Goal: Task Accomplishment & Management: Manage account settings

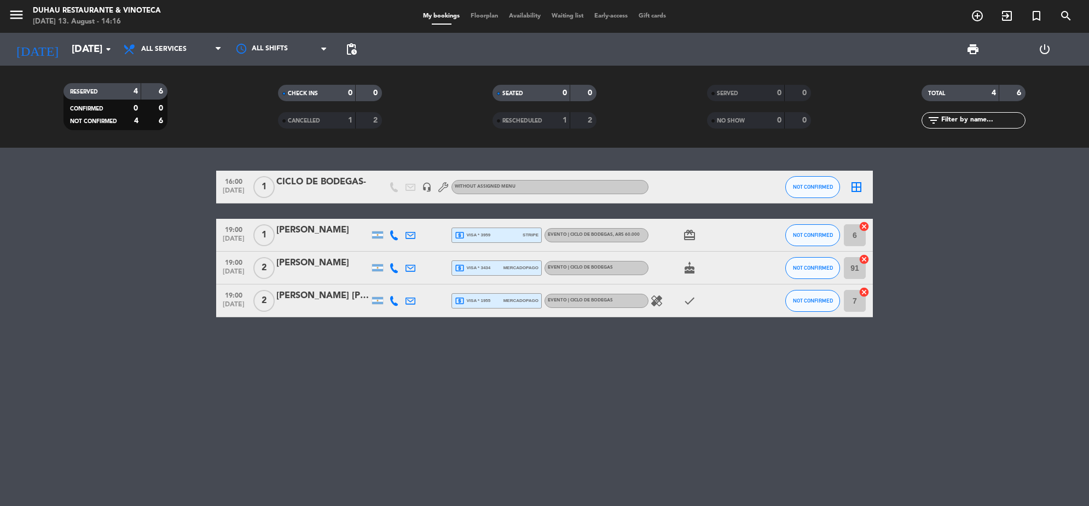
click at [67, 47] on input "[DATE]" at bounding box center [130, 49] width 129 height 23
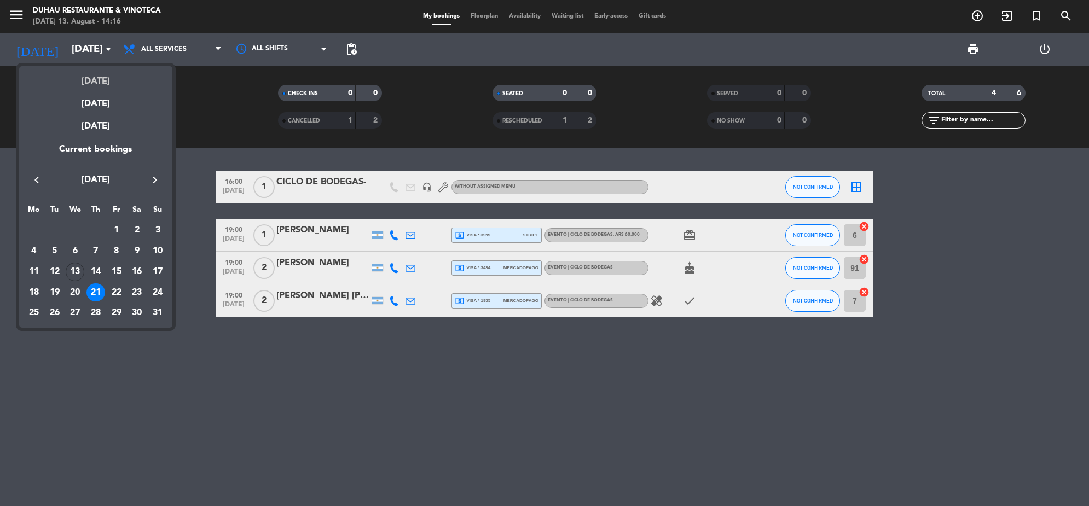
click at [94, 80] on div "[DATE]" at bounding box center [95, 77] width 153 height 22
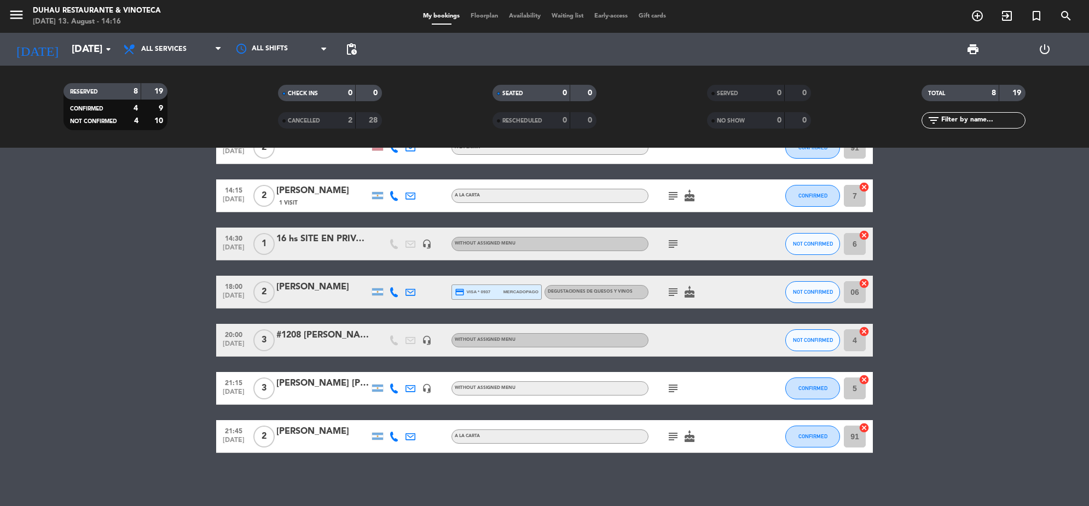
scroll to position [74, 0]
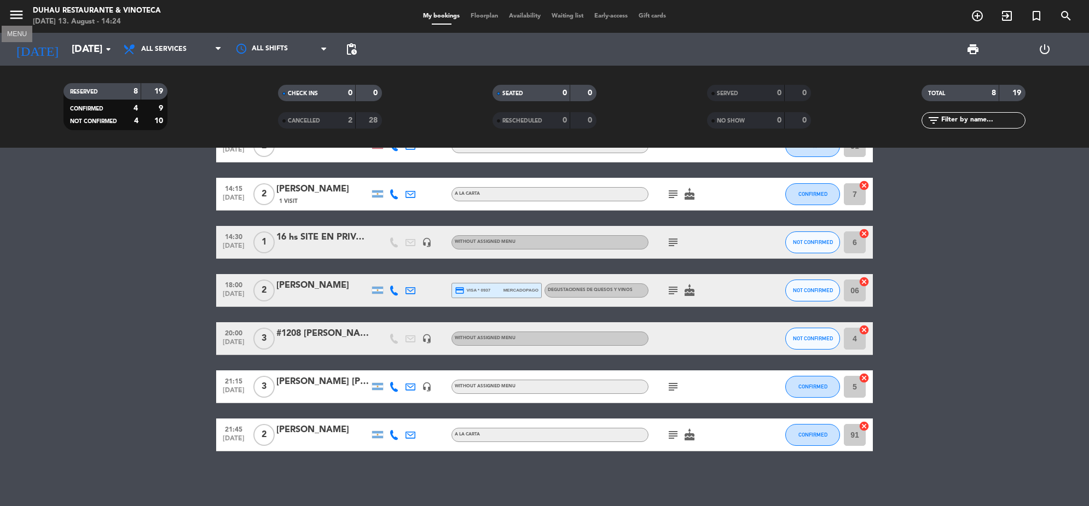
click at [20, 16] on icon "menu" at bounding box center [16, 15] width 16 height 16
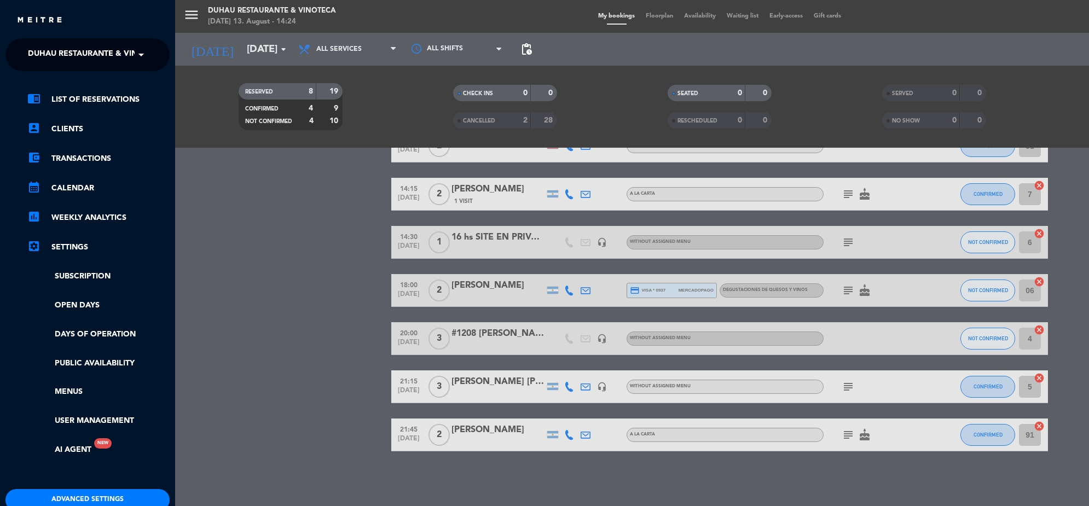
click at [68, 46] on span "Duhau Restaurante & Vinoteca" at bounding box center [96, 54] width 136 height 23
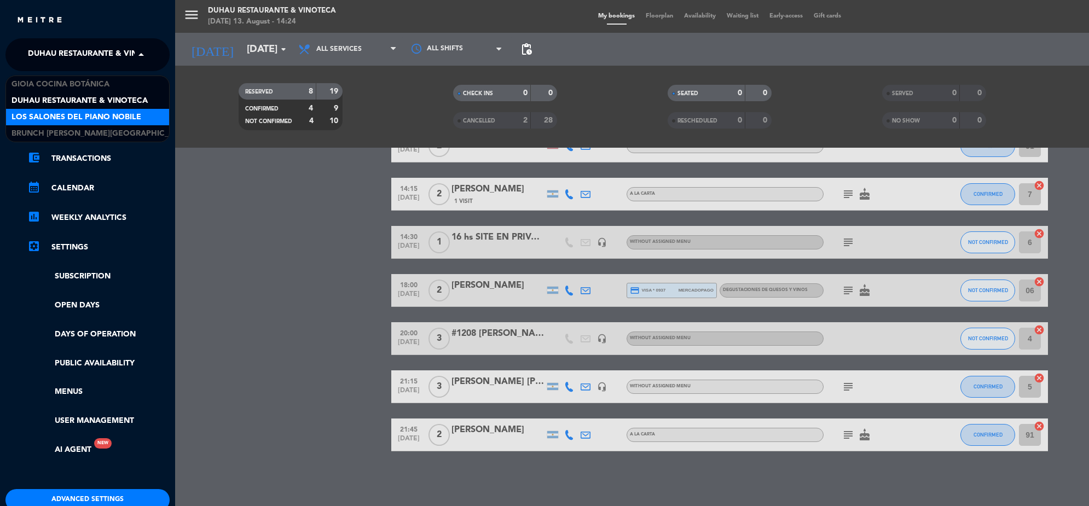
click at [85, 115] on span "Los Salones del Piano Nobile" at bounding box center [76, 117] width 130 height 13
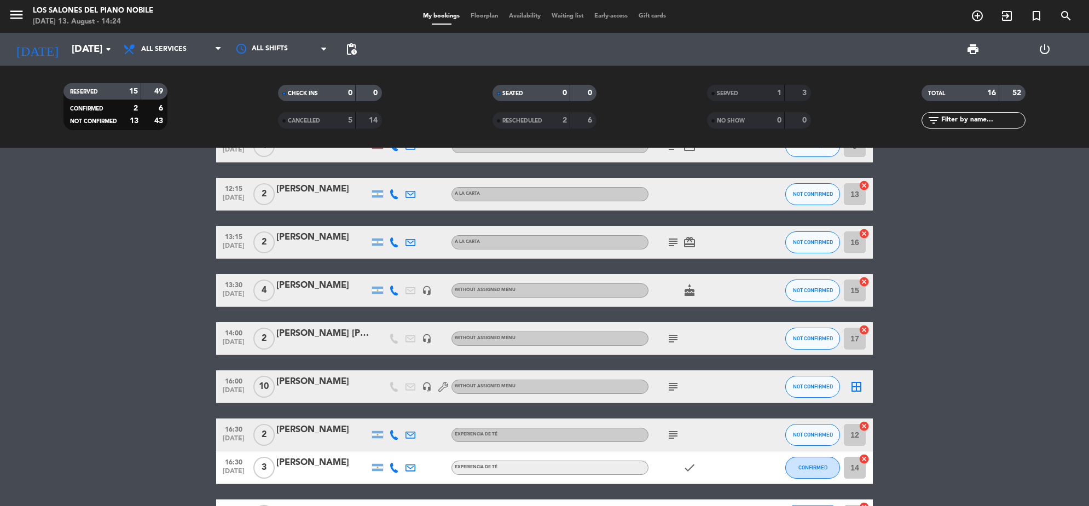
scroll to position [0, 0]
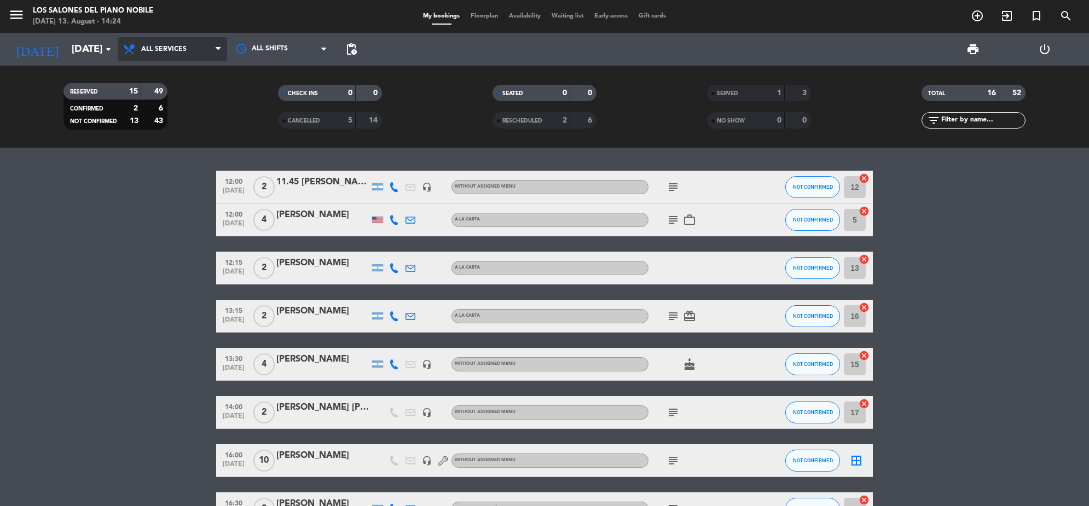
click at [187, 38] on span "All services" at bounding box center [172, 49] width 109 height 24
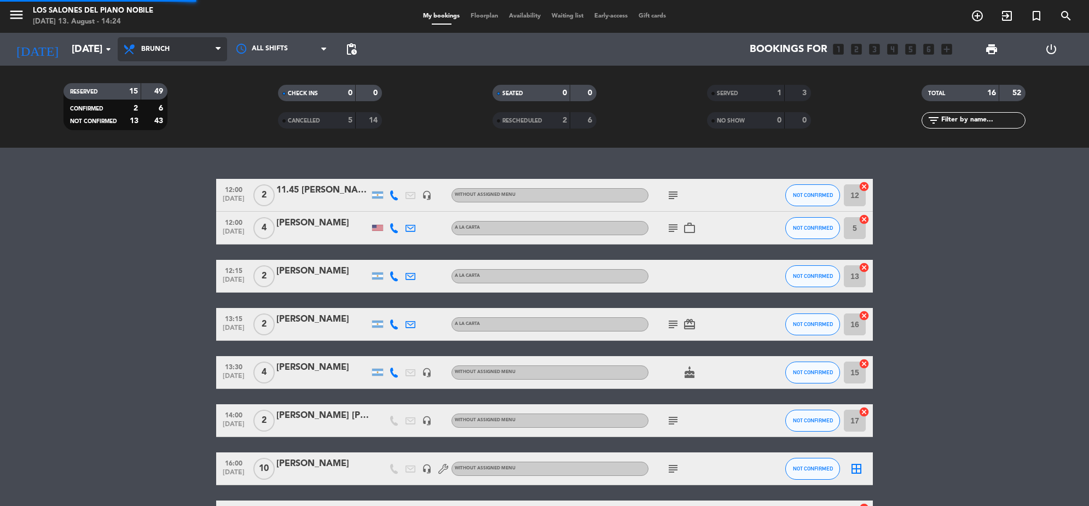
click at [190, 125] on div "menu Los Salones del Piano [PERSON_NAME] [DATE] 13. August - 14:24 My bookings …" at bounding box center [544, 74] width 1089 height 148
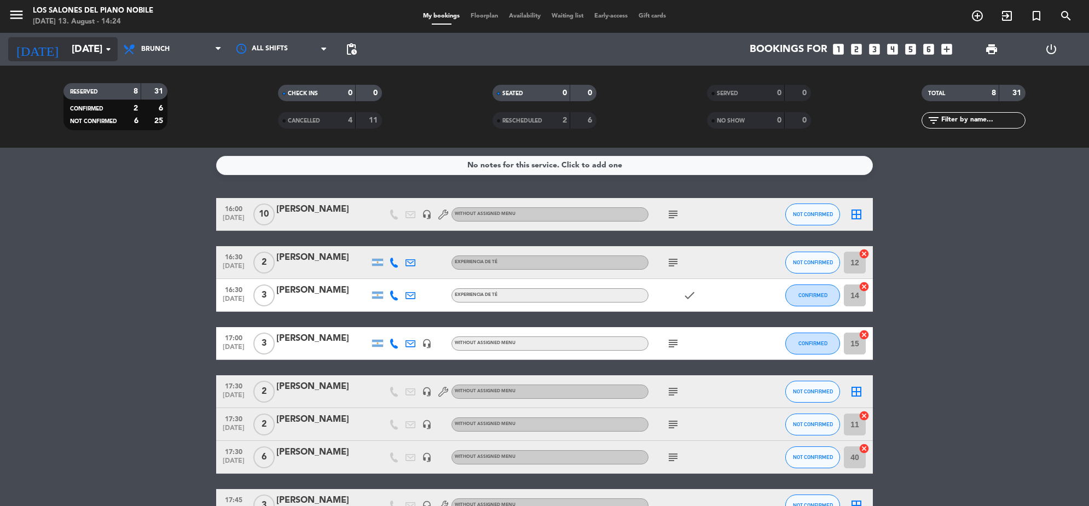
click at [81, 42] on input "[DATE]" at bounding box center [130, 49] width 129 height 23
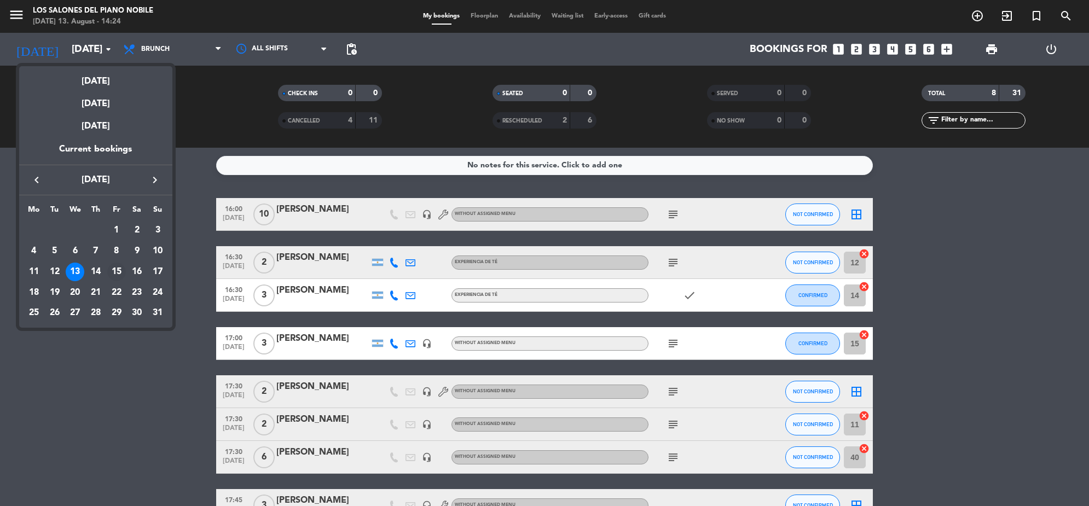
click at [118, 269] on div "15" at bounding box center [116, 272] width 19 height 19
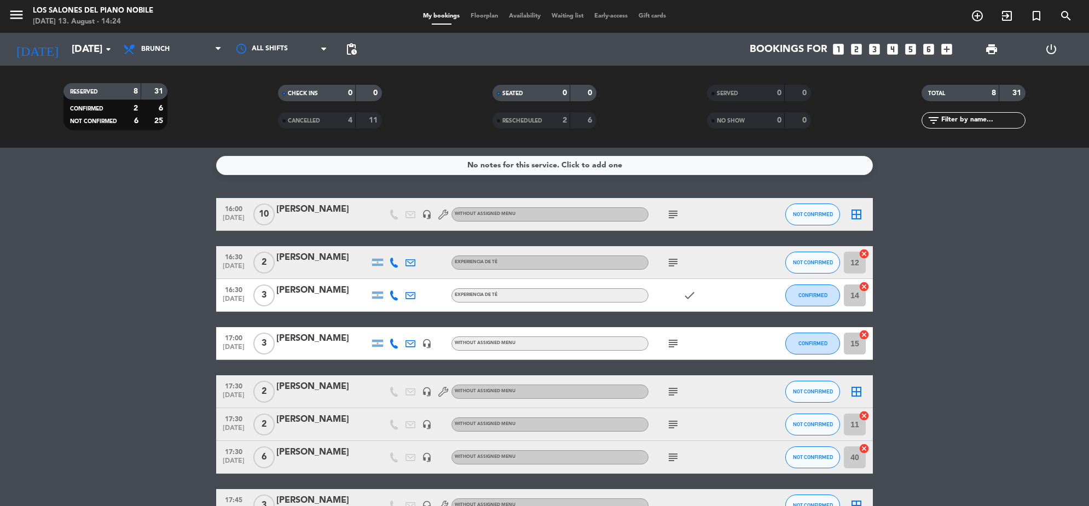
type input "[DATE]"
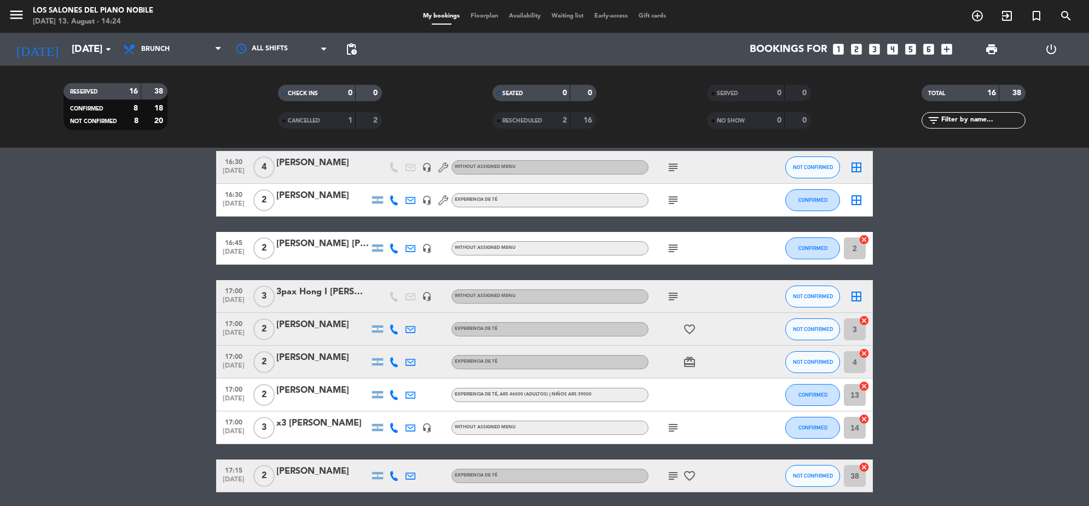
scroll to position [408, 0]
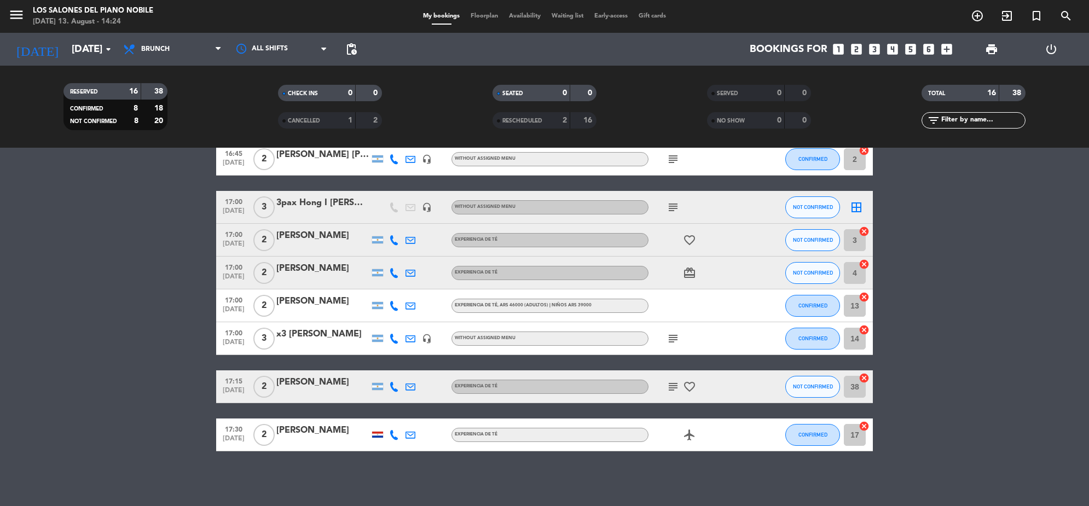
click at [875, 48] on icon "looks_3" at bounding box center [874, 49] width 14 height 14
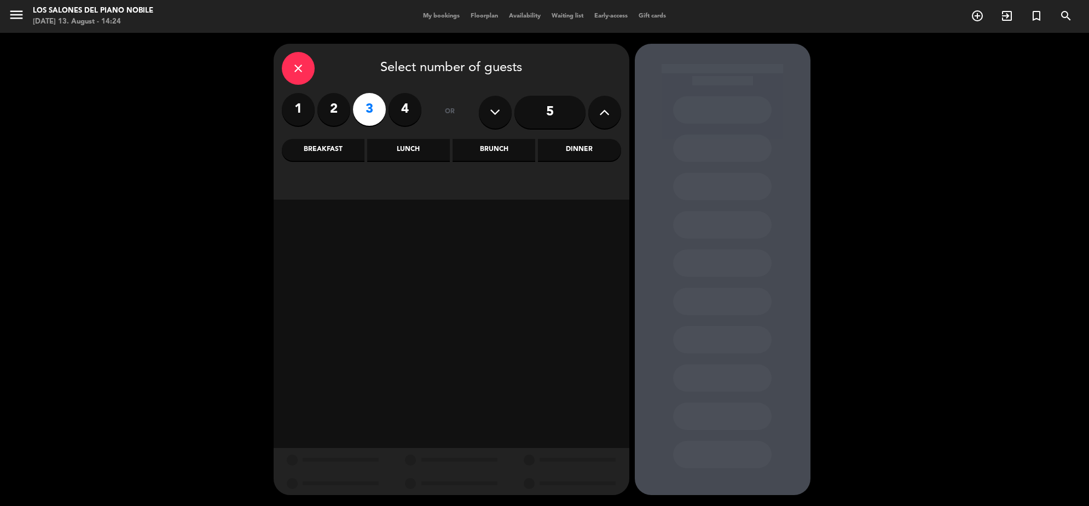
click at [508, 146] on div "Brunch" at bounding box center [493, 150] width 83 height 22
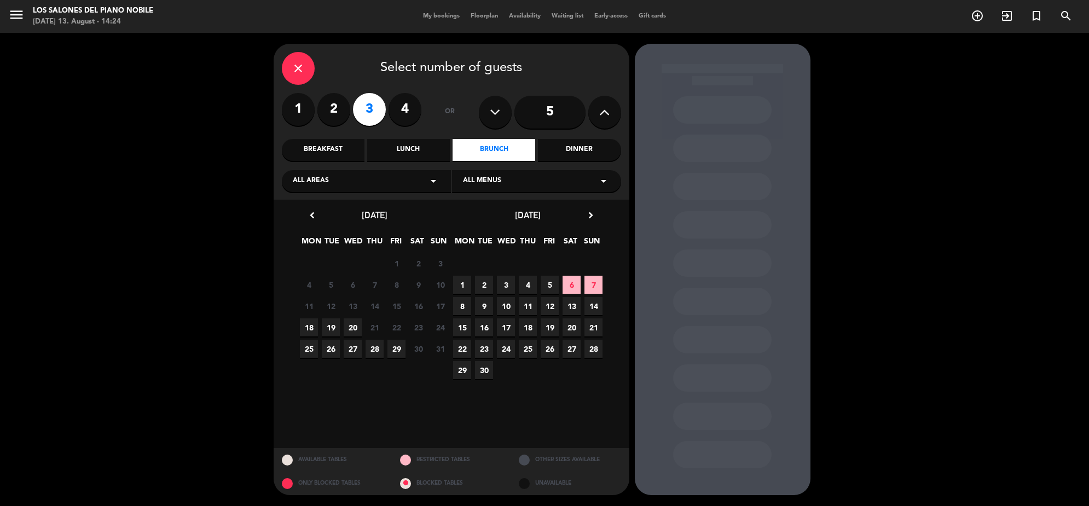
click at [292, 60] on div "close" at bounding box center [298, 68] width 33 height 33
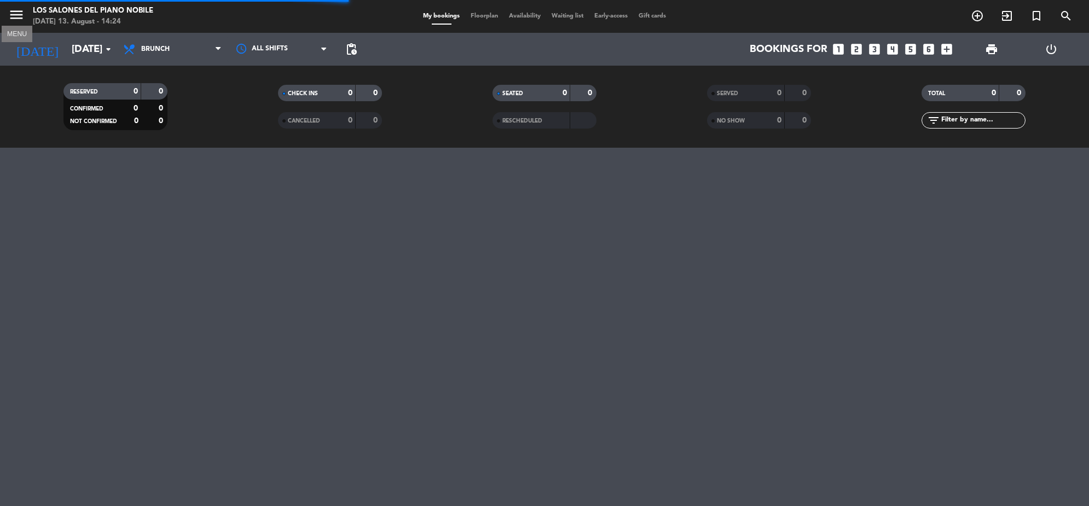
click at [11, 15] on icon "menu" at bounding box center [16, 15] width 16 height 16
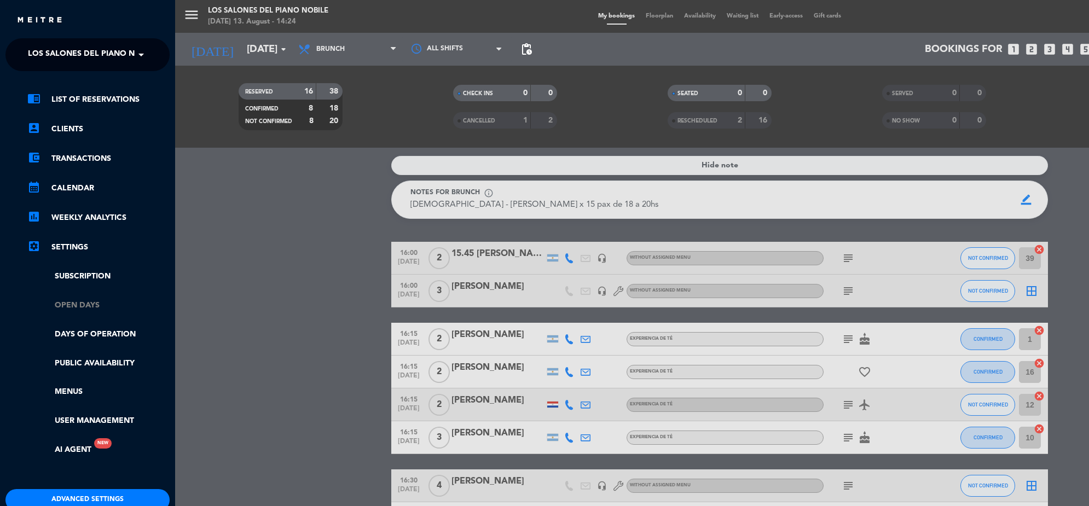
click at [96, 300] on link "Open Days" at bounding box center [98, 305] width 142 height 13
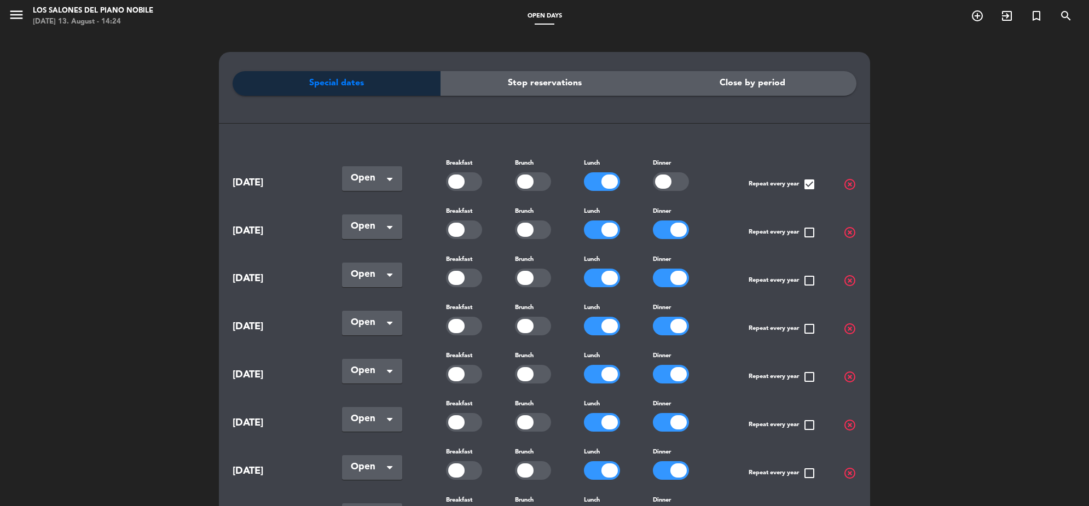
click at [527, 317] on div at bounding box center [533, 326] width 36 height 19
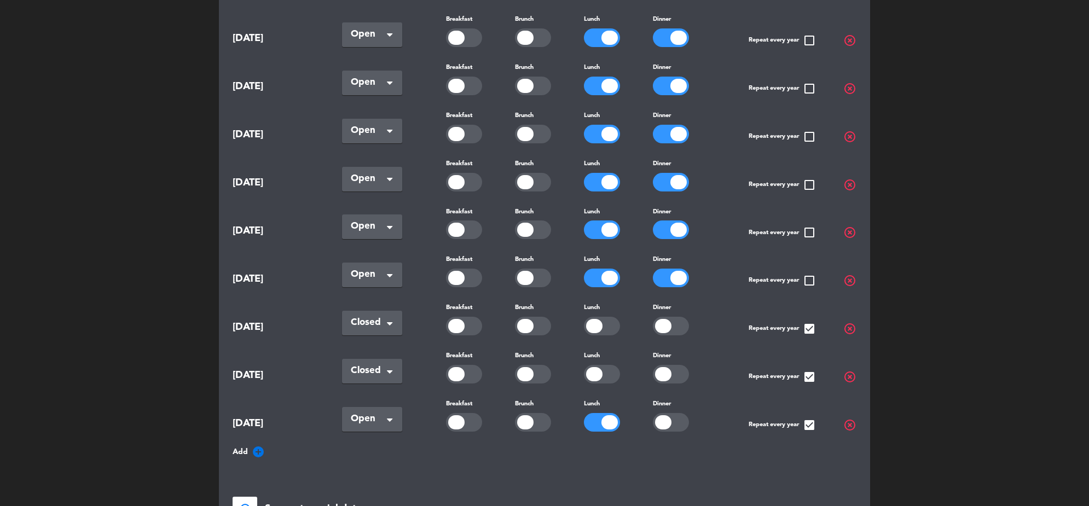
scroll to position [575, 0]
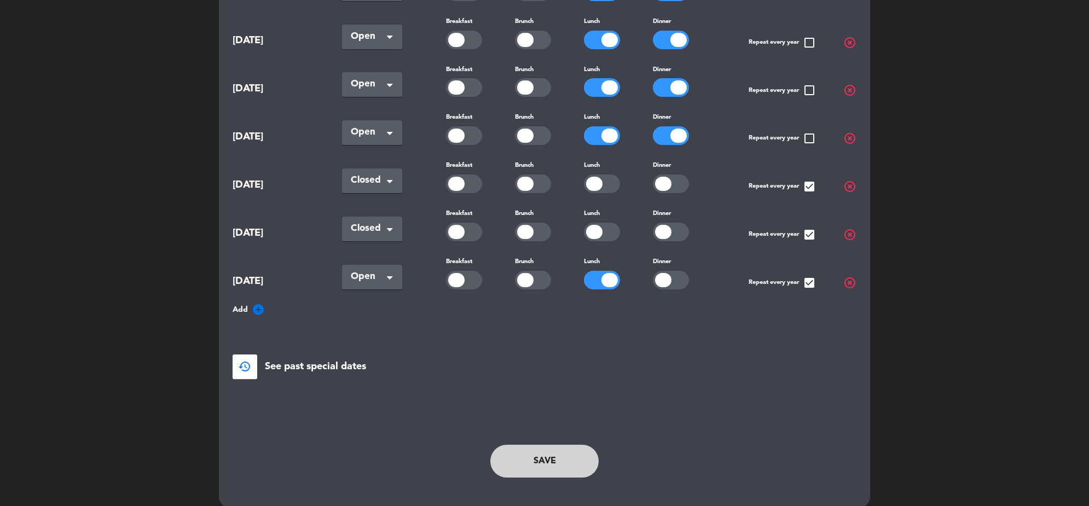
click at [561, 445] on button "Save" at bounding box center [544, 461] width 108 height 33
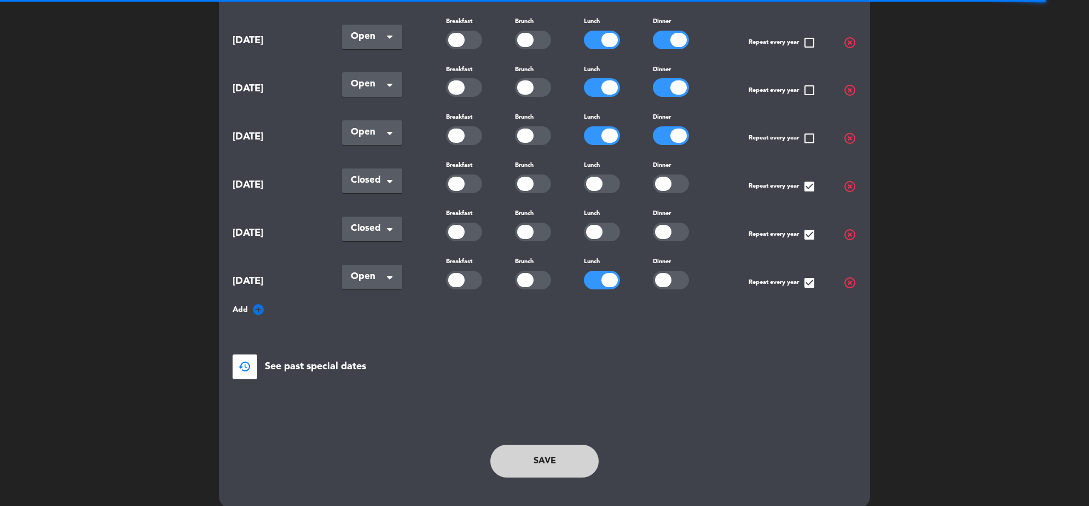
click at [560, 445] on button "Save" at bounding box center [544, 461] width 108 height 33
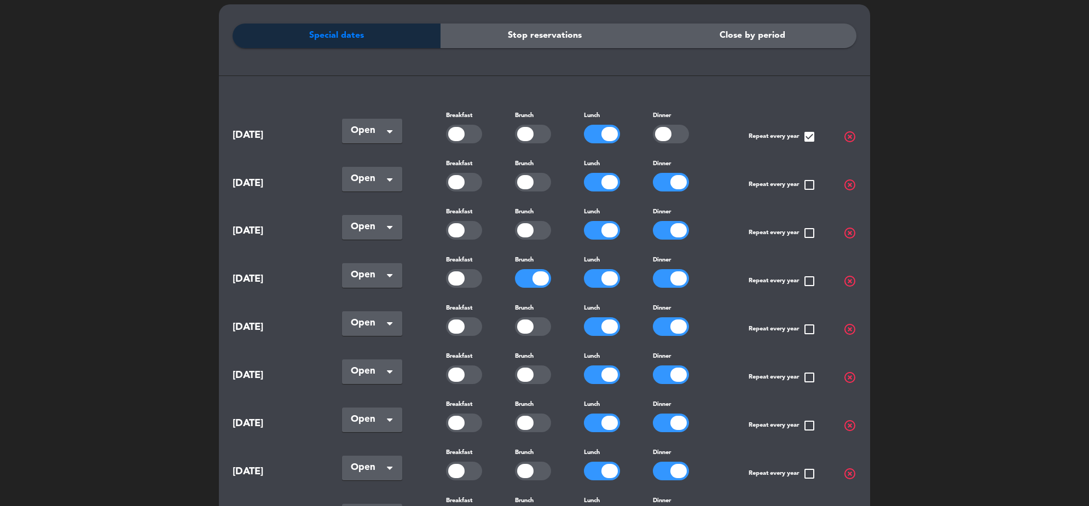
scroll to position [0, 0]
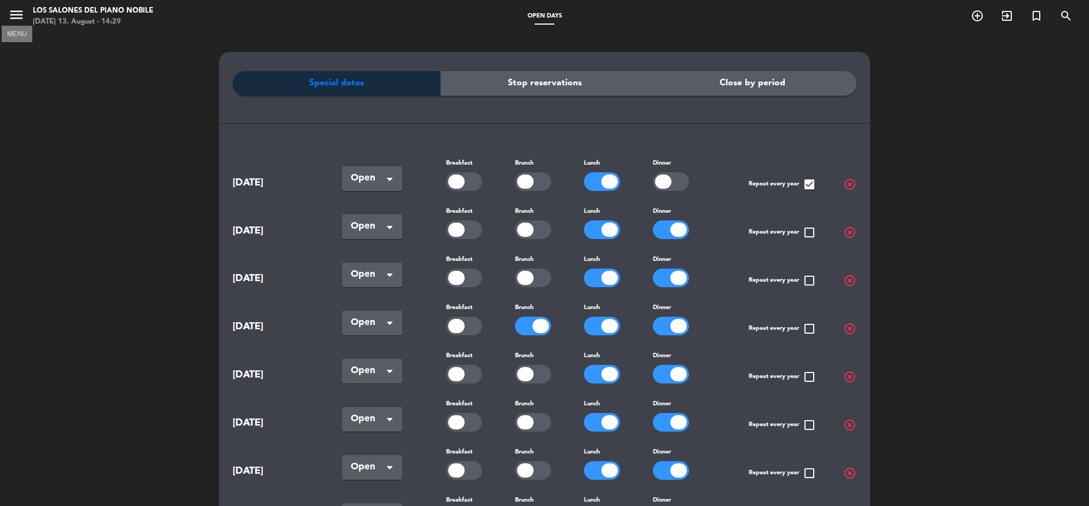
click at [16, 9] on icon "menu" at bounding box center [16, 15] width 16 height 16
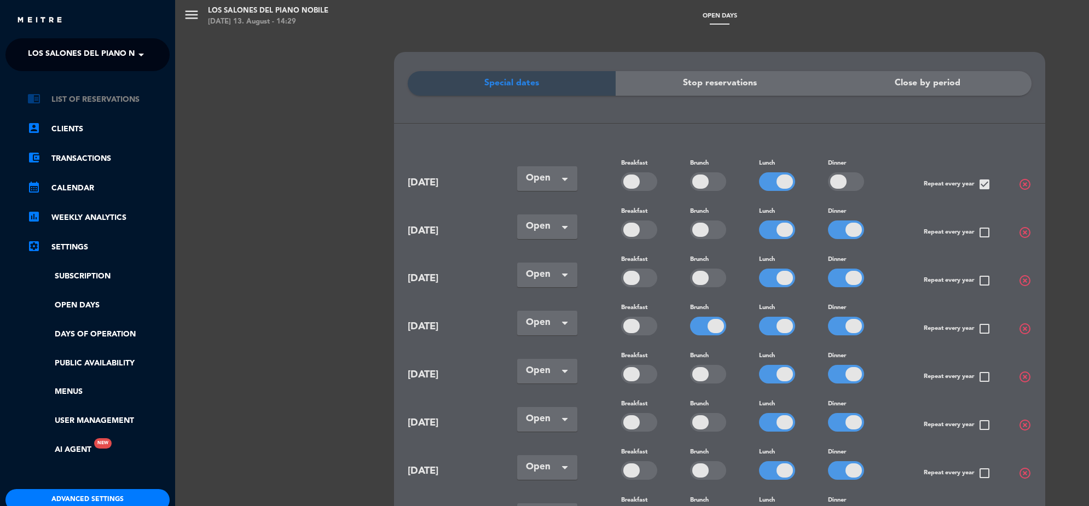
click at [108, 97] on link "chrome_reader_mode List of Reservations" at bounding box center [98, 99] width 142 height 13
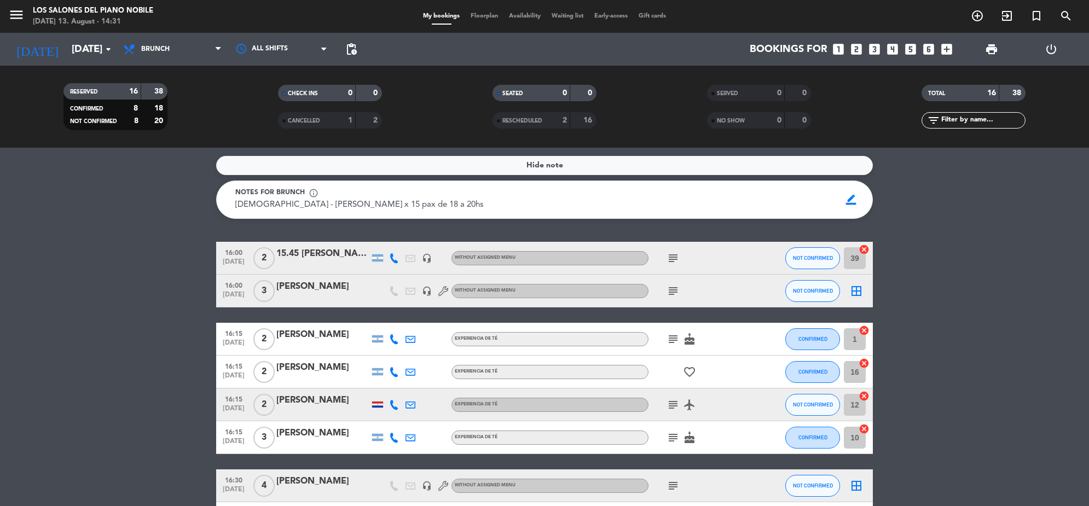
click at [873, 50] on icon "looks_3" at bounding box center [874, 49] width 14 height 14
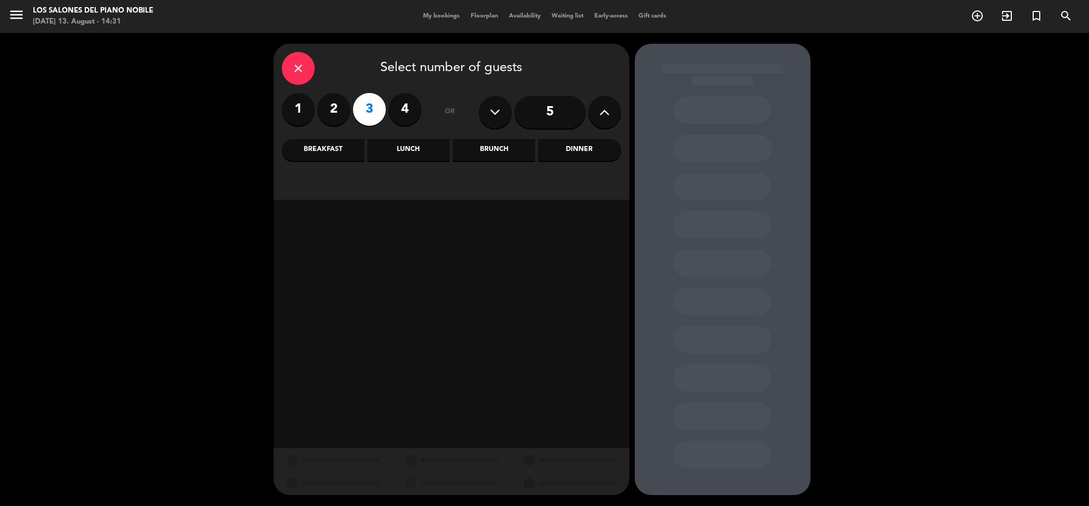
click at [504, 149] on div "Brunch" at bounding box center [493, 150] width 83 height 22
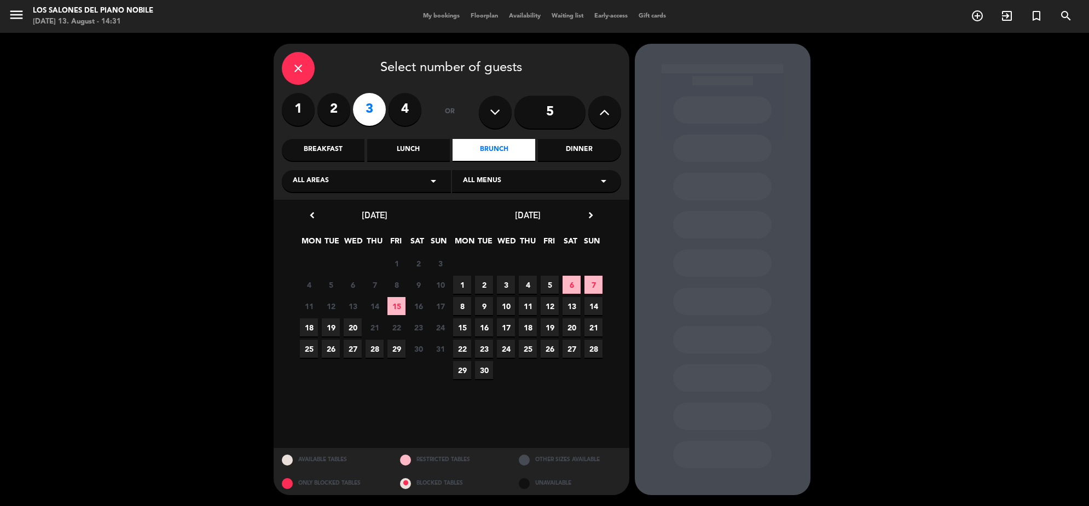
click at [399, 310] on span "15" at bounding box center [396, 306] width 18 height 18
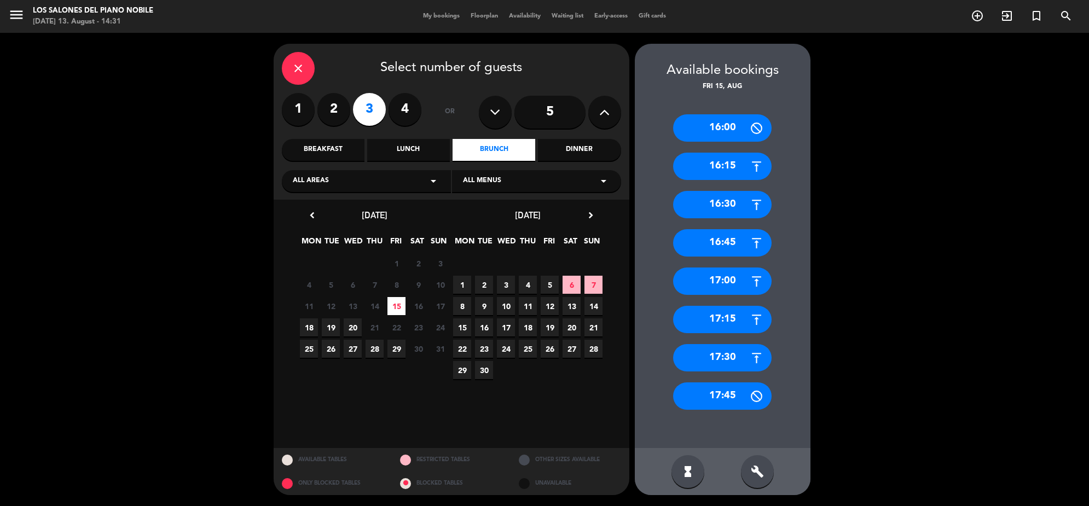
click at [726, 162] on div "16:15" at bounding box center [722, 166] width 98 height 27
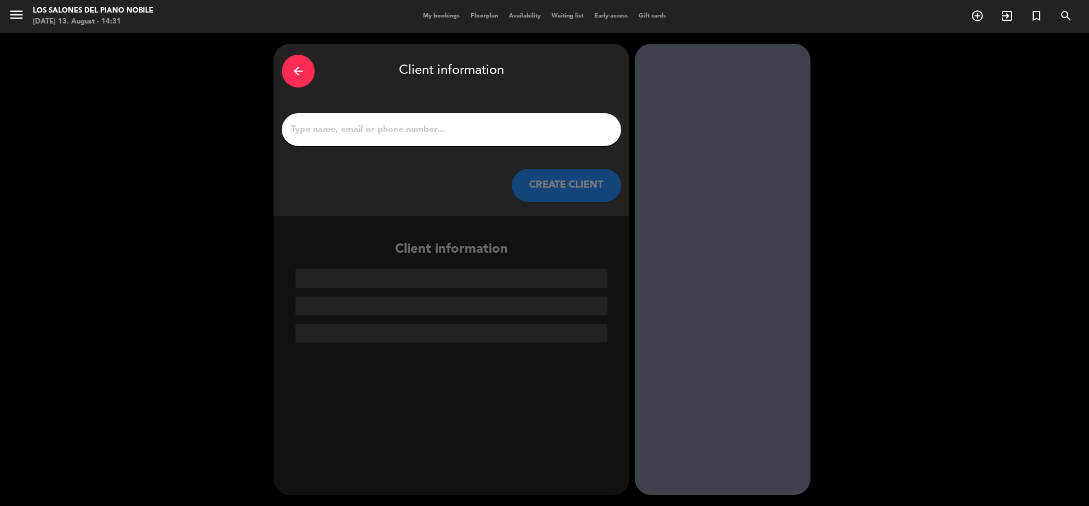
click at [461, 138] on div at bounding box center [451, 129] width 339 height 33
click at [461, 131] on input "1" at bounding box center [451, 129] width 323 height 15
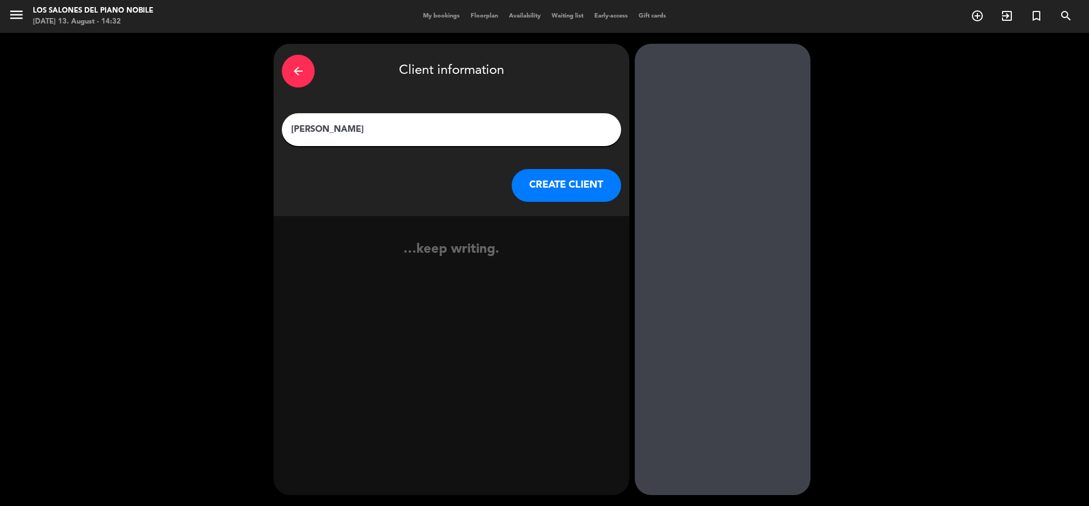
type input "[PERSON_NAME]"
click at [600, 190] on button "CREATE CLIENT" at bounding box center [565, 185] width 109 height 33
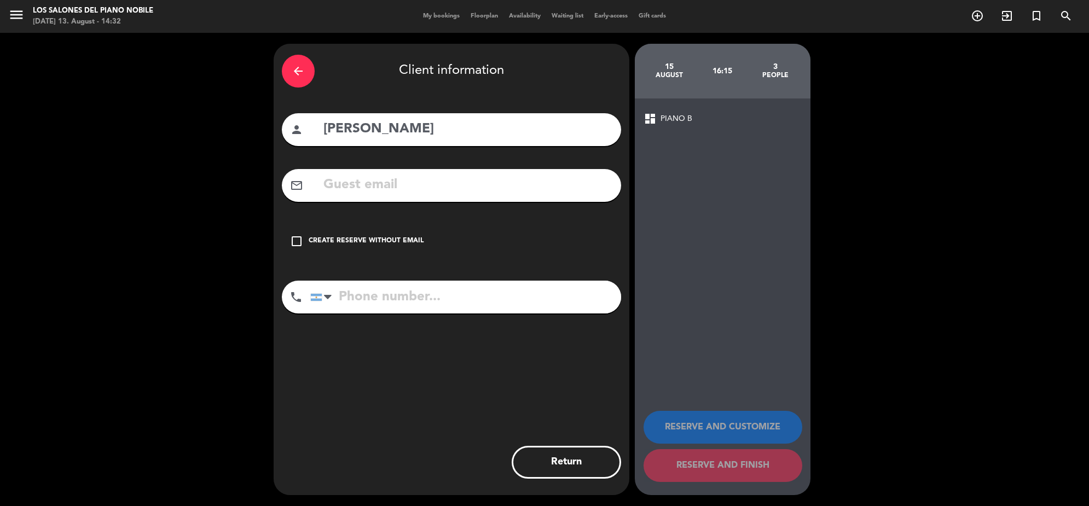
click at [390, 236] on div "Create reserve without email" at bounding box center [366, 241] width 115 height 11
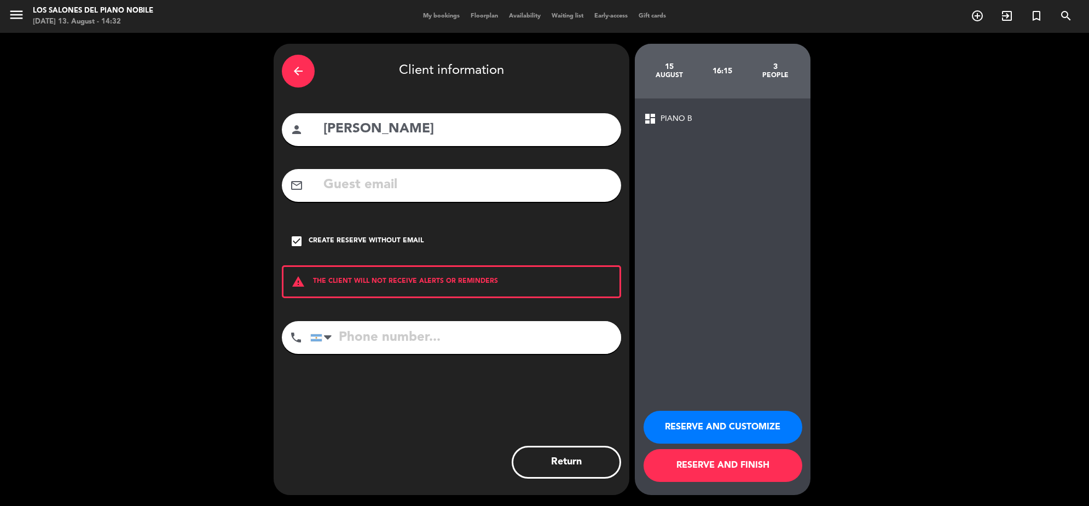
click at [761, 420] on button "RESERVE AND CUSTOMIZE" at bounding box center [722, 427] width 159 height 33
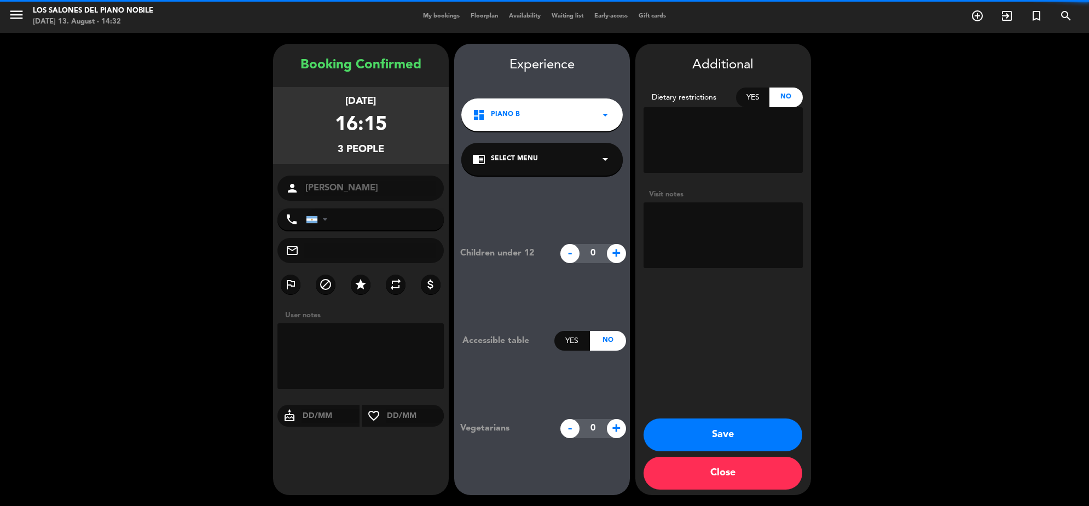
click at [723, 232] on textarea at bounding box center [722, 235] width 159 height 66
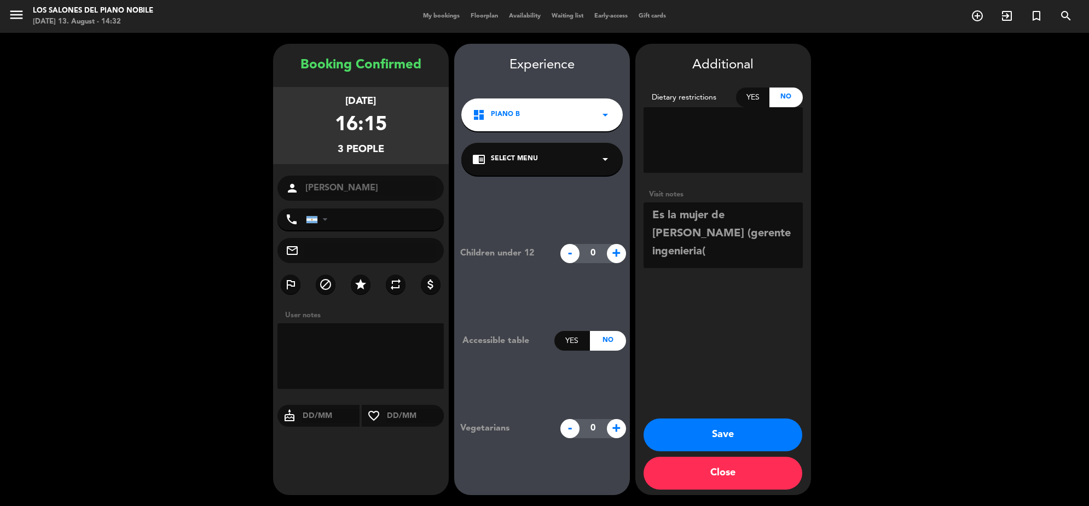
type textarea "Es la mujer de [PERSON_NAME] (gerente ingenieria("
click at [755, 434] on button "Save" at bounding box center [722, 434] width 159 height 33
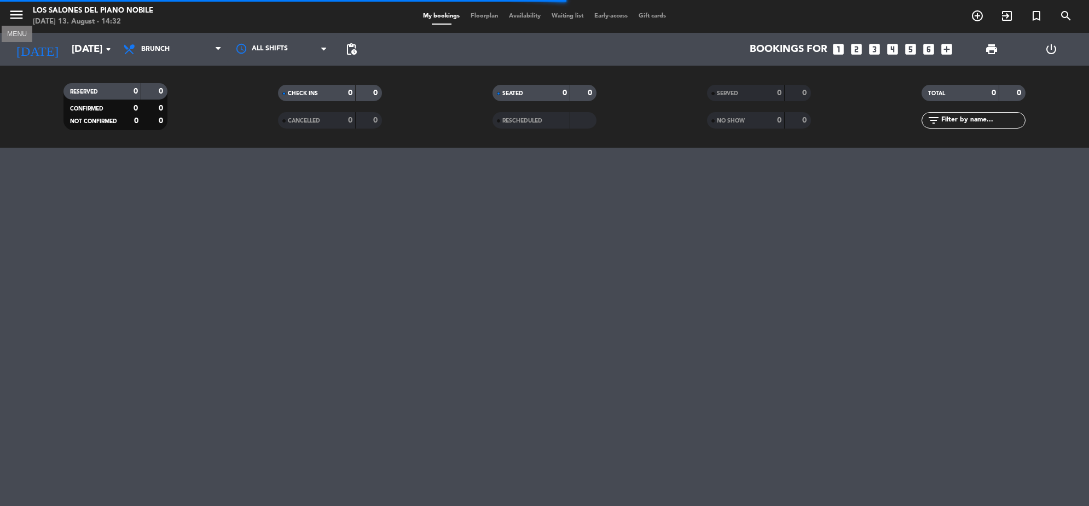
click at [17, 14] on icon "menu" at bounding box center [16, 15] width 16 height 16
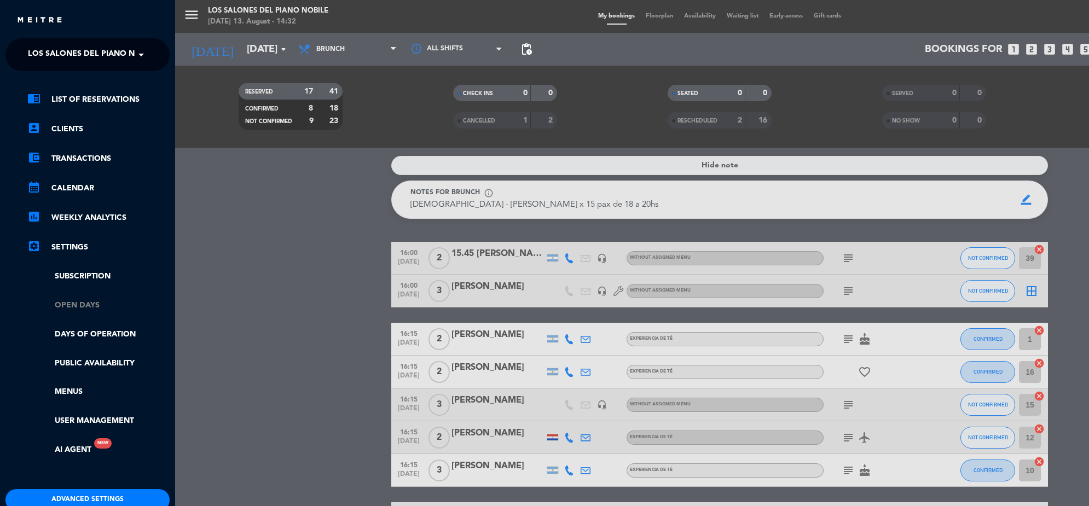
click at [90, 301] on link "Open Days" at bounding box center [98, 305] width 142 height 13
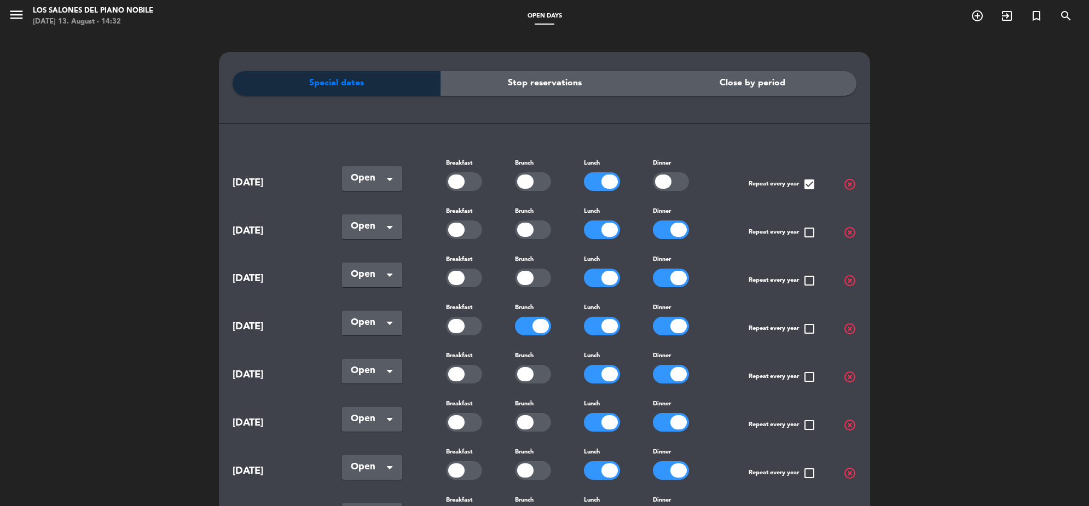
click at [524, 324] on div at bounding box center [533, 326] width 36 height 19
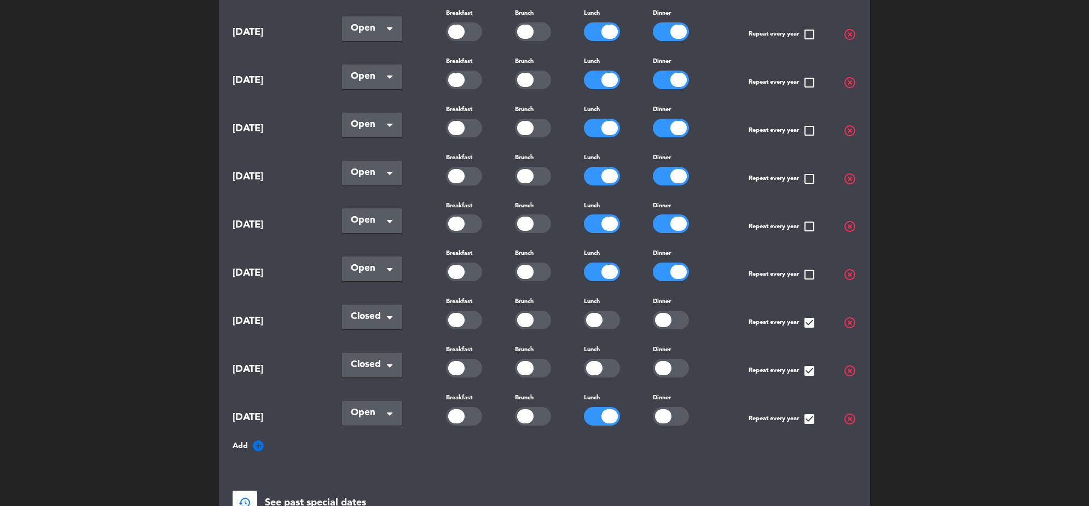
scroll to position [575, 0]
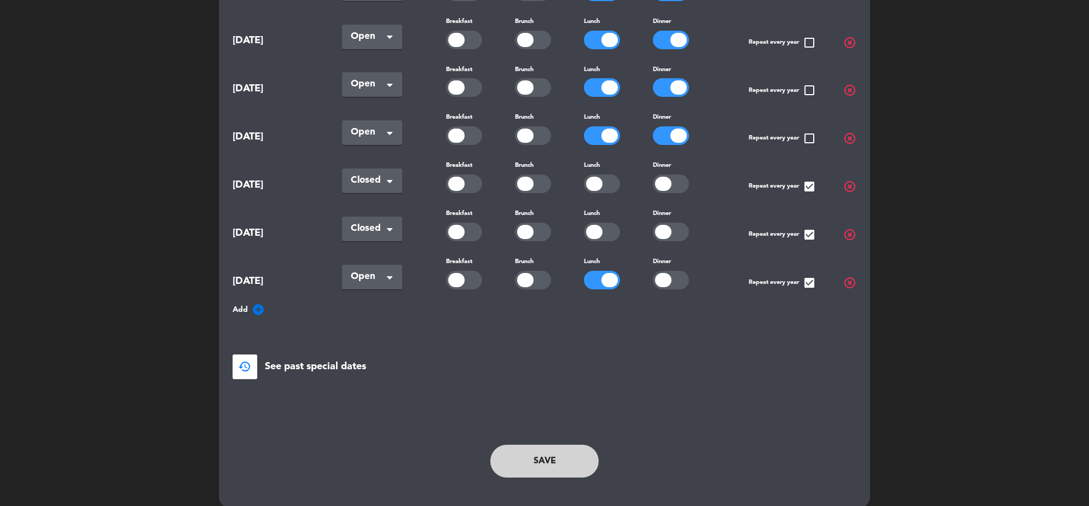
click at [578, 447] on button "Save" at bounding box center [544, 461] width 108 height 33
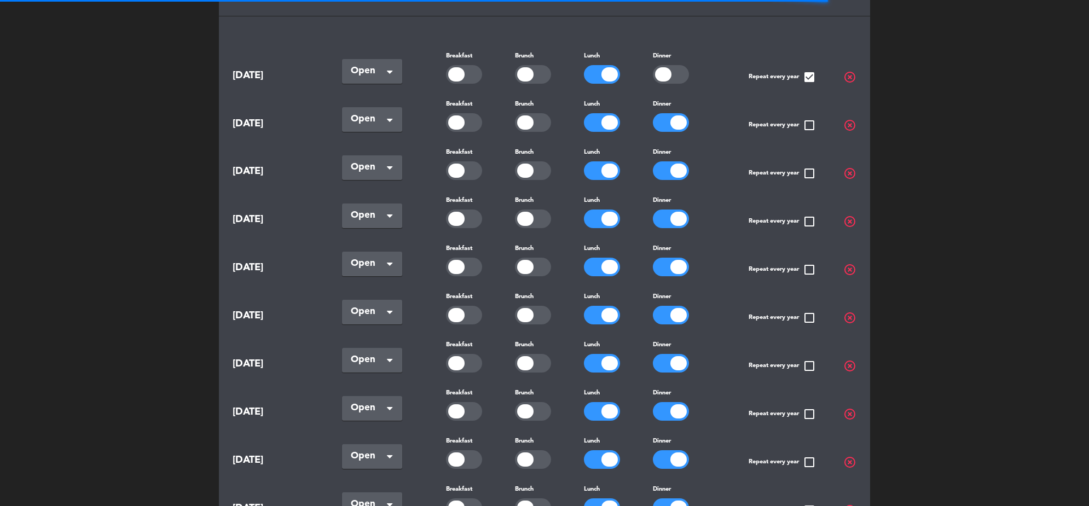
scroll to position [0, 0]
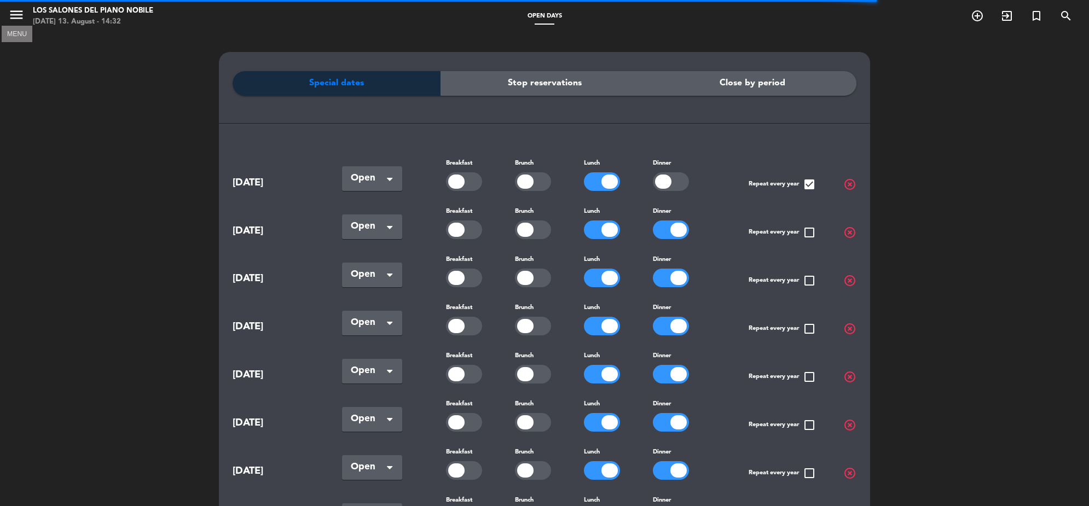
click at [12, 14] on icon "menu" at bounding box center [16, 15] width 16 height 16
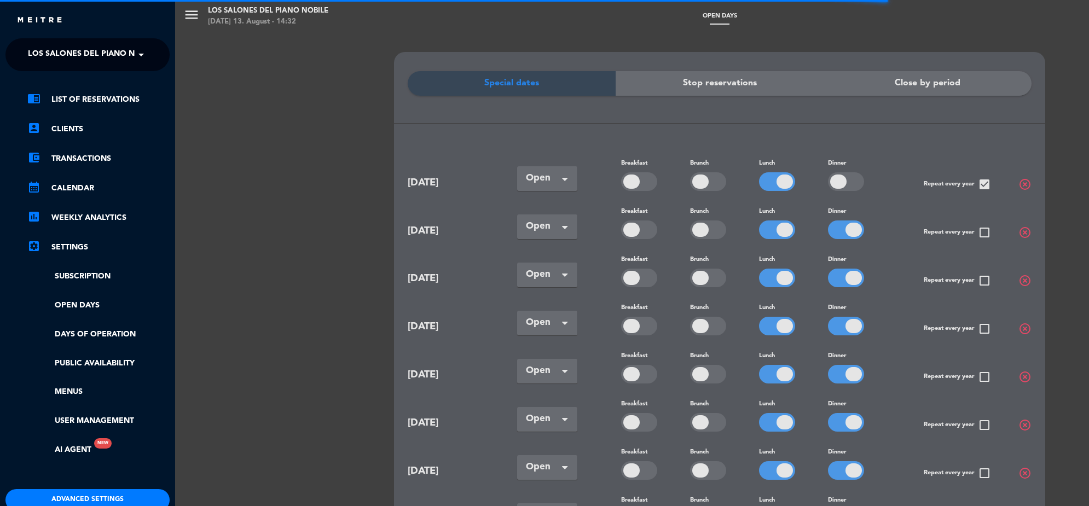
click at [110, 56] on span "Los Salones del Piano Nobile" at bounding box center [93, 54] width 130 height 23
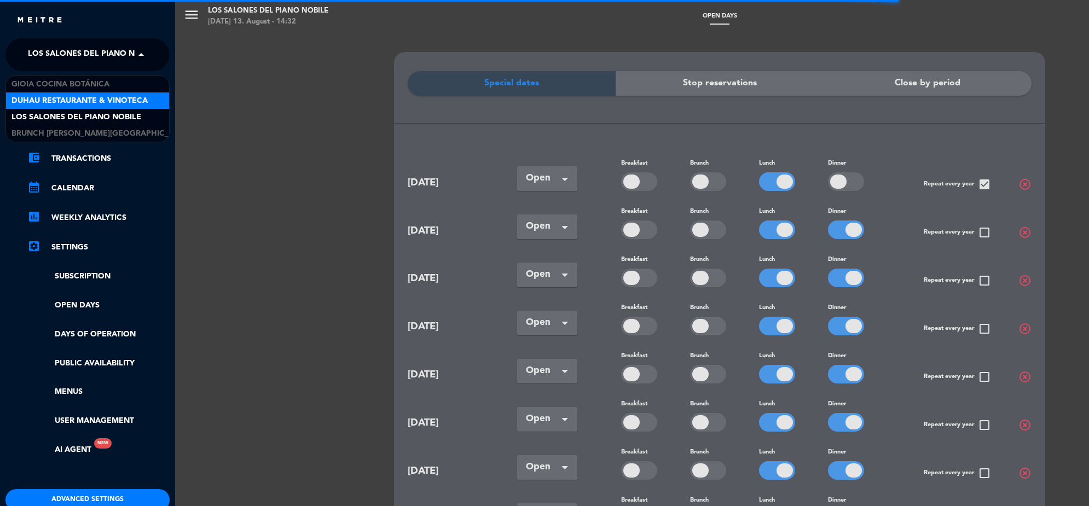
click at [102, 100] on span "Duhau Restaurante & Vinoteca" at bounding box center [79, 101] width 136 height 13
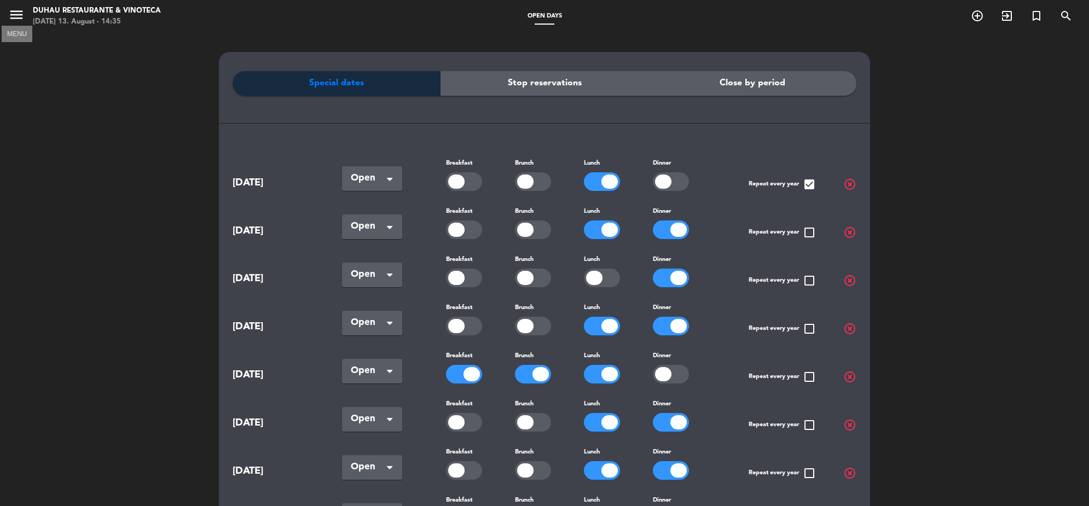
click at [10, 8] on icon "menu" at bounding box center [16, 15] width 16 height 16
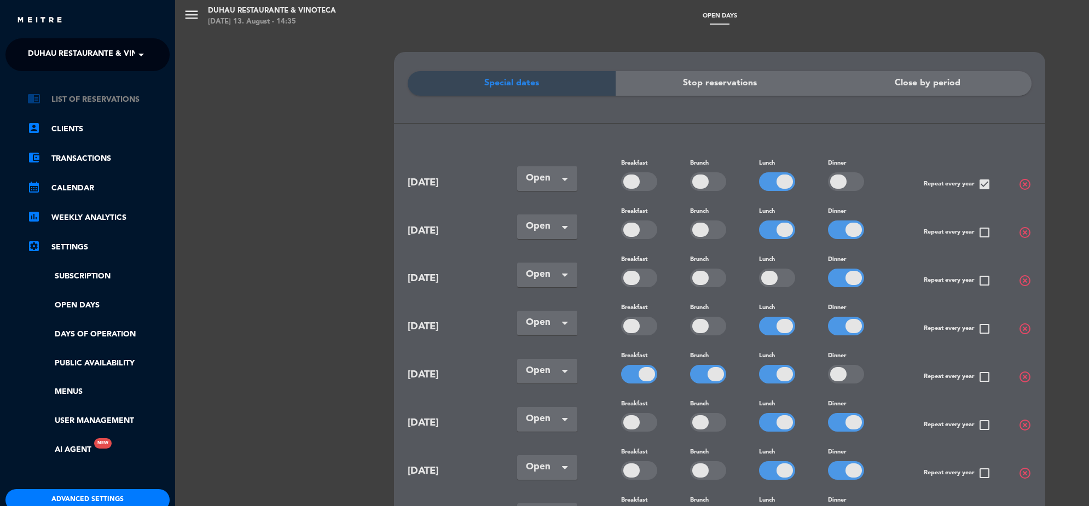
click at [106, 94] on link "chrome_reader_mode List of Reservations" at bounding box center [98, 99] width 142 height 13
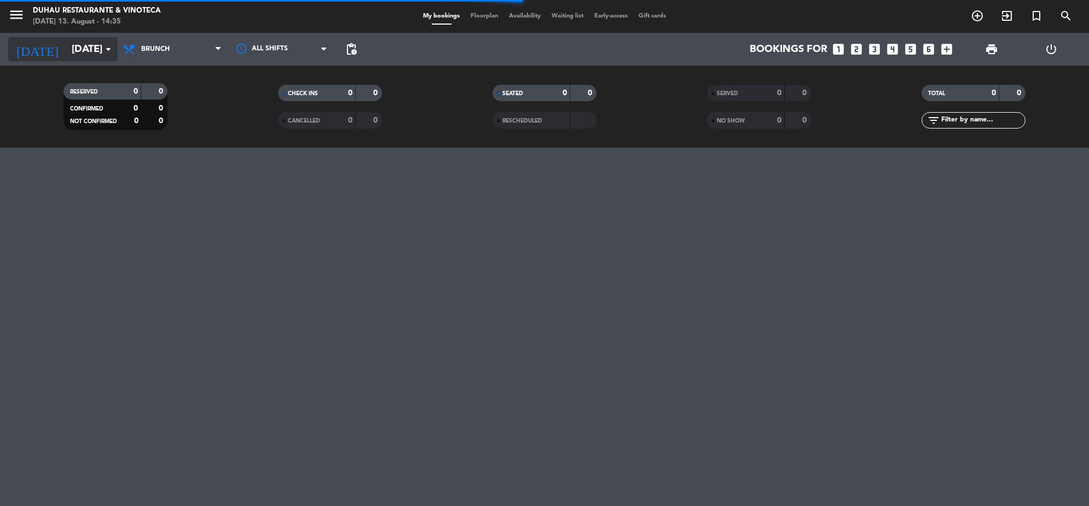
click at [66, 44] on input "[DATE]" at bounding box center [130, 49] width 129 height 23
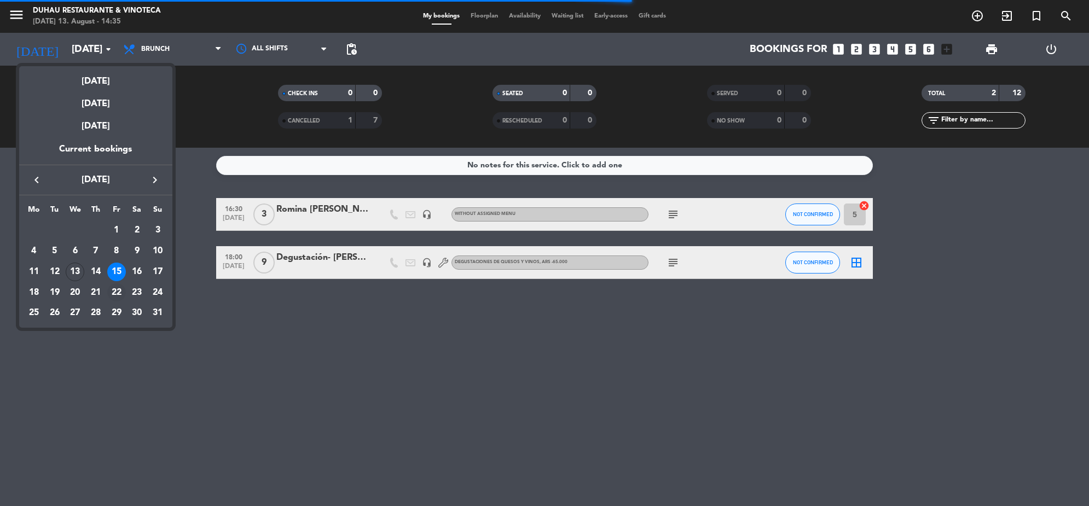
click at [120, 284] on div "22" at bounding box center [116, 292] width 19 height 19
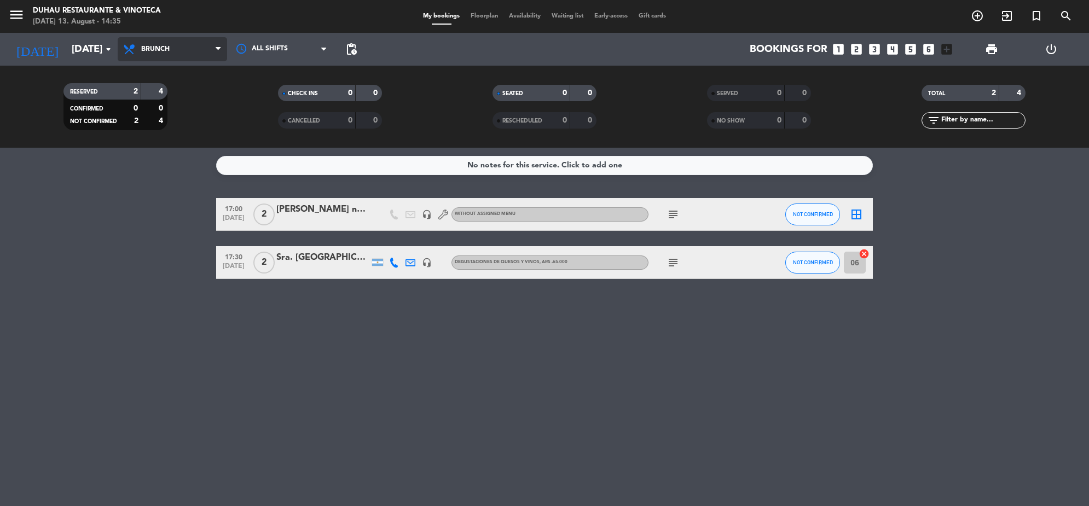
click at [181, 44] on span "Brunch" at bounding box center [172, 49] width 109 height 24
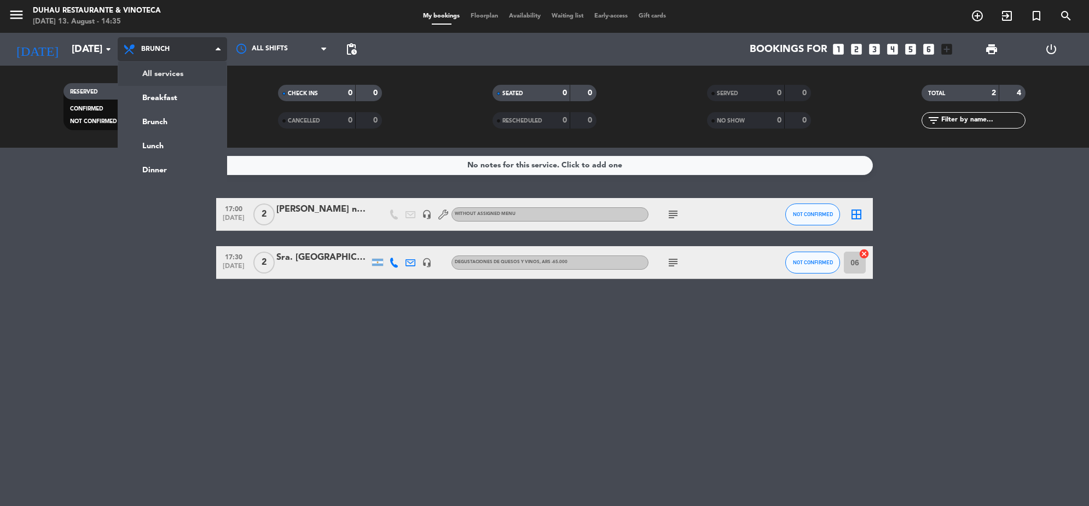
click at [184, 74] on div "menu Duhau Restaurante & Vinoteca [DATE] 13. August - 14:35 My bookings Floorpl…" at bounding box center [544, 74] width 1089 height 148
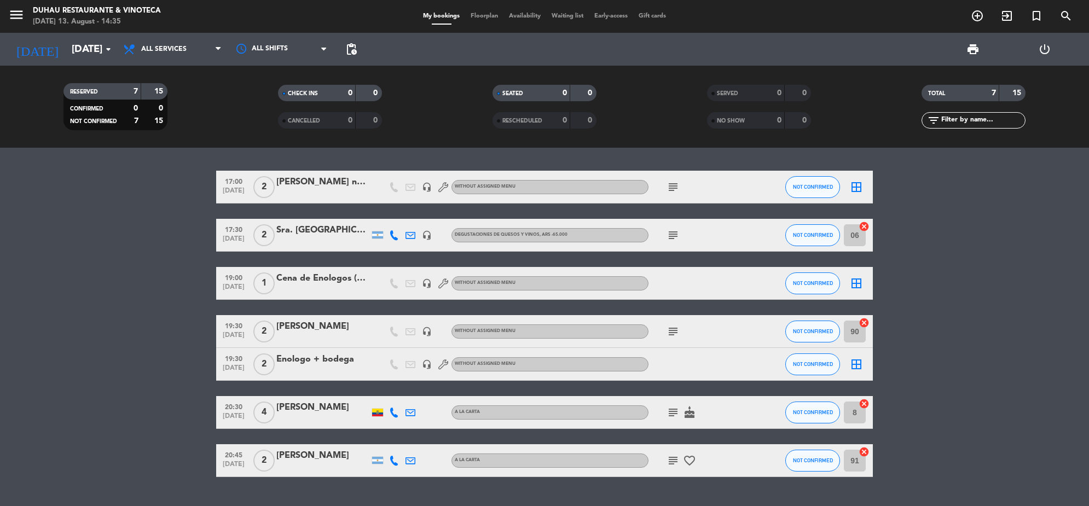
click at [671, 328] on icon "subject" at bounding box center [672, 331] width 13 height 13
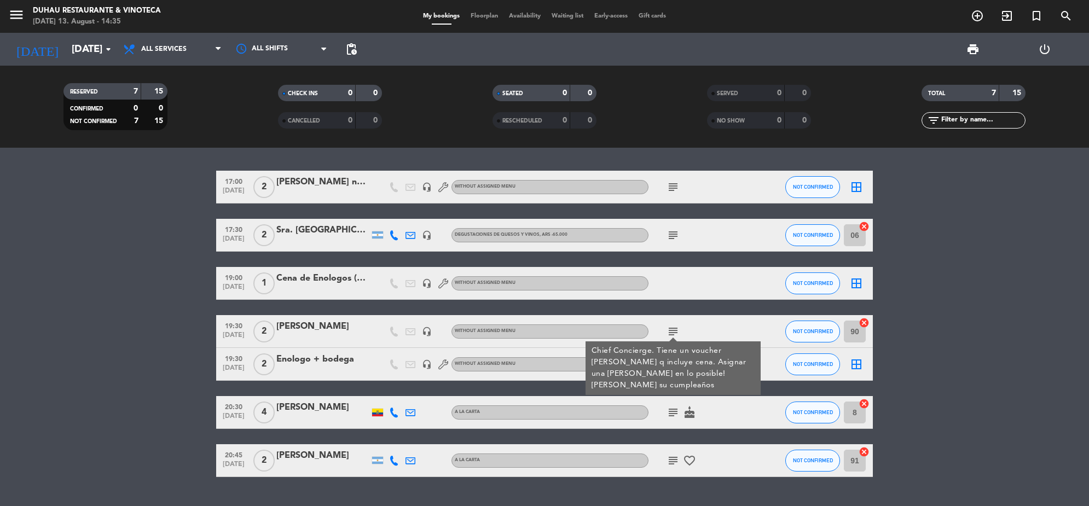
click at [320, 357] on div "Enologo + bodega" at bounding box center [322, 359] width 93 height 14
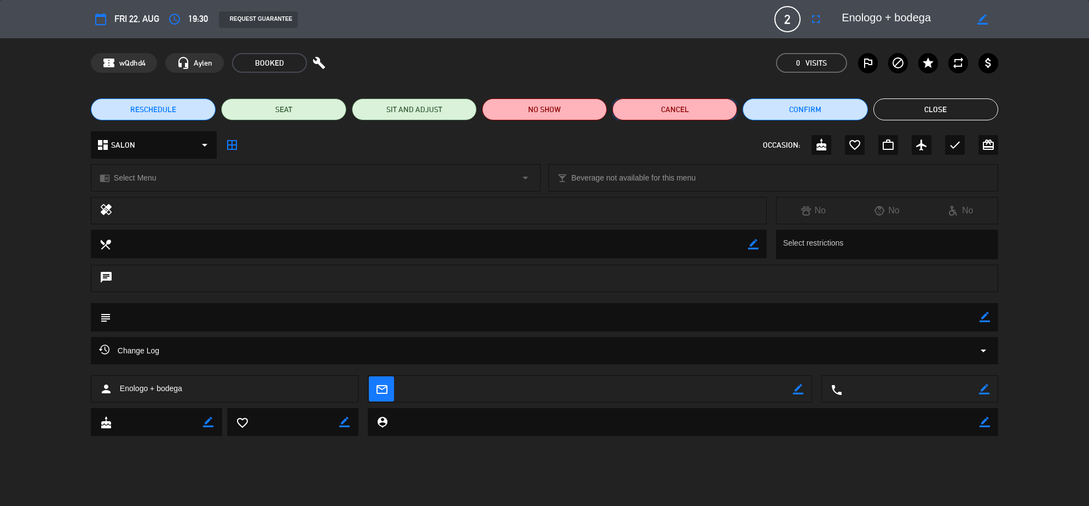
click at [680, 107] on button "Cancel" at bounding box center [674, 109] width 125 height 22
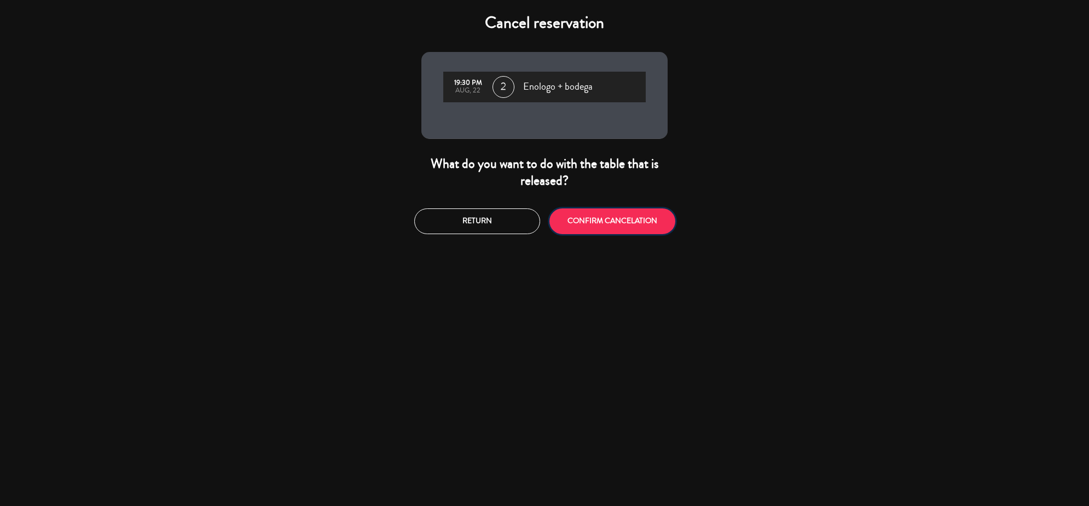
click at [632, 224] on button "CONFIRM CANCELATION" at bounding box center [612, 221] width 126 height 26
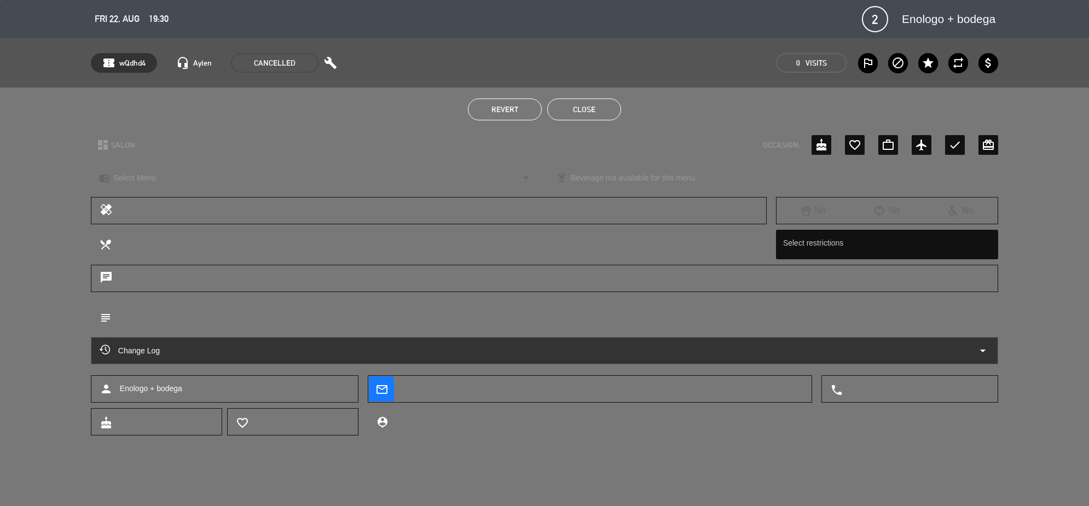
click at [575, 99] on button "Close" at bounding box center [584, 109] width 74 height 22
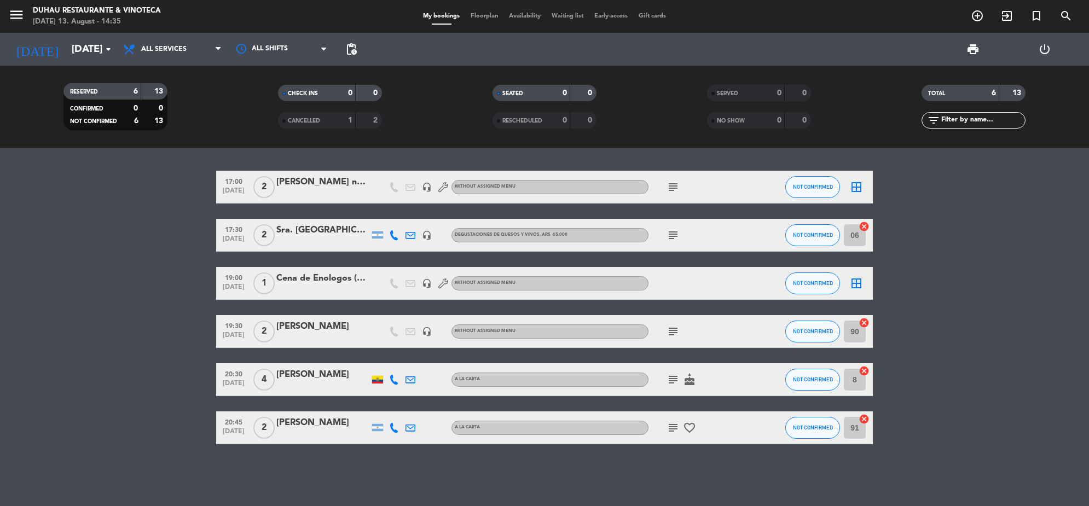
click at [351, 275] on div "Cena de Enologos (colome)" at bounding box center [322, 278] width 93 height 14
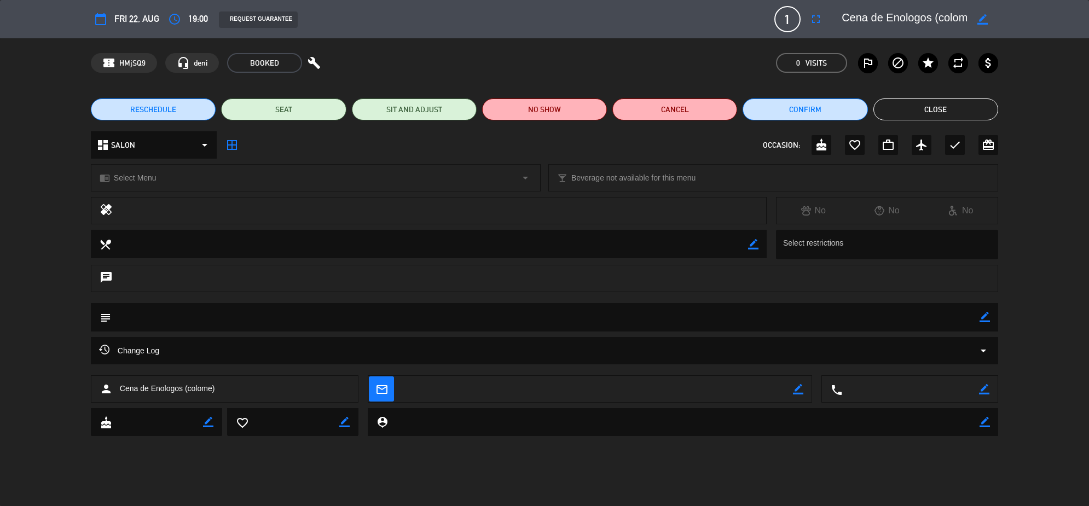
click at [931, 111] on button "Close" at bounding box center [935, 109] width 125 height 22
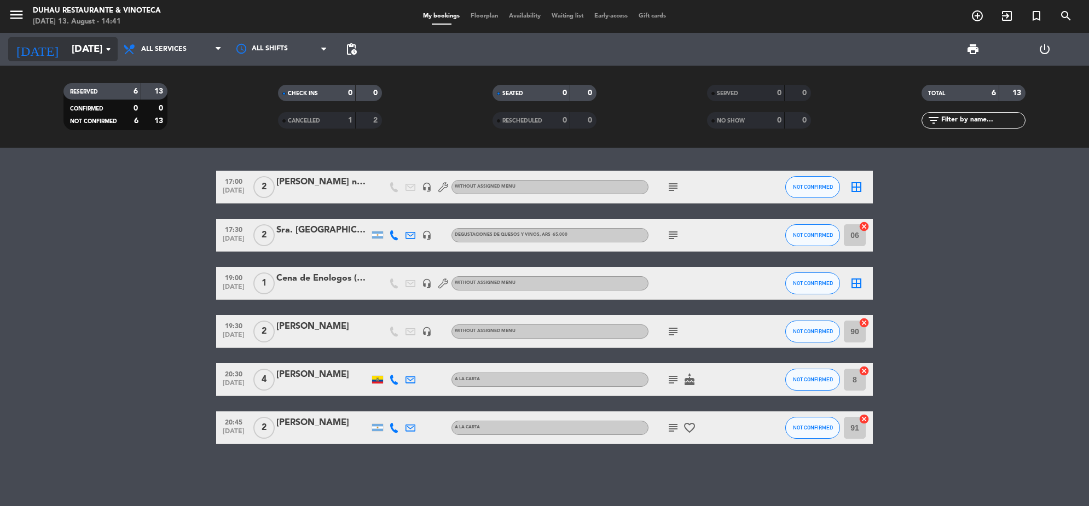
click at [69, 49] on input "[DATE]" at bounding box center [130, 49] width 129 height 23
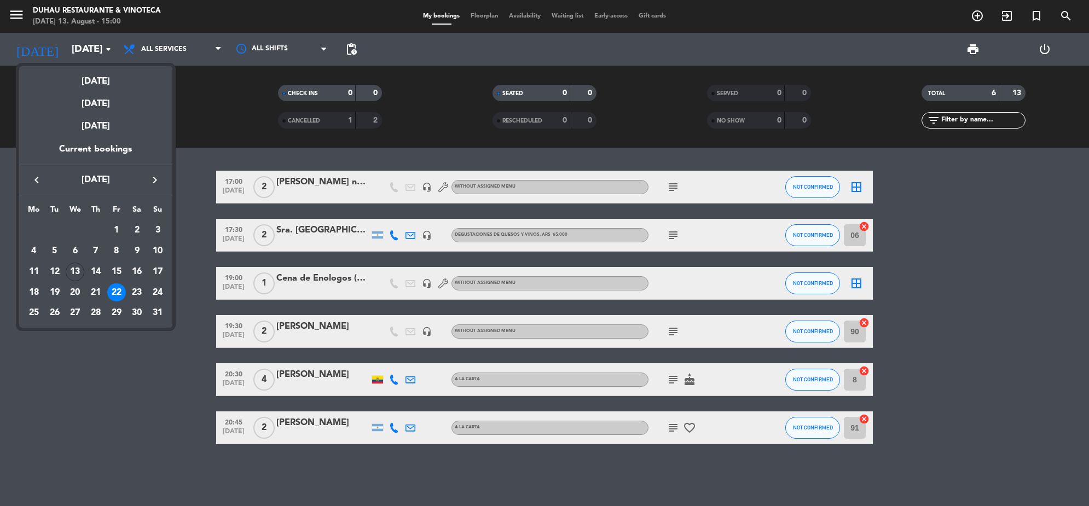
drag, startPoint x: 85, startPoint y: 364, endPoint x: 85, endPoint y: 263, distance: 101.2
click at [85, 360] on div at bounding box center [544, 253] width 1089 height 506
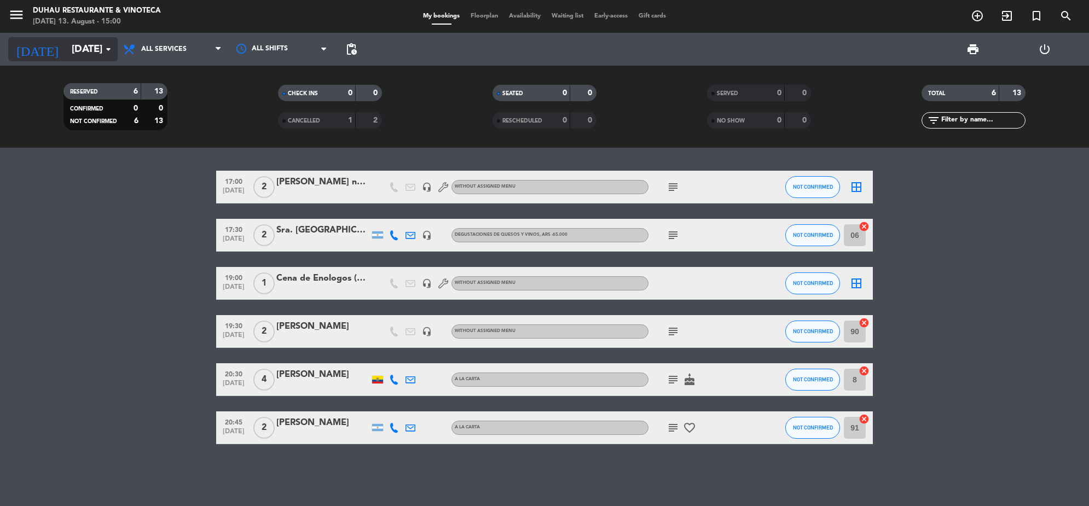
click at [82, 51] on input "[DATE]" at bounding box center [130, 49] width 129 height 23
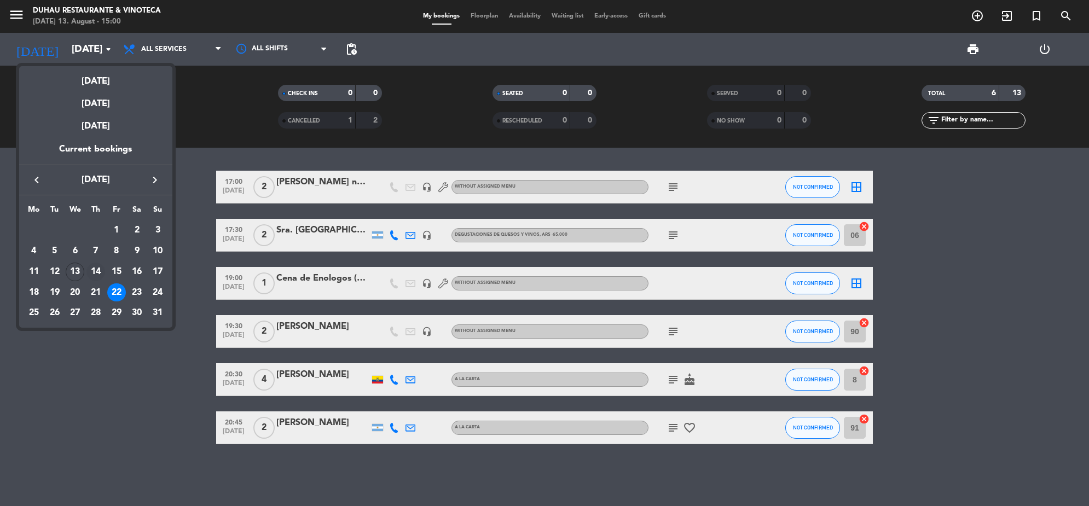
click at [97, 272] on div "14" at bounding box center [95, 272] width 19 height 19
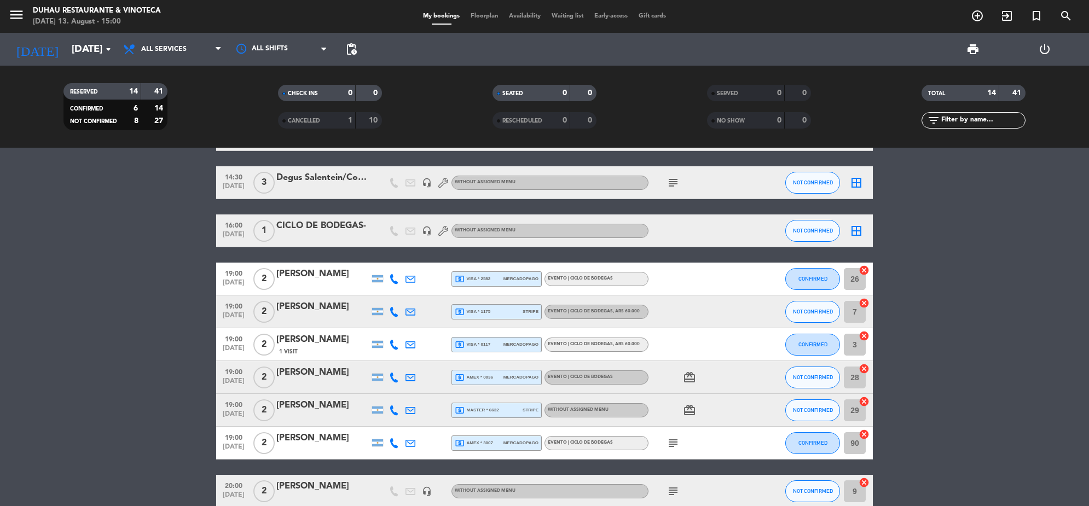
scroll to position [68, 0]
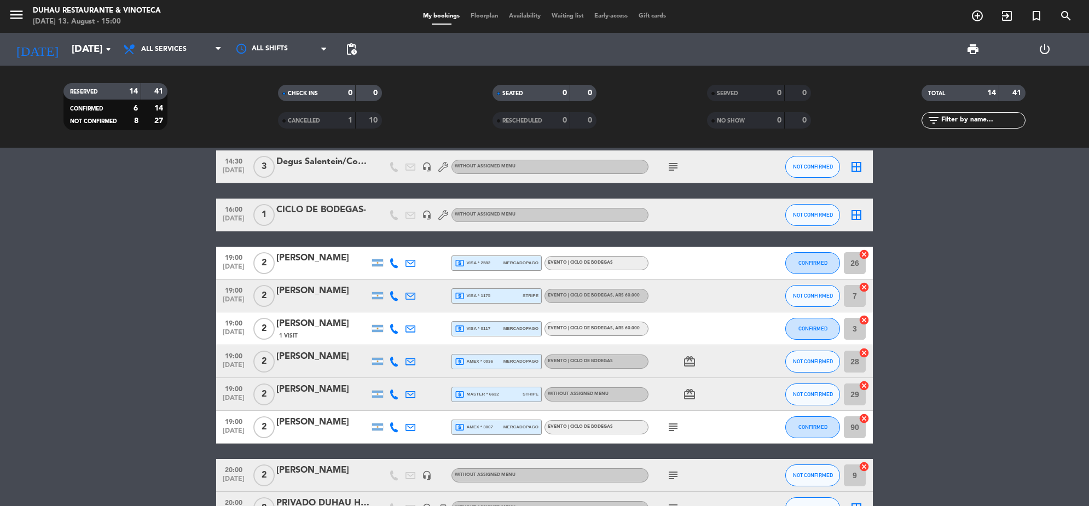
click at [677, 421] on icon "subject" at bounding box center [672, 427] width 13 height 13
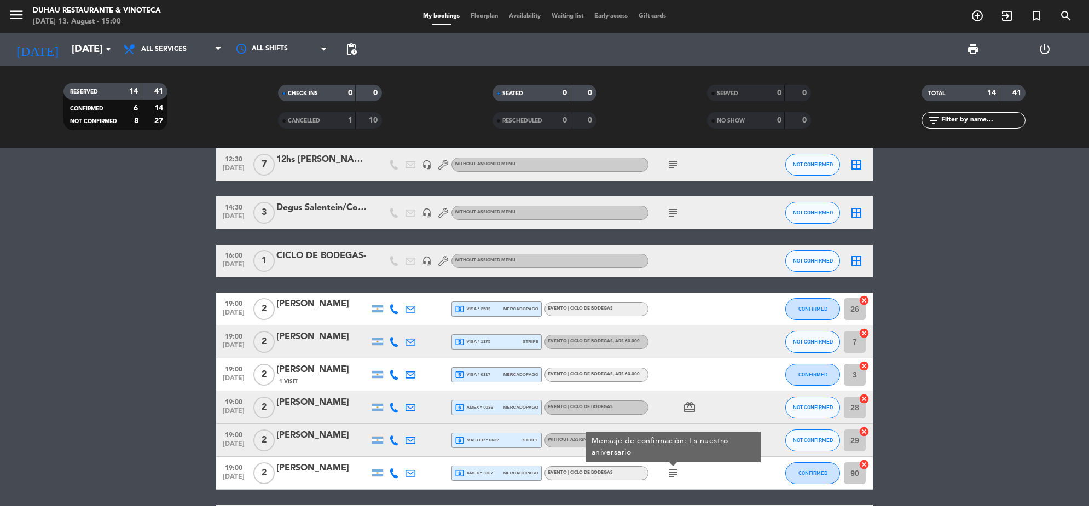
scroll to position [12, 0]
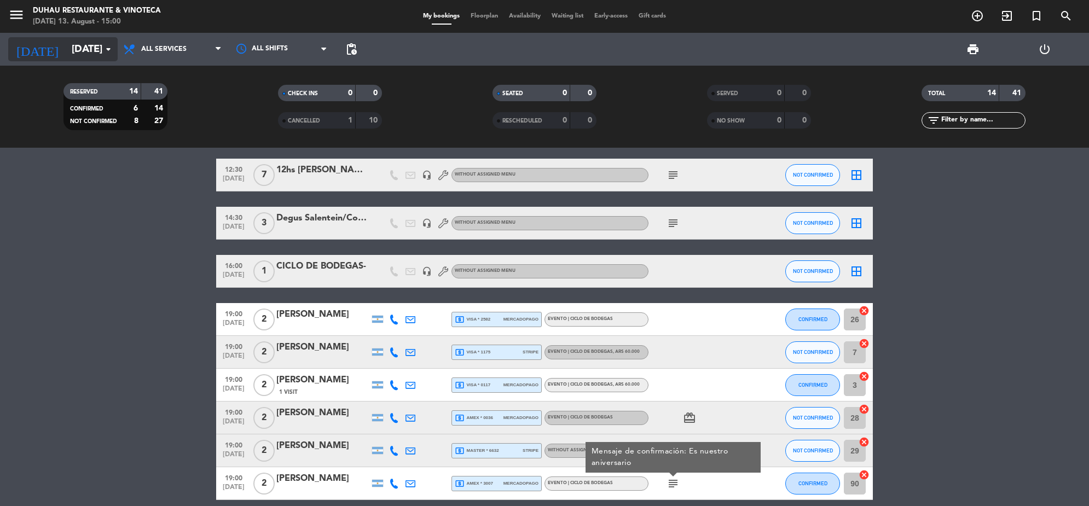
click at [82, 48] on input "[DATE]" at bounding box center [130, 49] width 129 height 23
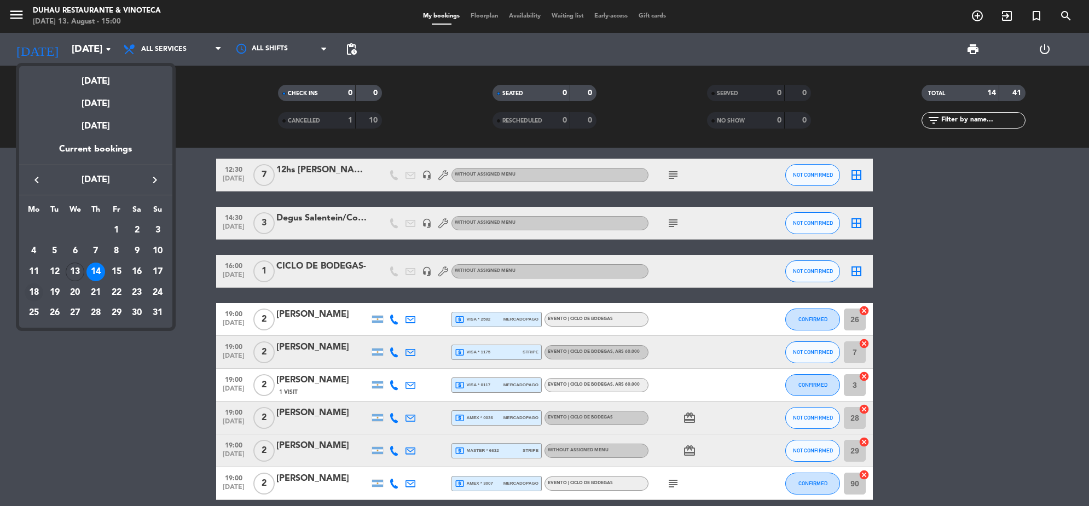
click at [29, 294] on div "18" at bounding box center [34, 292] width 19 height 19
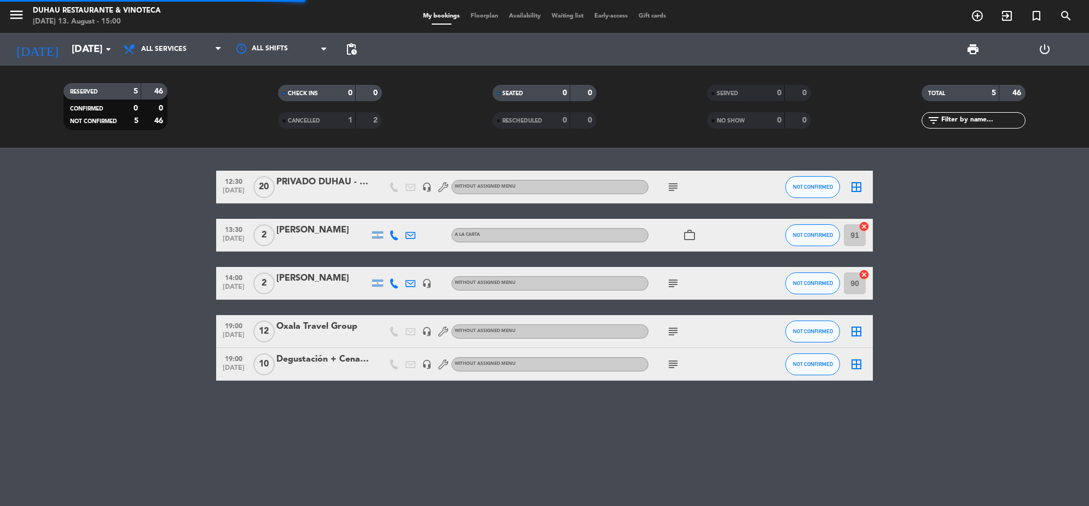
scroll to position [0, 0]
click at [673, 184] on icon "subject" at bounding box center [672, 187] width 13 height 13
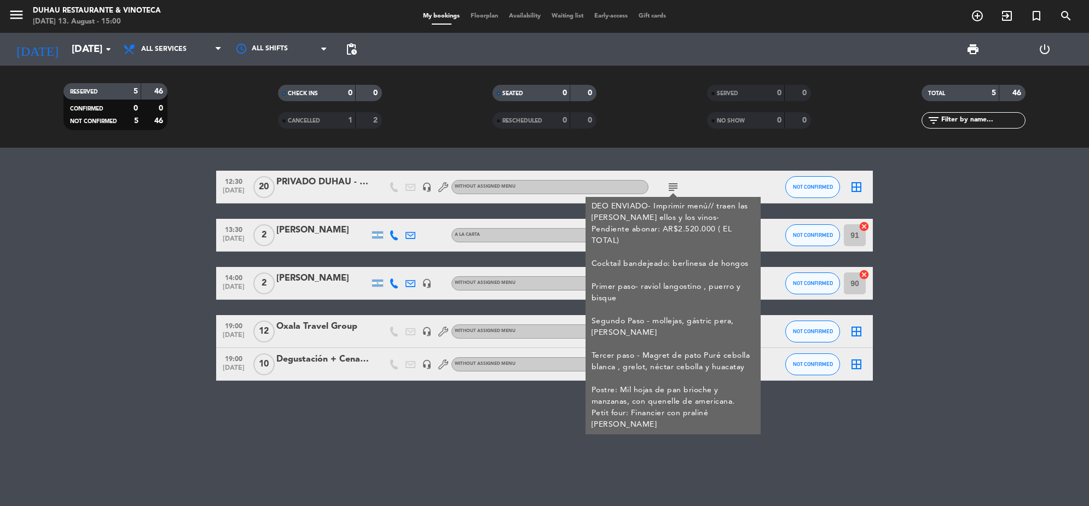
click at [478, 440] on div "12:30 [DATE] PRIVADO DUHAU - SALENTEIN headset_mic Without assigned menu subjec…" at bounding box center [544, 327] width 1089 height 358
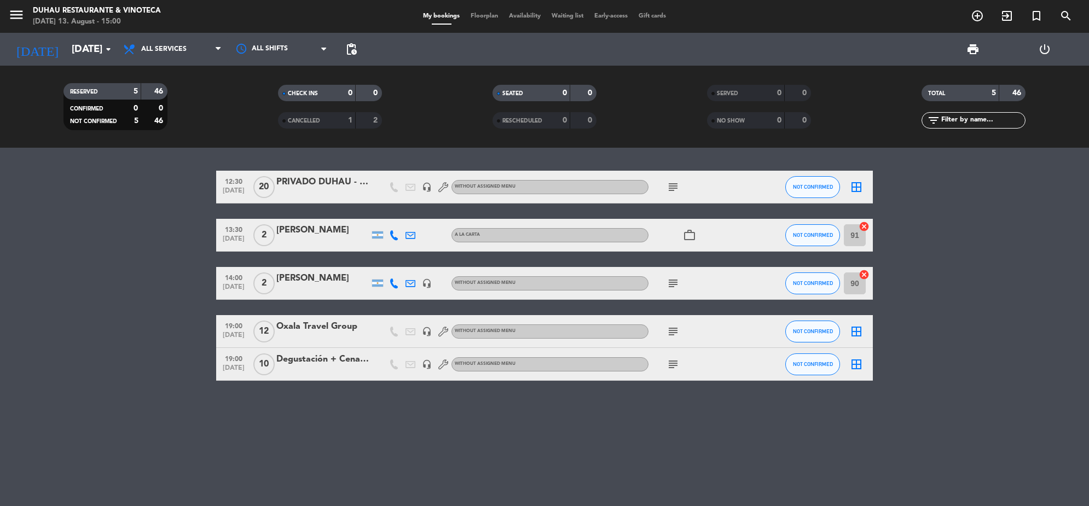
click at [673, 325] on icon "subject" at bounding box center [672, 331] width 13 height 13
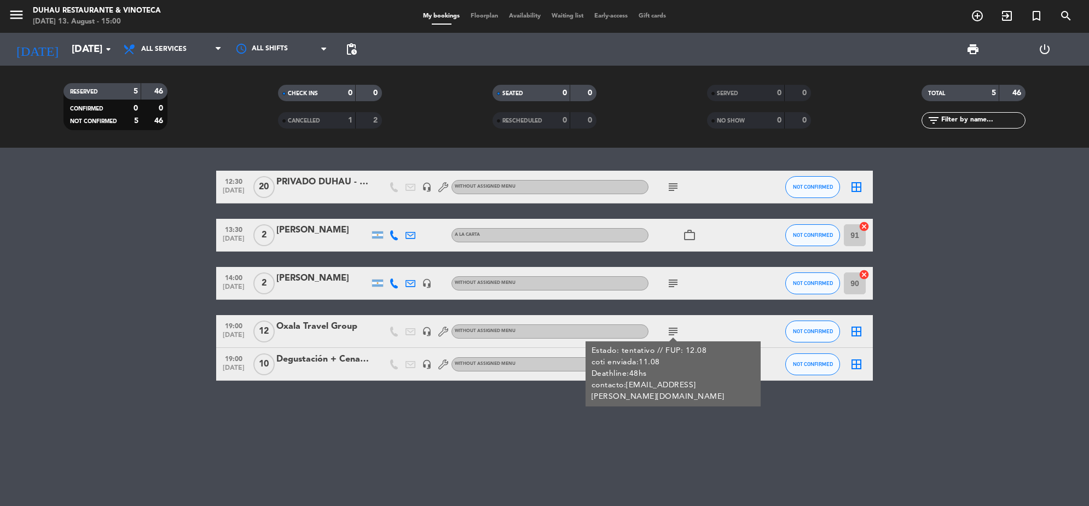
click at [335, 363] on div "Degustación + Cena //M. Luxardo" at bounding box center [322, 359] width 93 height 14
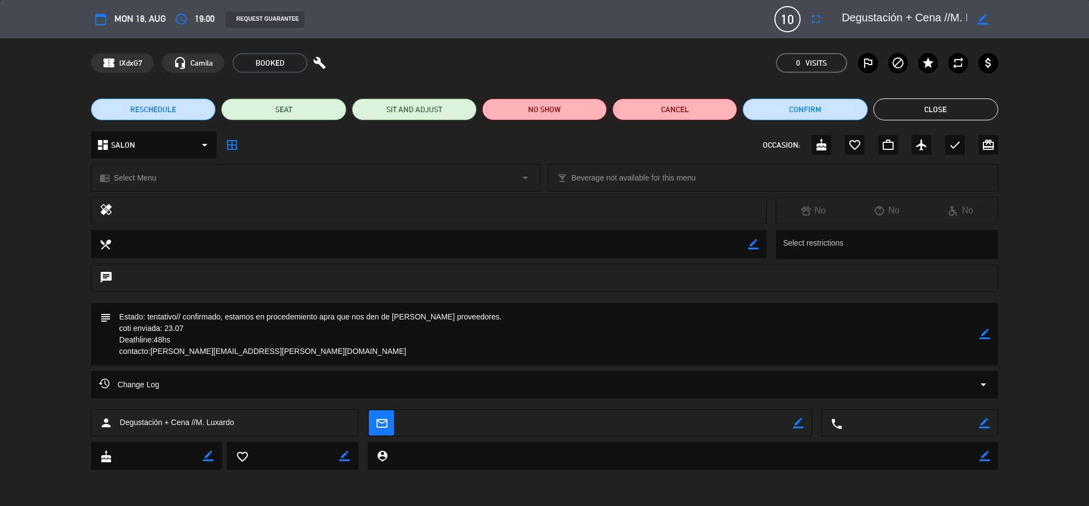
click at [945, 108] on button "Close" at bounding box center [935, 109] width 125 height 22
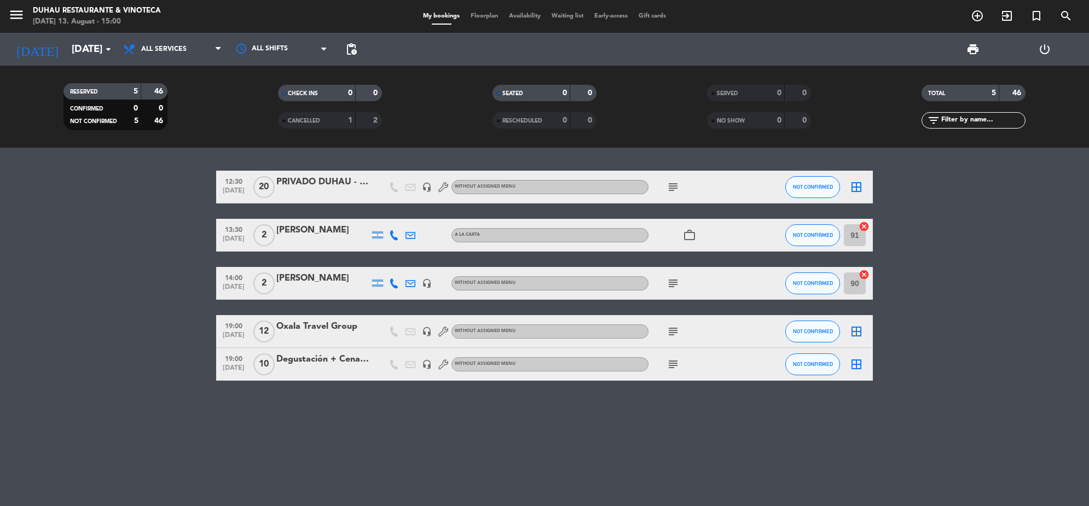
click at [673, 358] on icon "subject" at bounding box center [672, 364] width 13 height 13
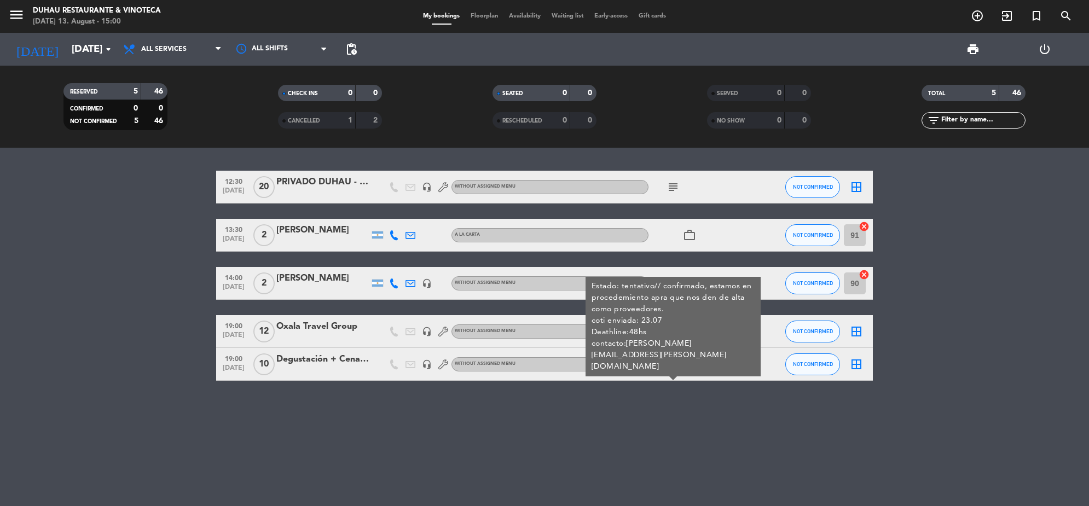
click at [666, 178] on div "subject" at bounding box center [697, 187] width 98 height 32
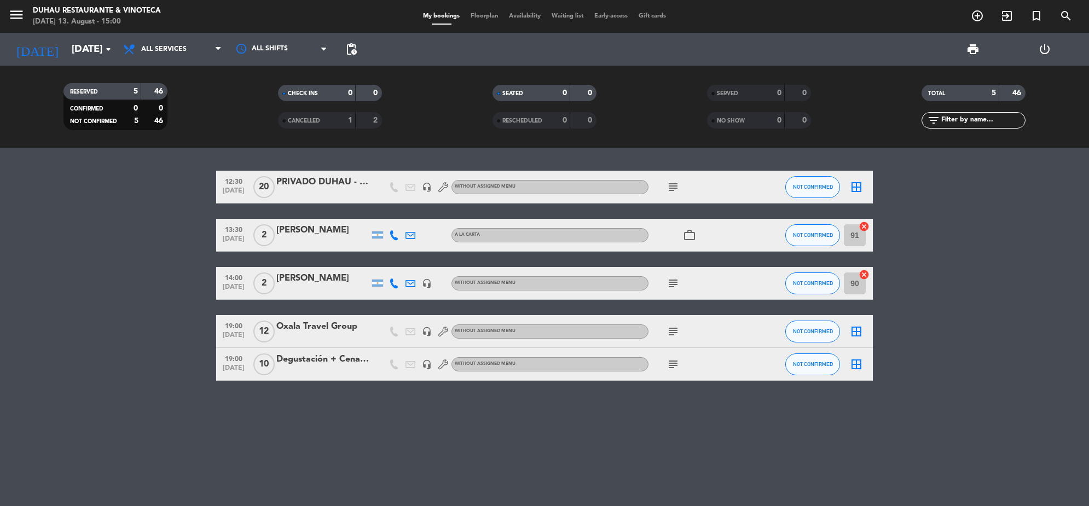
click at [676, 184] on icon "subject" at bounding box center [672, 187] width 13 height 13
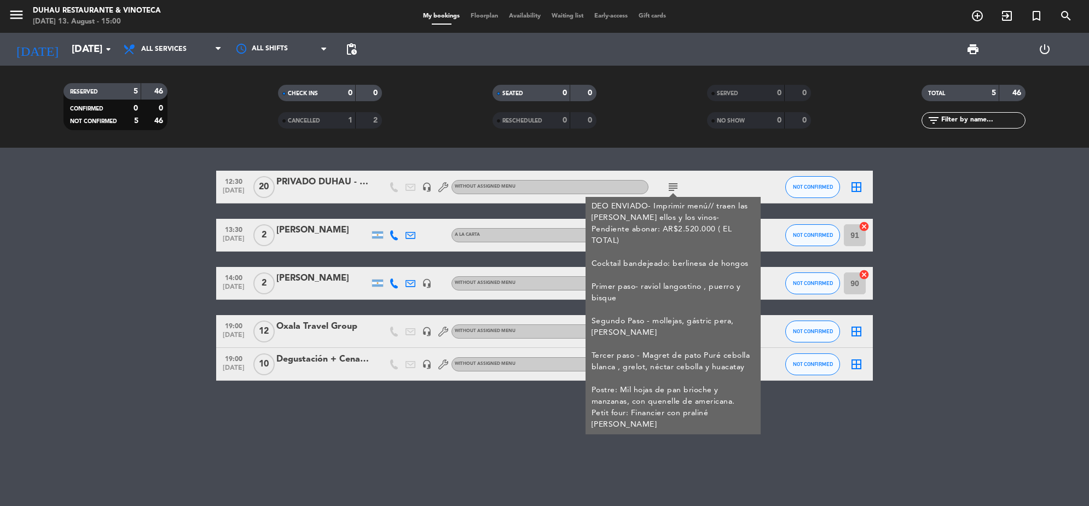
click at [474, 393] on div "12:30 [DATE] PRIVADO DUHAU - SALENTEIN headset_mic Without assigned menu subjec…" at bounding box center [544, 327] width 1089 height 358
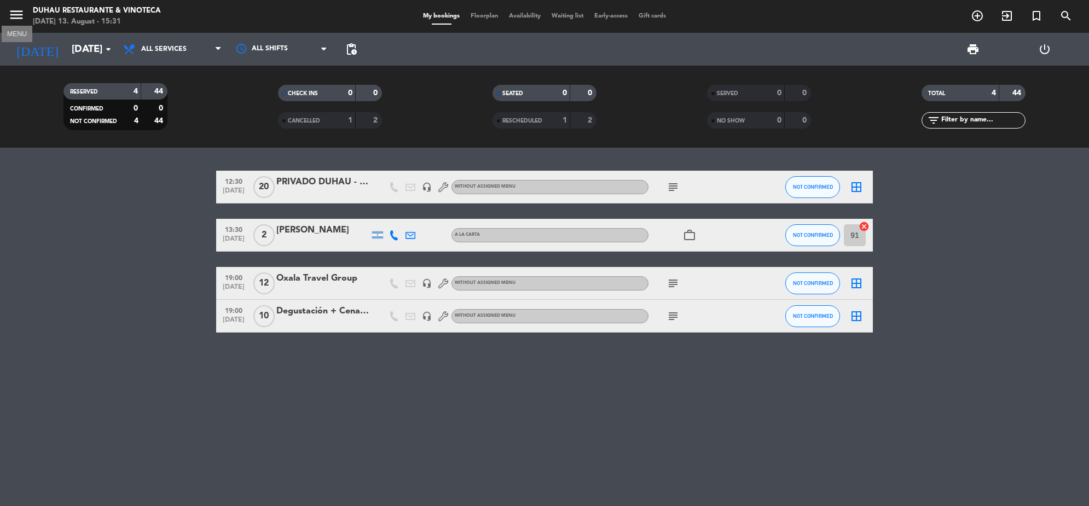
click at [14, 10] on icon "menu" at bounding box center [16, 15] width 16 height 16
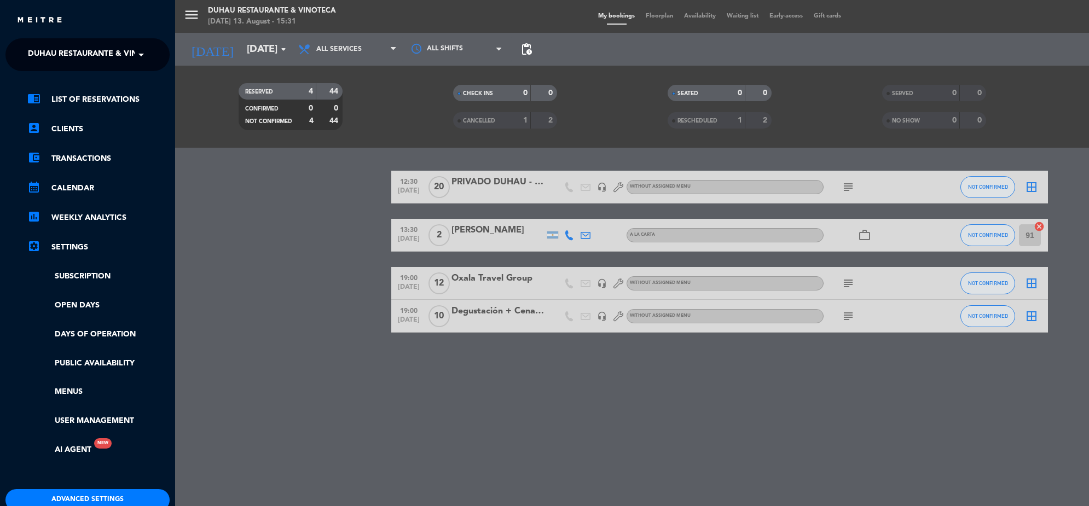
click at [81, 42] on ng-select "× Duhau Restaurante & Vinoteca ×" at bounding box center [87, 54] width 164 height 33
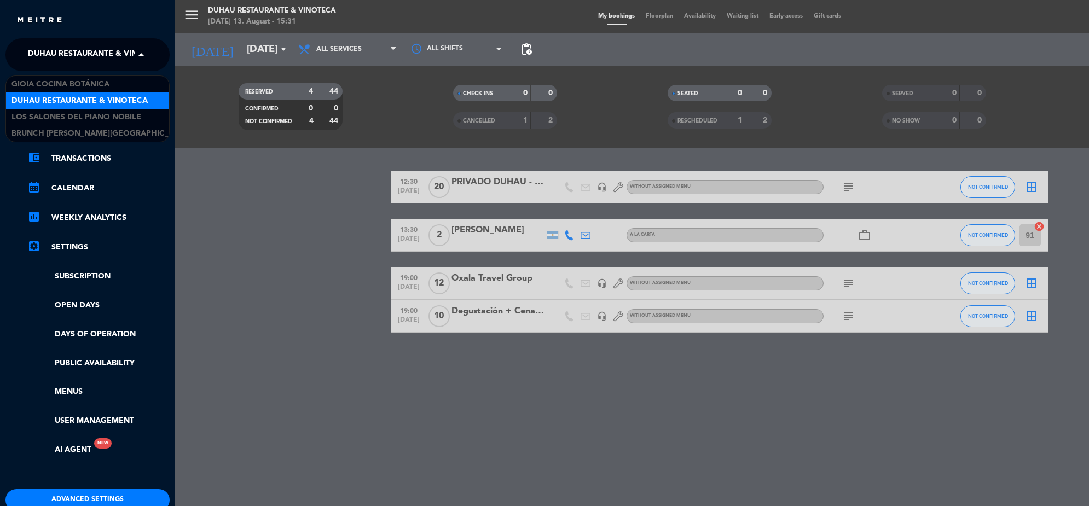
click at [100, 65] on span "Duhau Restaurante & Vinoteca" at bounding box center [96, 54] width 136 height 23
click at [111, 116] on span "Los Salones del Piano Nobile" at bounding box center [76, 117] width 130 height 13
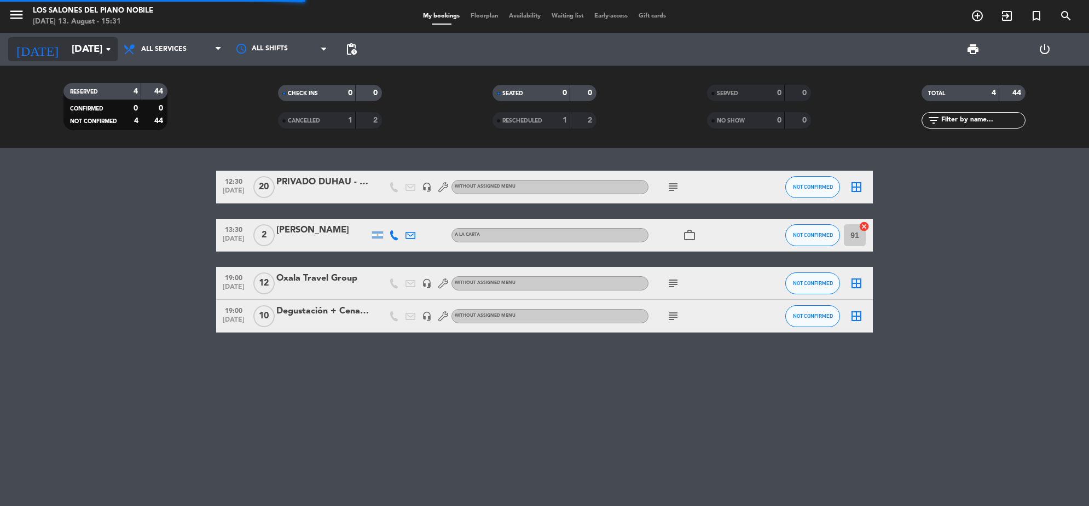
click at [102, 48] on icon "arrow_drop_down" at bounding box center [108, 49] width 13 height 13
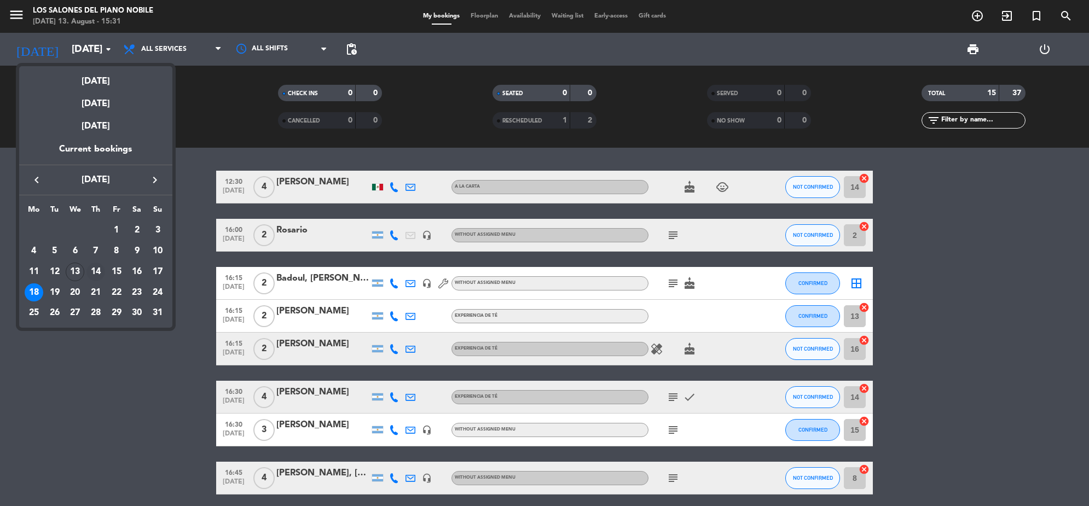
click at [97, 274] on div "14" at bounding box center [95, 272] width 19 height 19
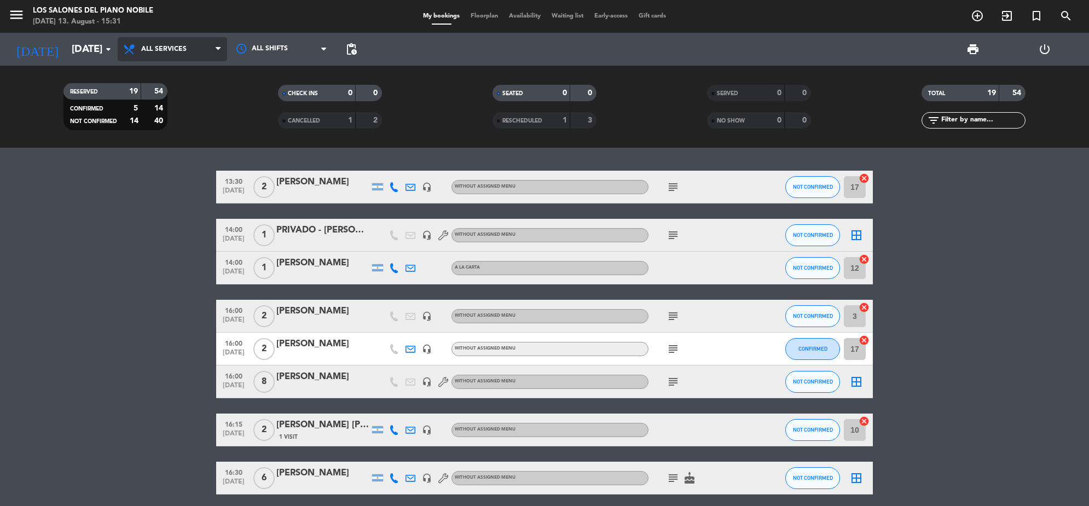
click at [176, 45] on span "All services" at bounding box center [163, 49] width 45 height 8
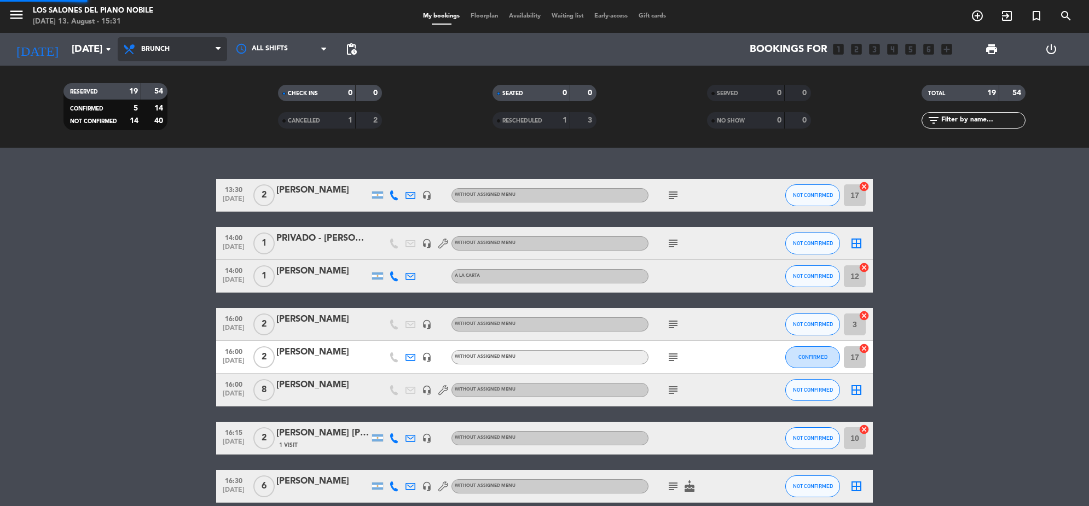
click at [200, 118] on div "menu Los Salones del Piano [PERSON_NAME] [DATE] 13. August - 15:31 My bookings …" at bounding box center [544, 74] width 1089 height 148
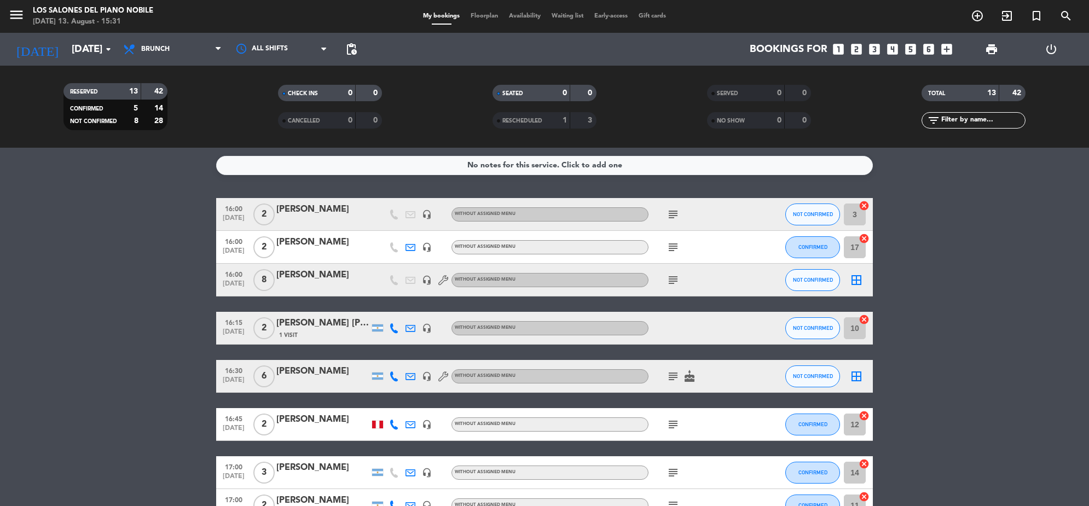
click at [675, 276] on icon "subject" at bounding box center [672, 280] width 13 height 13
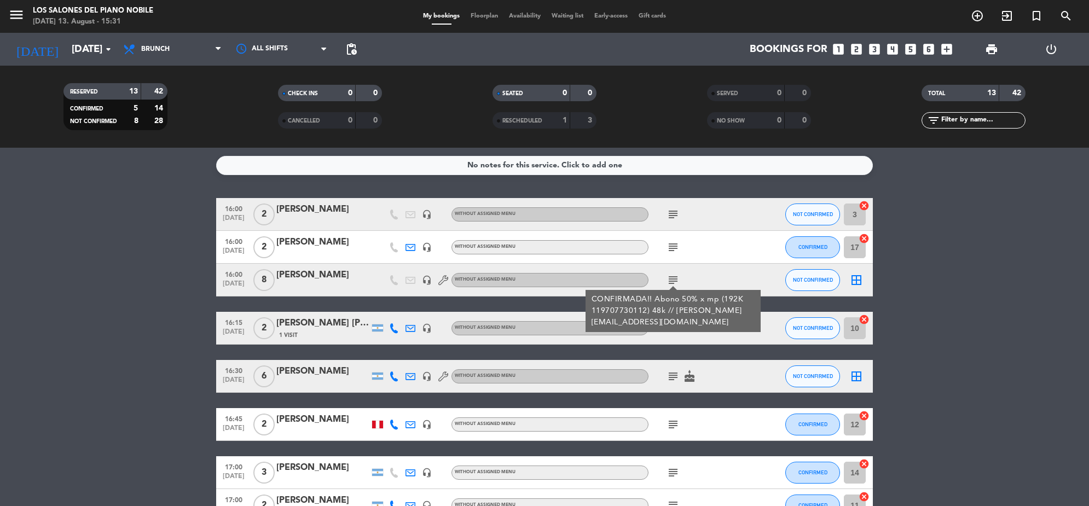
click at [667, 216] on icon "subject" at bounding box center [672, 214] width 13 height 13
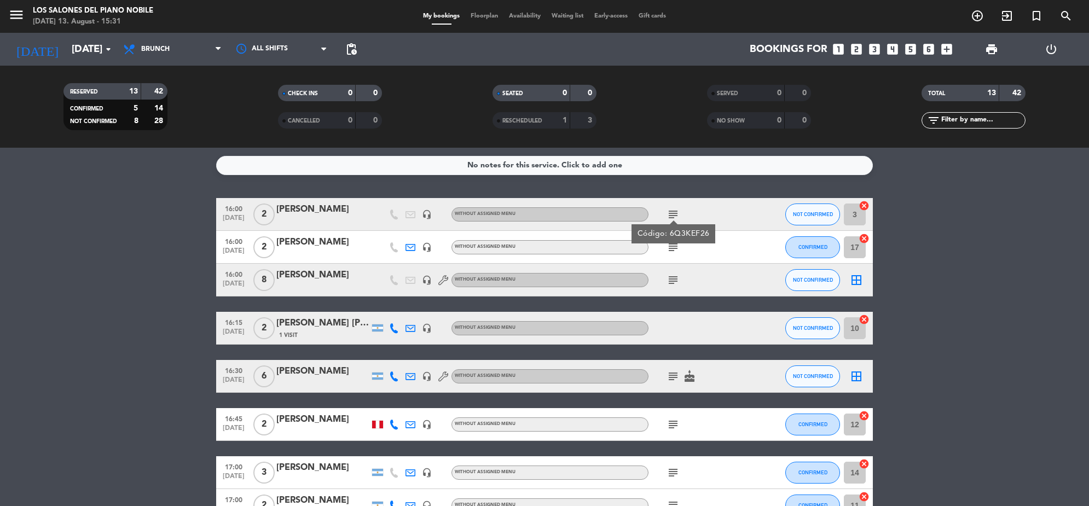
click at [669, 252] on icon "subject" at bounding box center [672, 247] width 13 height 13
click at [673, 380] on icon "subject" at bounding box center [672, 376] width 13 height 13
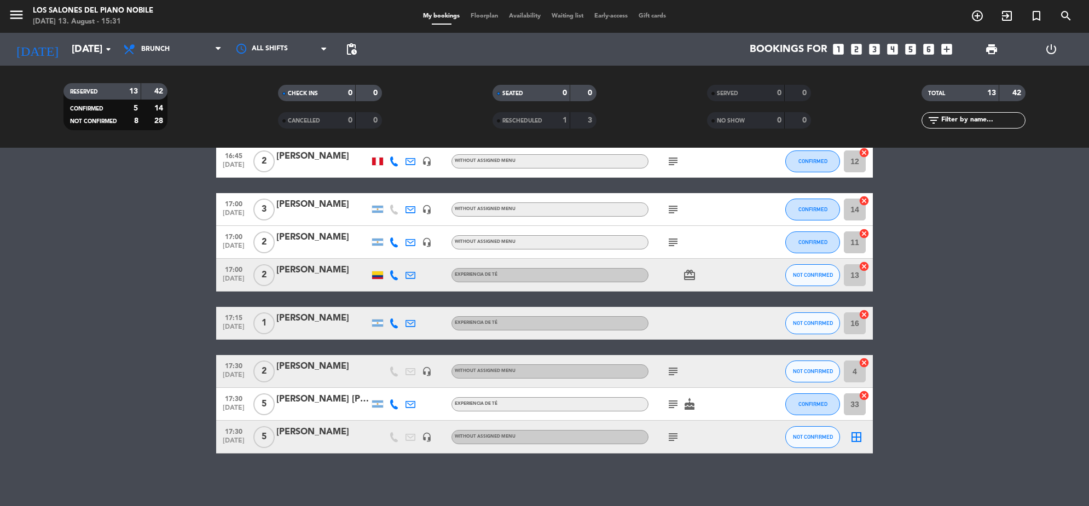
scroll to position [265, 0]
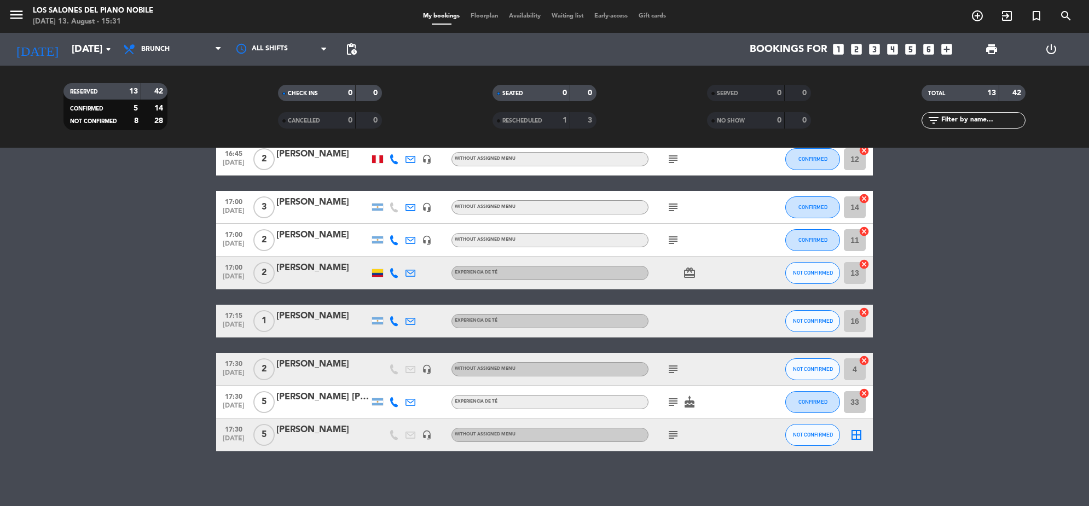
click at [672, 436] on icon "subject" at bounding box center [672, 434] width 13 height 13
click at [672, 397] on icon "subject" at bounding box center [672, 402] width 13 height 13
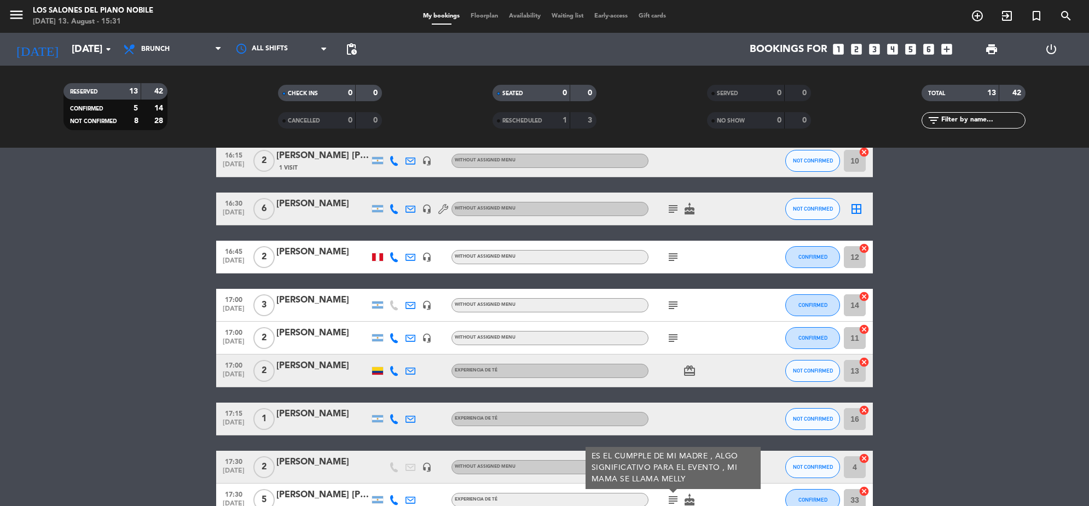
scroll to position [0, 0]
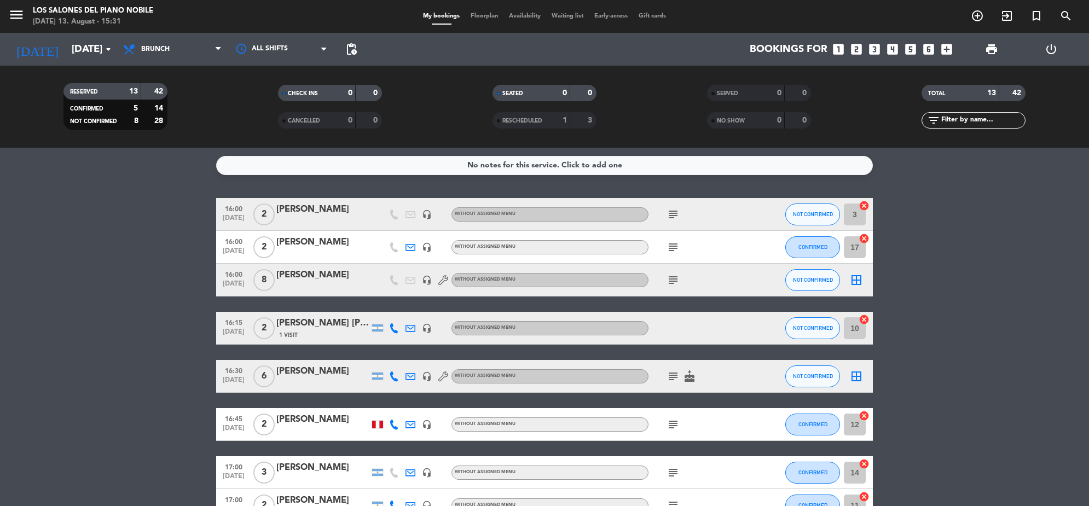
click at [666, 423] on icon "subject" at bounding box center [672, 424] width 13 height 13
click at [668, 381] on icon "subject" at bounding box center [672, 376] width 13 height 13
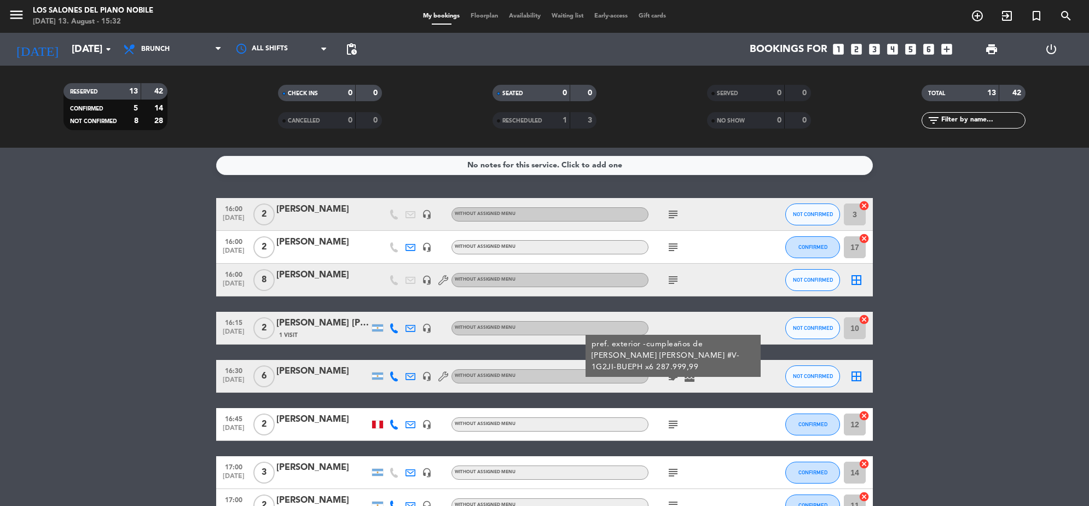
click at [670, 280] on icon "subject" at bounding box center [672, 280] width 13 height 13
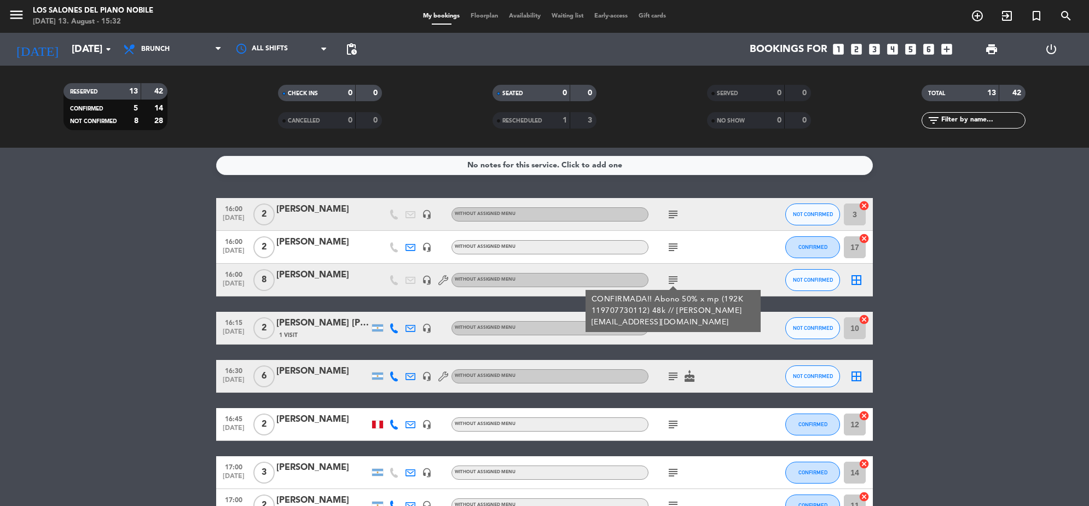
click at [666, 242] on icon "subject" at bounding box center [672, 247] width 13 height 13
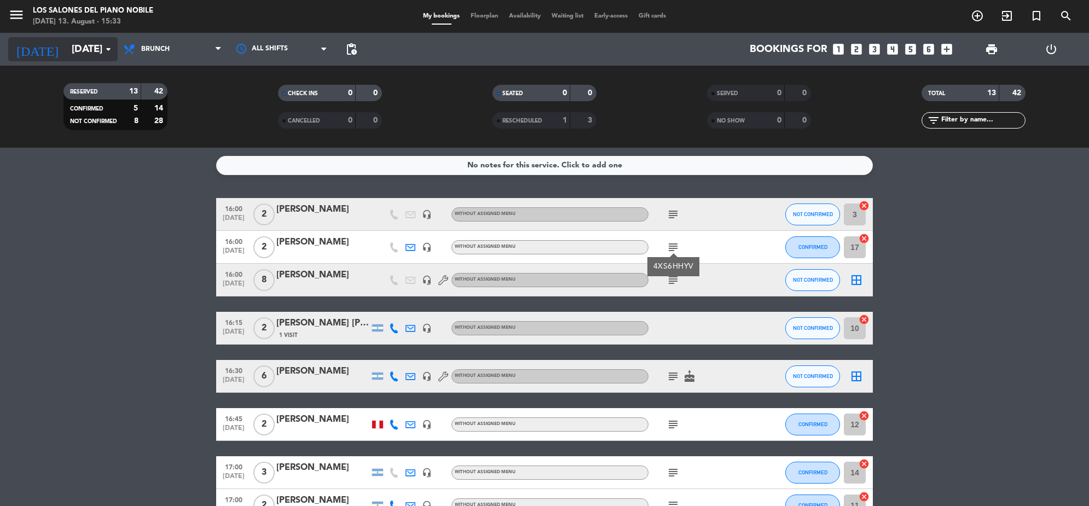
click at [83, 50] on input "[DATE]" at bounding box center [130, 49] width 129 height 23
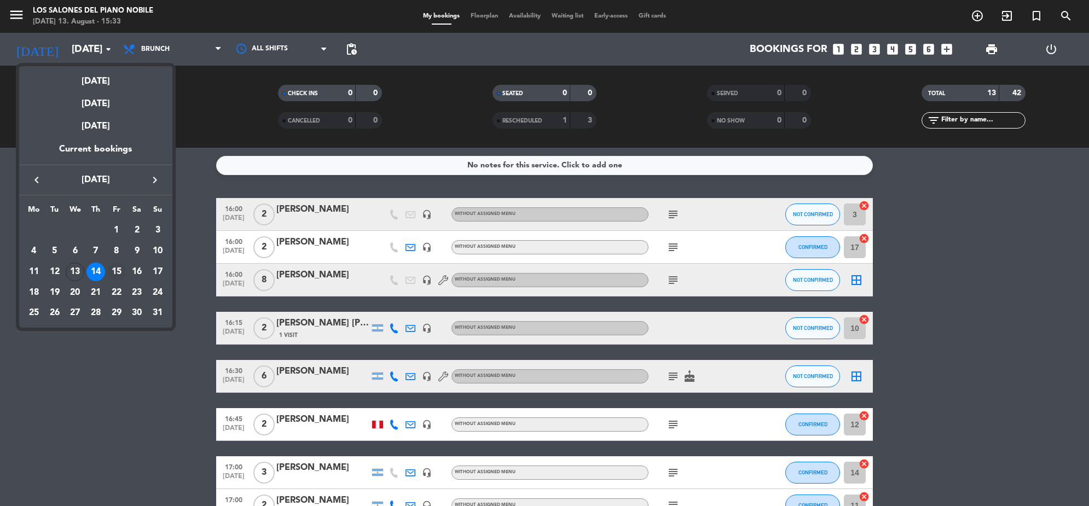
click at [117, 264] on div "15" at bounding box center [116, 272] width 19 height 19
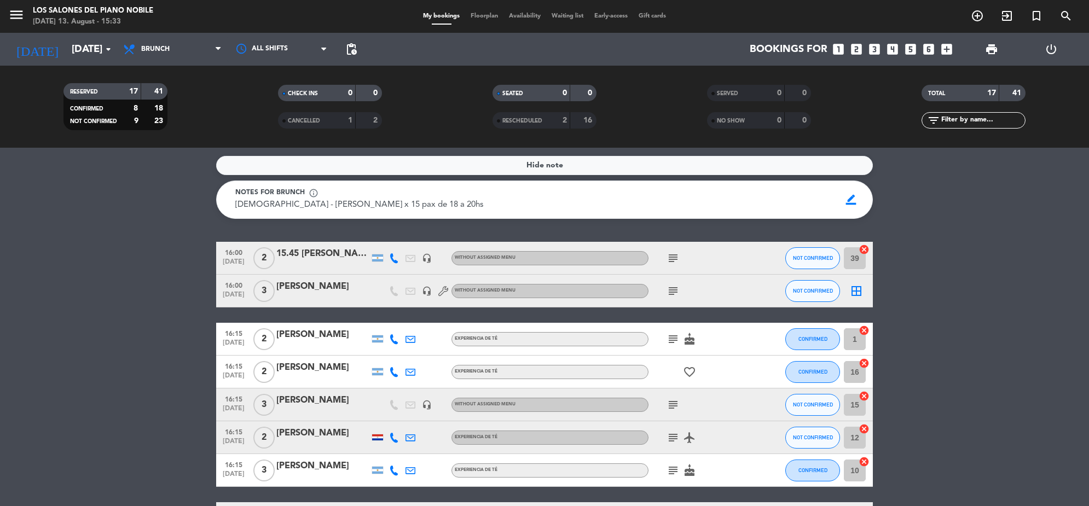
click at [677, 258] on icon "subject" at bounding box center [672, 258] width 13 height 13
click at [80, 47] on input "[DATE]" at bounding box center [130, 49] width 129 height 23
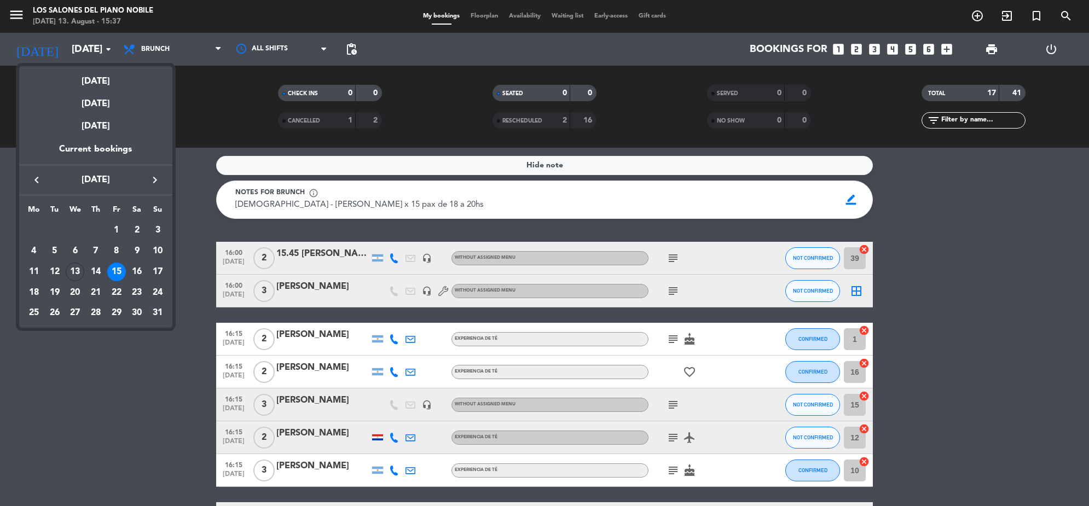
click at [26, 20] on div at bounding box center [544, 253] width 1089 height 506
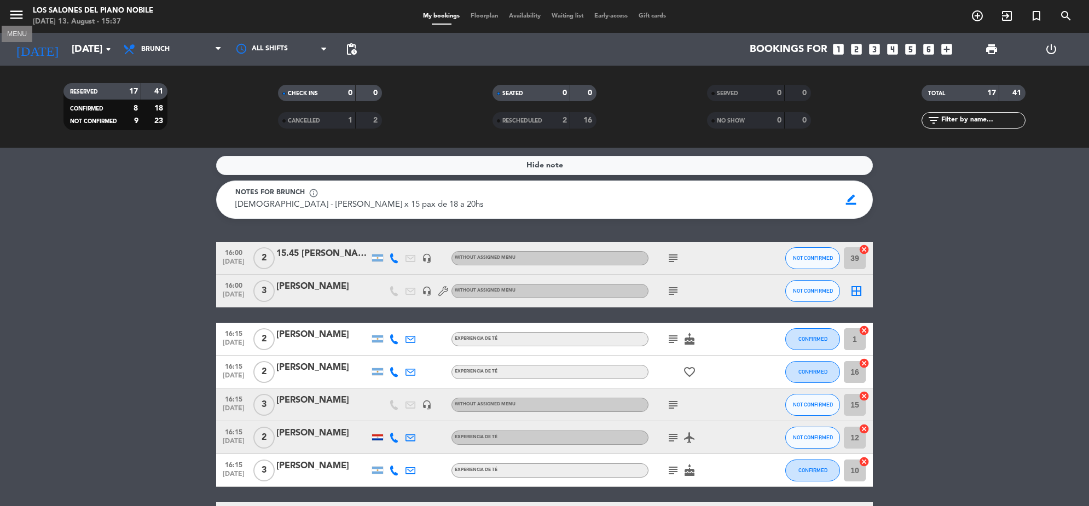
click at [20, 13] on icon "menu" at bounding box center [16, 15] width 16 height 16
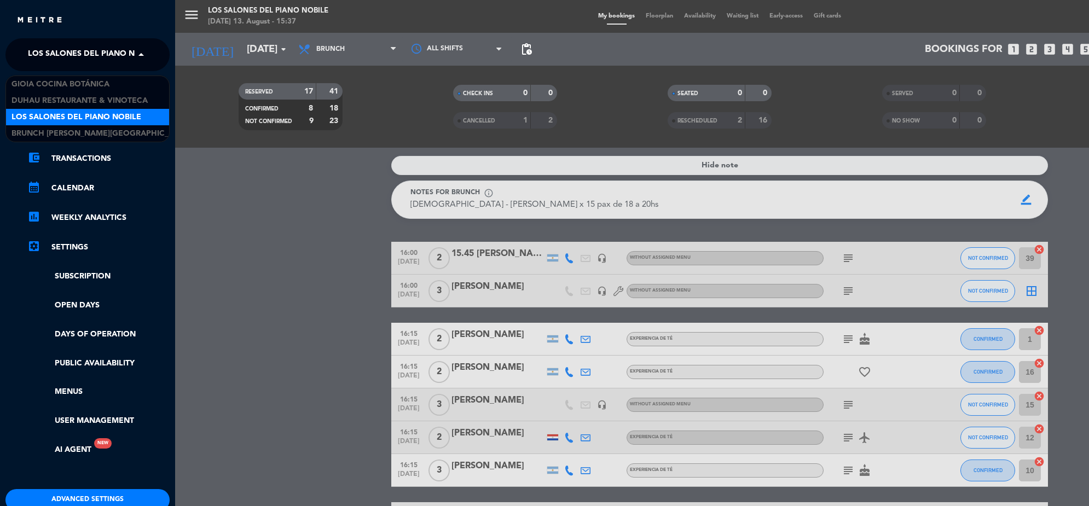
click at [111, 55] on span "Los Salones del Piano Nobile" at bounding box center [93, 54] width 130 height 23
click at [126, 129] on div "Brunch [PERSON_NAME][GEOGRAPHIC_DATA][PERSON_NAME]" at bounding box center [87, 133] width 163 height 16
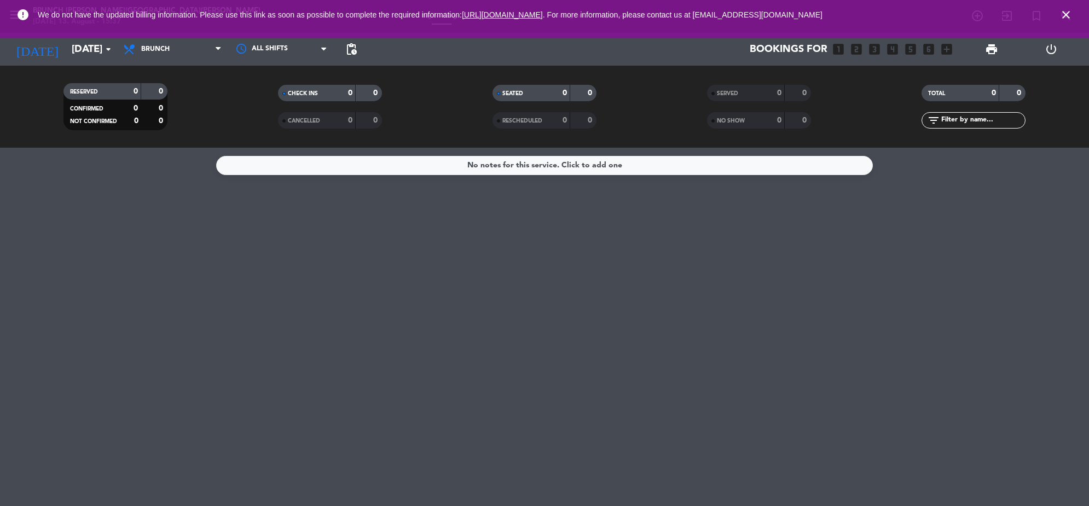
click at [1065, 12] on icon "close" at bounding box center [1065, 14] width 13 height 13
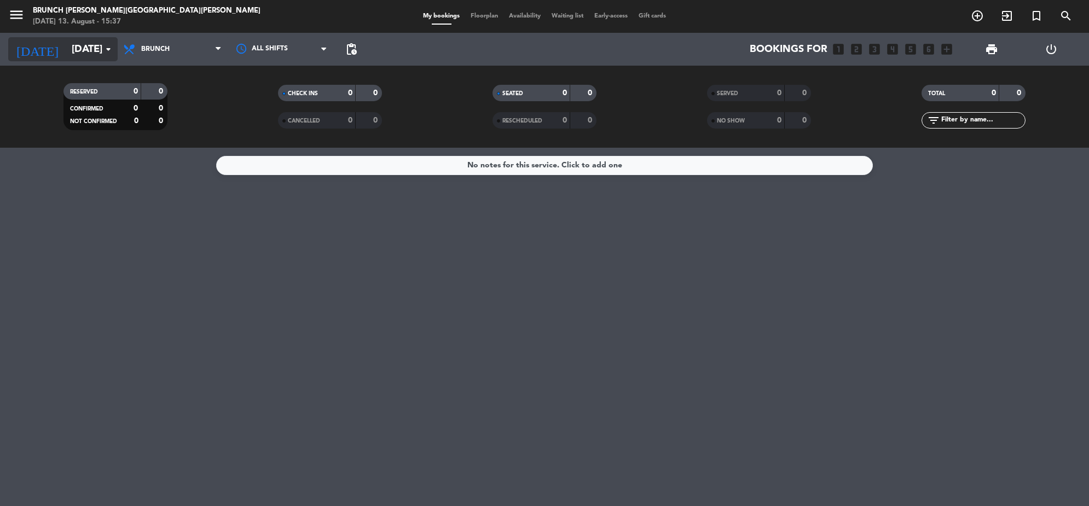
click at [77, 55] on input "[DATE]" at bounding box center [130, 49] width 129 height 23
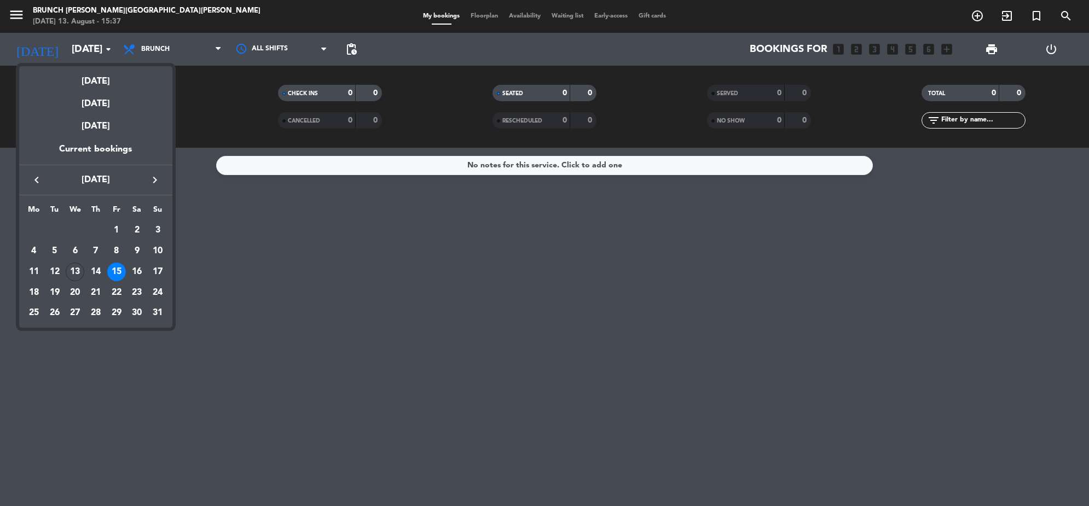
click at [157, 271] on div "17" at bounding box center [157, 272] width 19 height 19
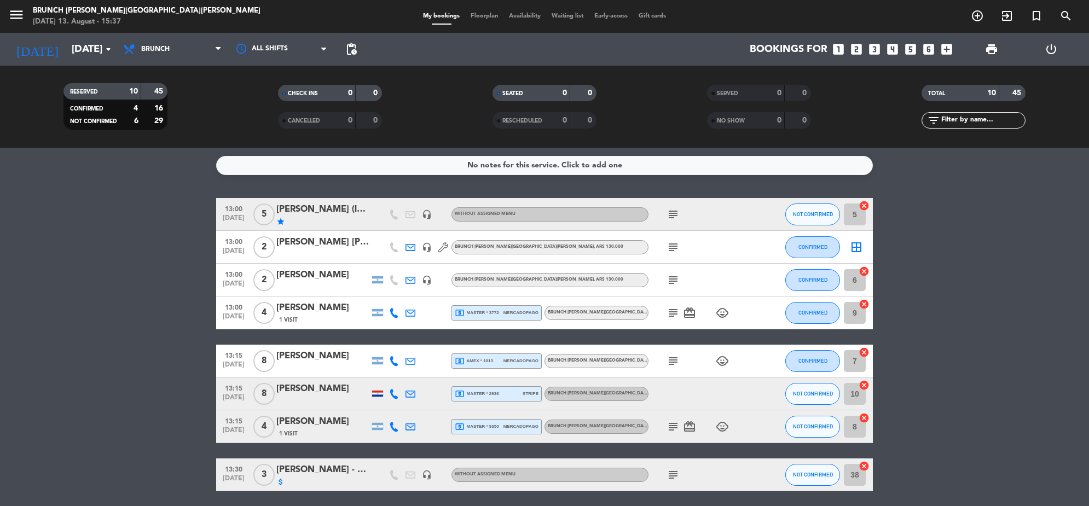
click at [671, 220] on icon "subject" at bounding box center [672, 214] width 13 height 13
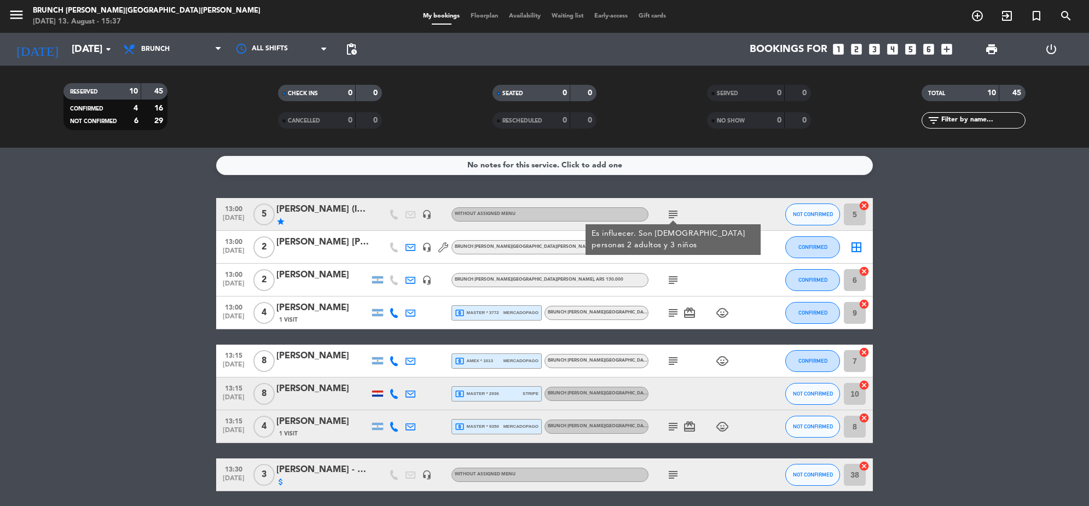
click at [669, 313] on icon "subject" at bounding box center [672, 312] width 13 height 13
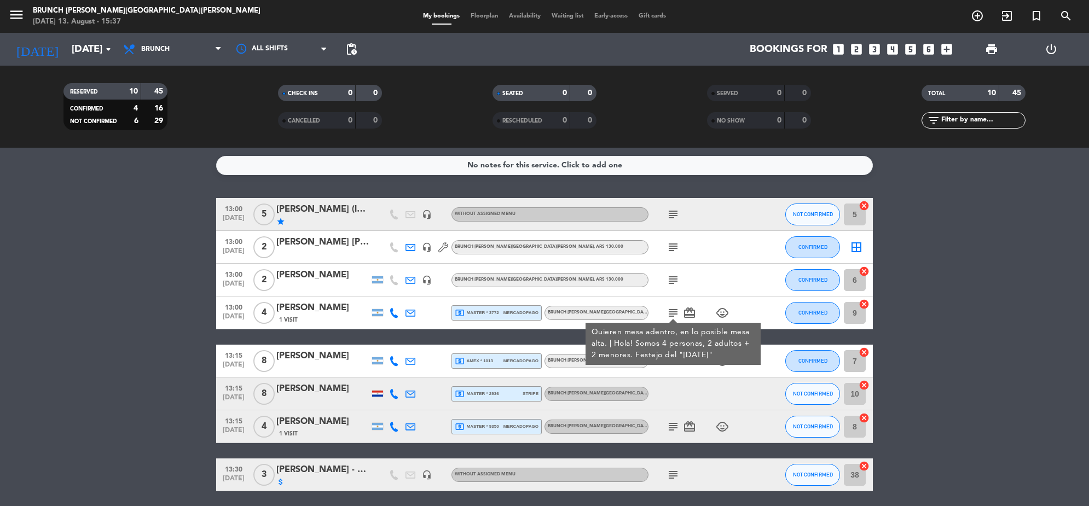
click at [675, 282] on icon "subject" at bounding box center [672, 280] width 13 height 13
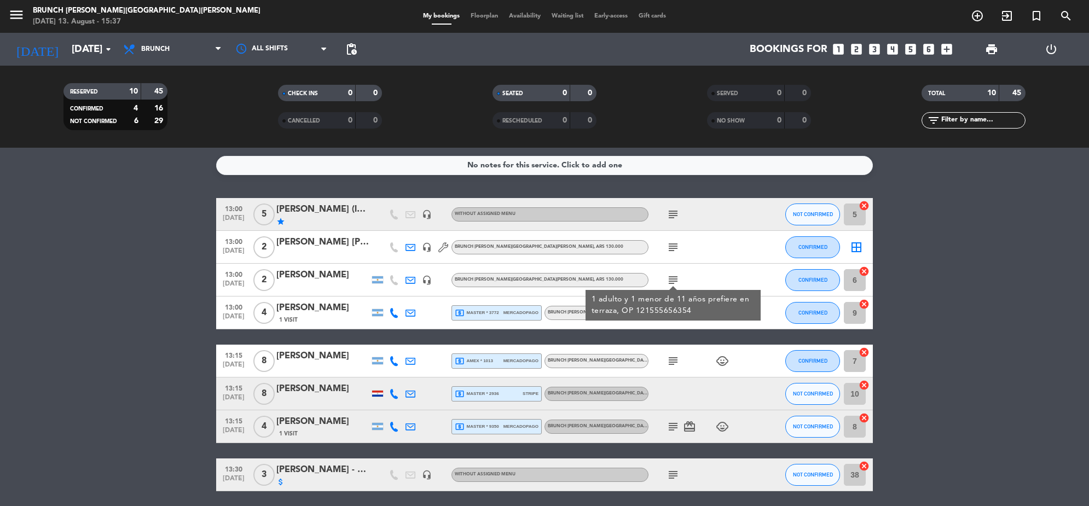
click at [666, 247] on icon "subject" at bounding box center [672, 247] width 13 height 13
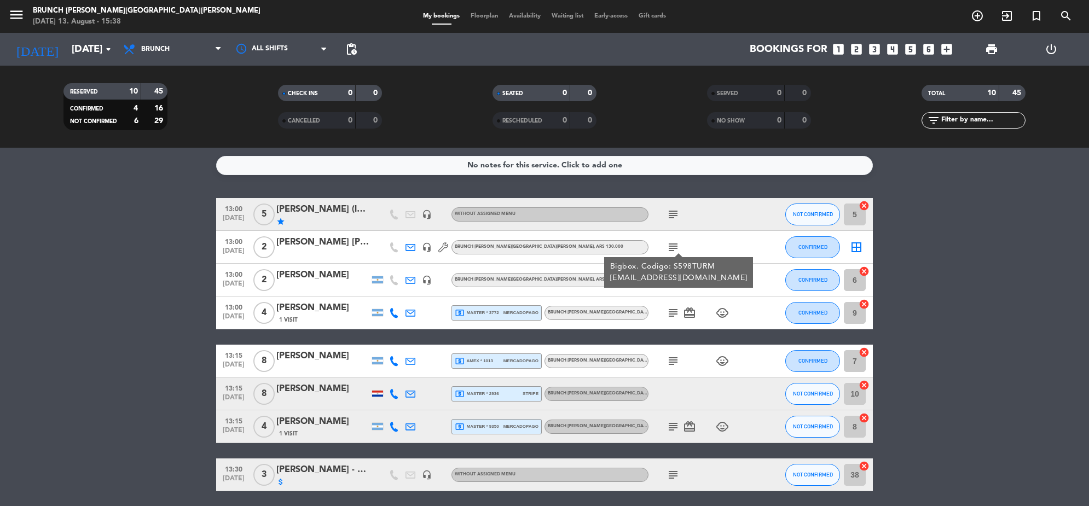
click at [674, 359] on icon "subject" at bounding box center [672, 360] width 13 height 13
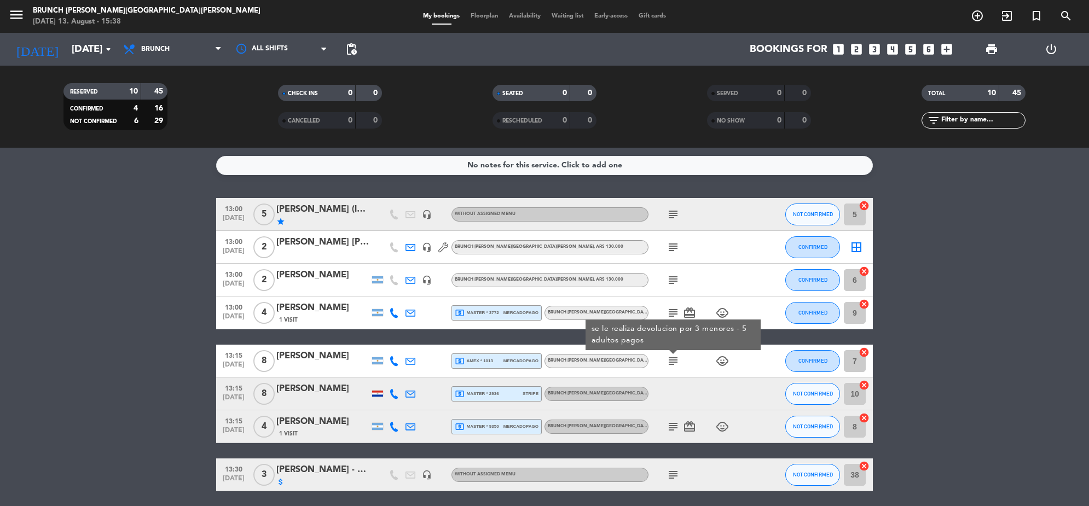
scroll to position [68, 0]
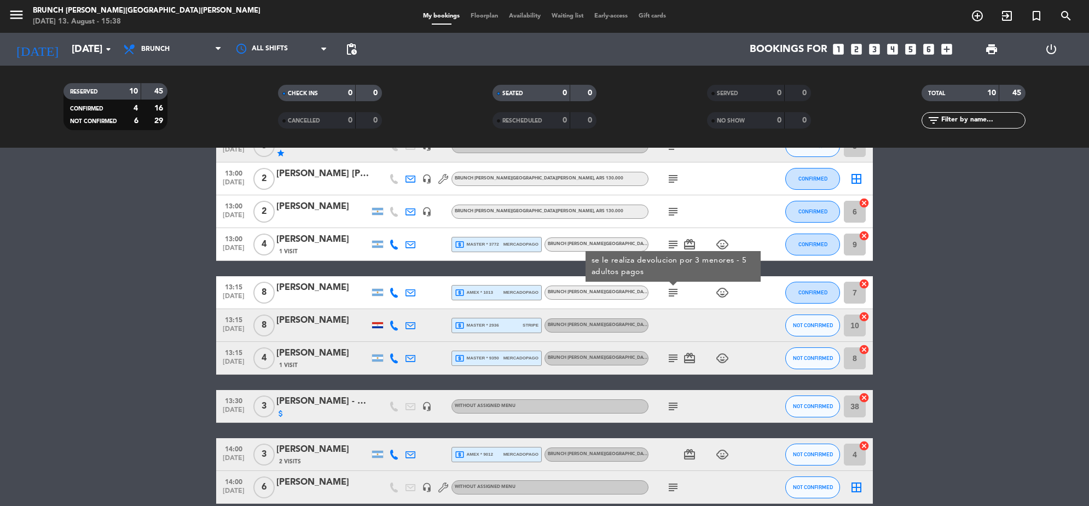
click at [673, 358] on icon "subject" at bounding box center [672, 358] width 13 height 13
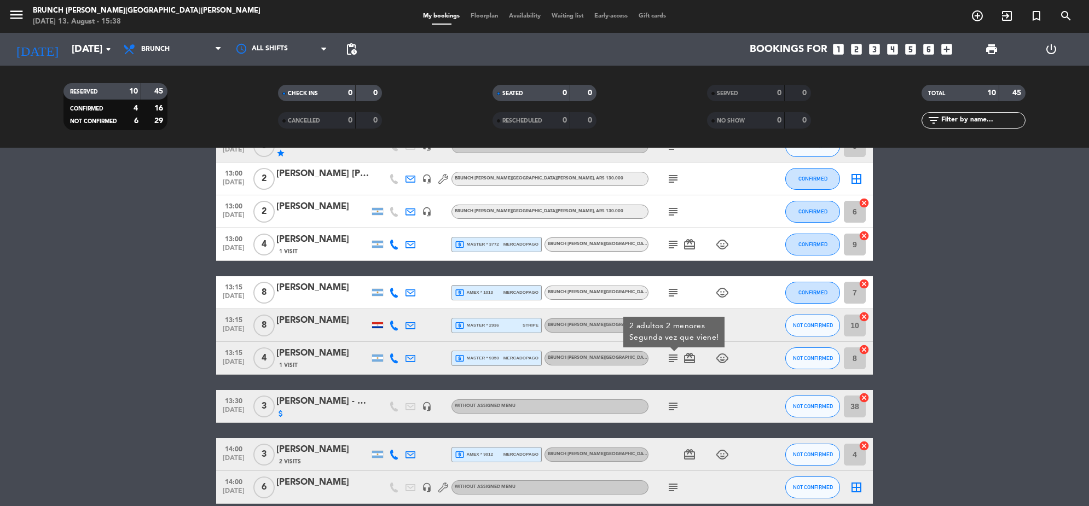
click at [680, 408] on span "subject" at bounding box center [673, 406] width 16 height 13
click at [674, 406] on icon "subject" at bounding box center [672, 406] width 13 height 13
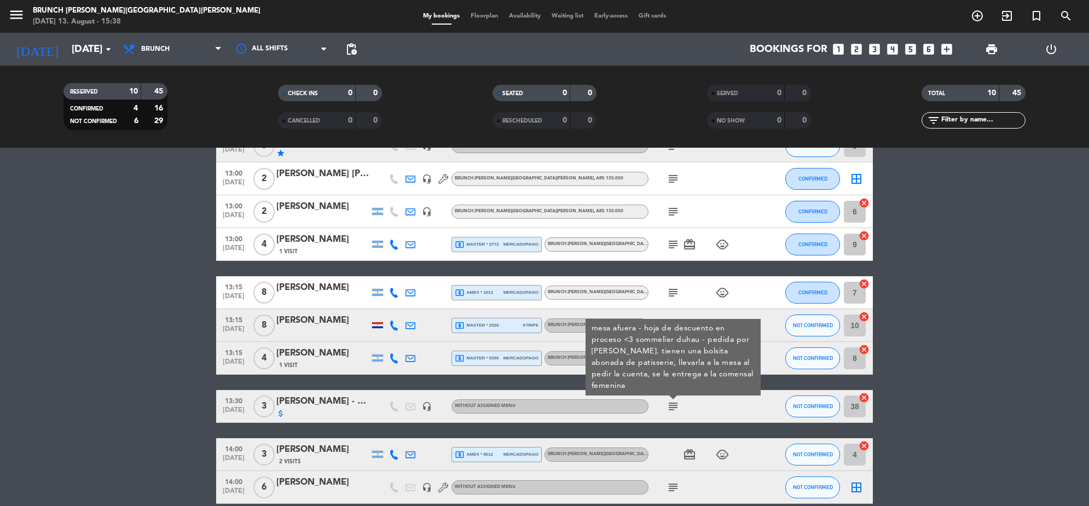
drag, startPoint x: 47, startPoint y: 411, endPoint x: 54, endPoint y: 413, distance: 6.8
click at [48, 411] on bookings-row "13:00 [DATE] 5 [PERSON_NAME] (look connected) star headset_mic Without assigned…" at bounding box center [544, 317] width 1089 height 374
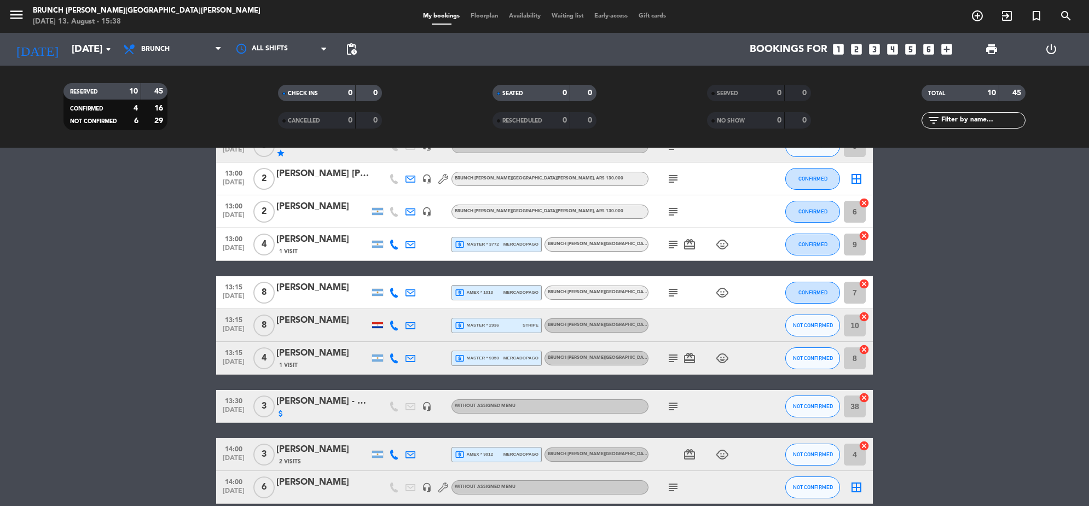
click at [279, 415] on icon "attach_money" at bounding box center [280, 413] width 9 height 9
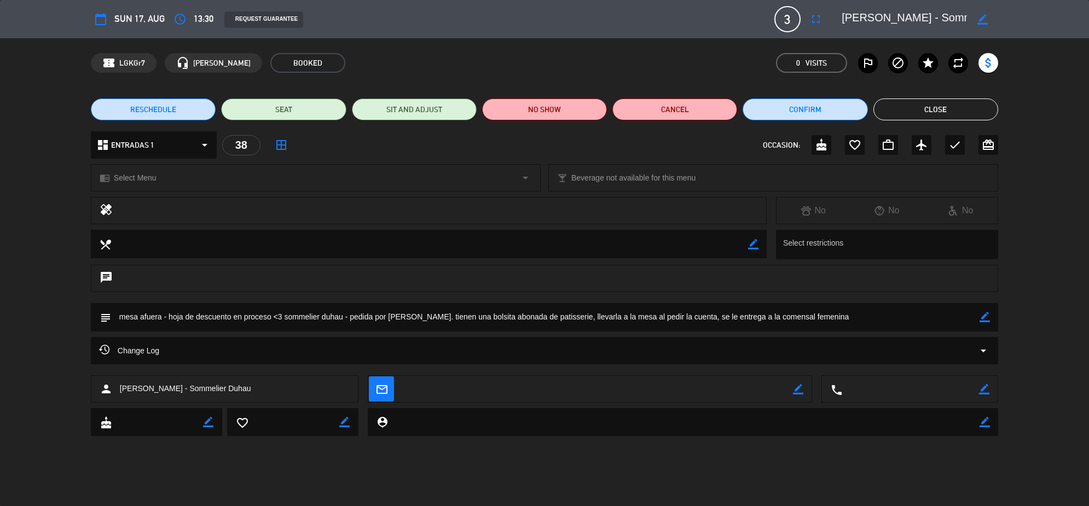
click at [958, 114] on button "Close" at bounding box center [935, 109] width 125 height 22
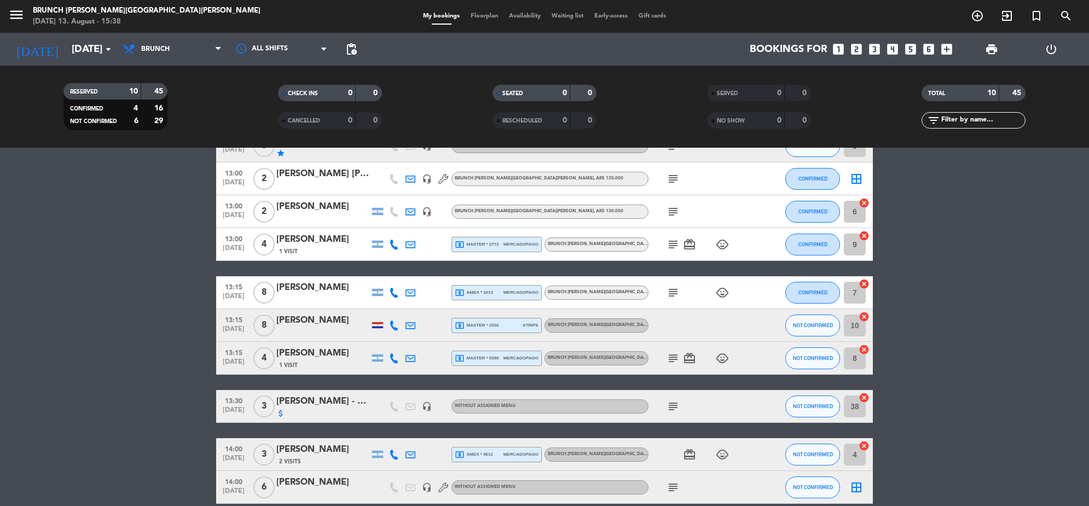
scroll to position [121, 0]
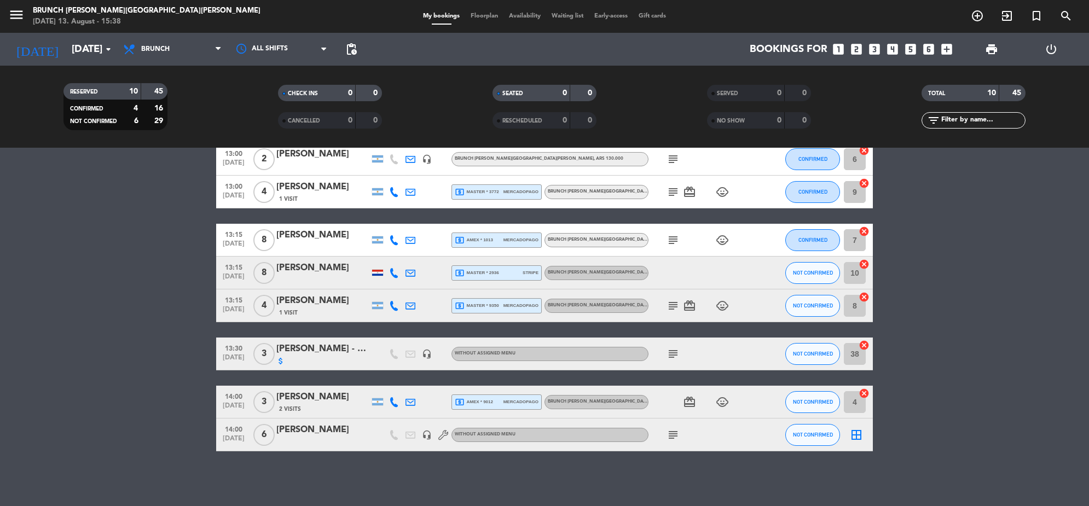
click at [668, 433] on icon "subject" at bounding box center [672, 434] width 13 height 13
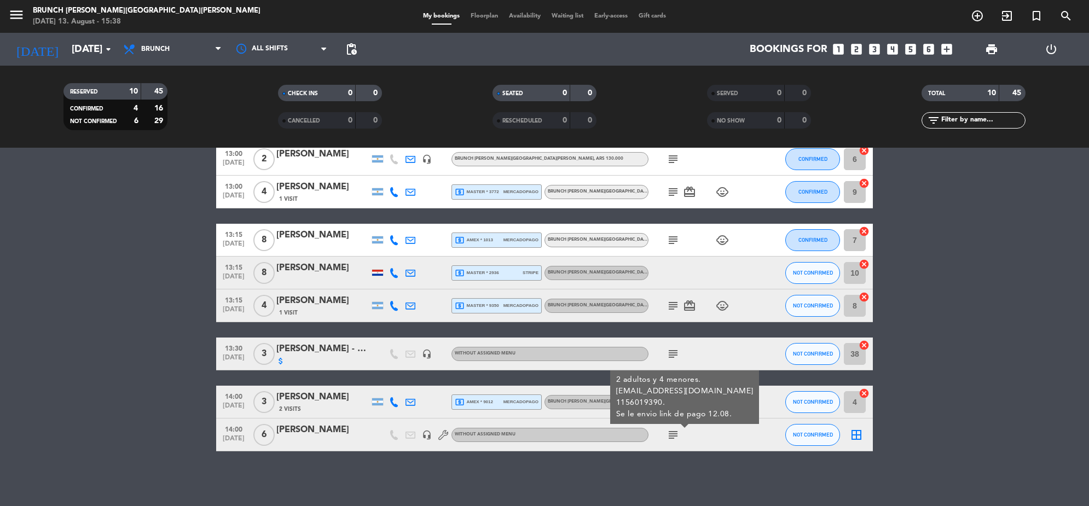
click at [570, 433] on div "Without assigned menu" at bounding box center [549, 435] width 197 height 14
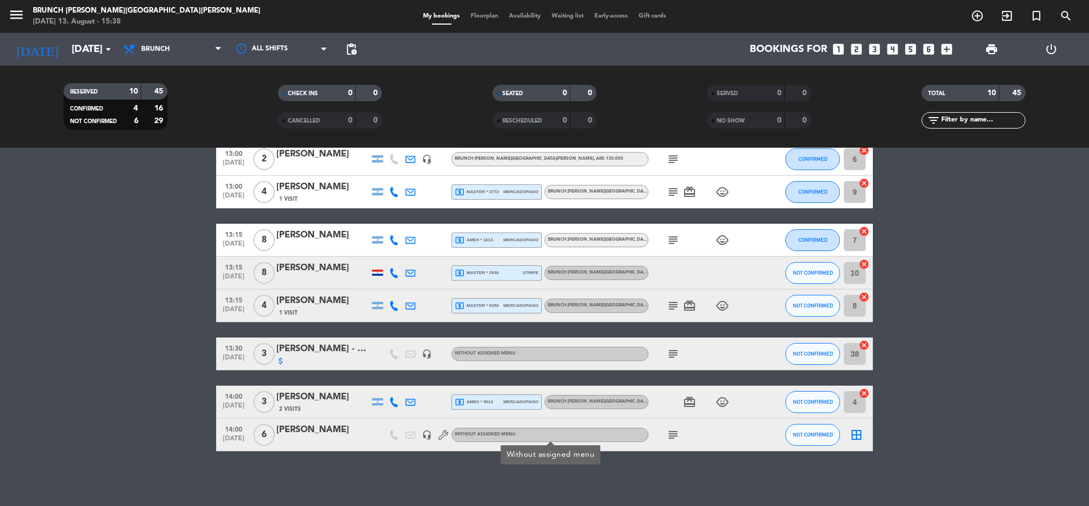
click at [672, 431] on icon "subject" at bounding box center [672, 434] width 13 height 13
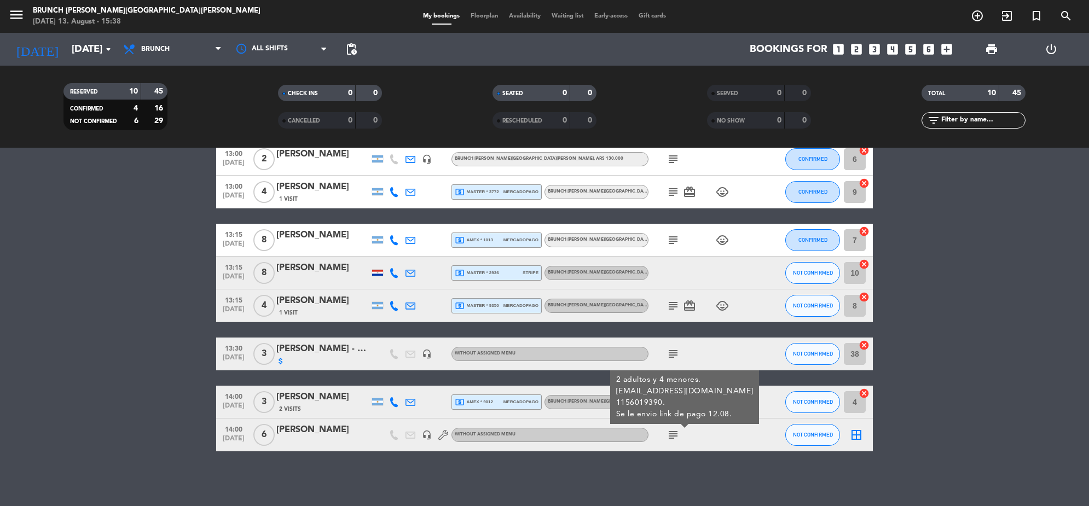
drag, startPoint x: 672, startPoint y: 431, endPoint x: 673, endPoint y: 460, distance: 28.5
click at [673, 460] on div "No notes for this service. Click to add one 13:00 [DATE] 5 [PERSON_NAME] (look …" at bounding box center [544, 327] width 1089 height 358
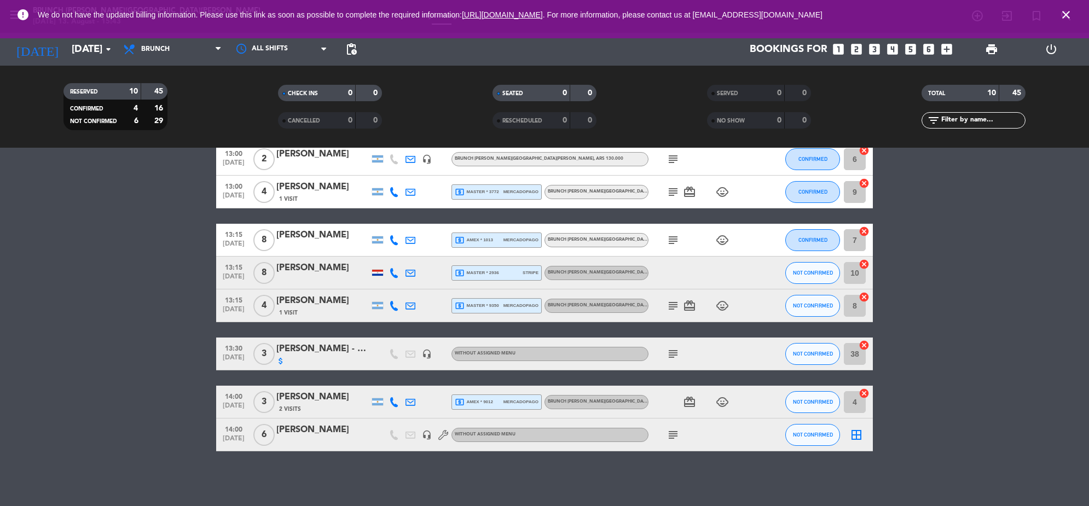
click at [1061, 14] on icon "close" at bounding box center [1065, 14] width 13 height 13
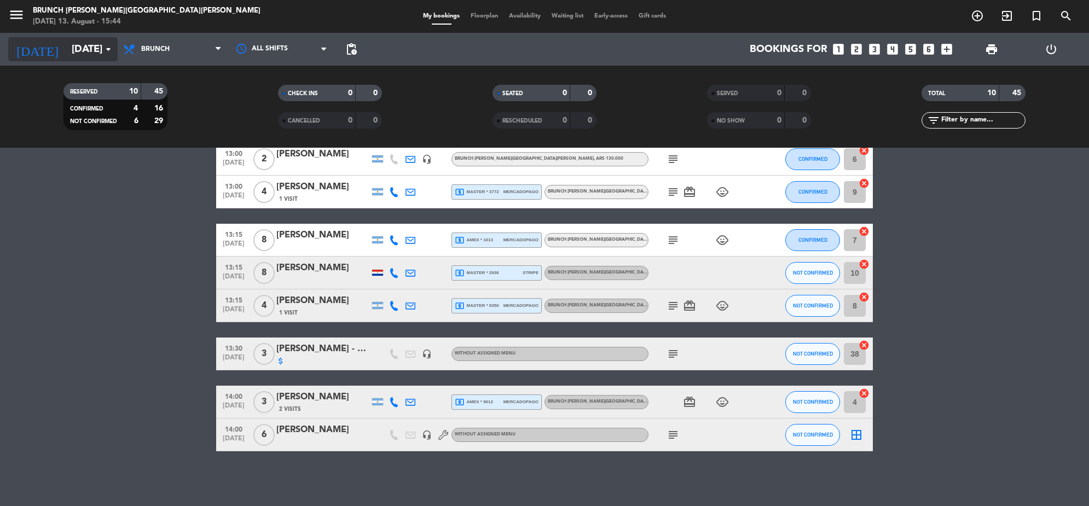
click at [85, 57] on input "[DATE]" at bounding box center [130, 49] width 129 height 23
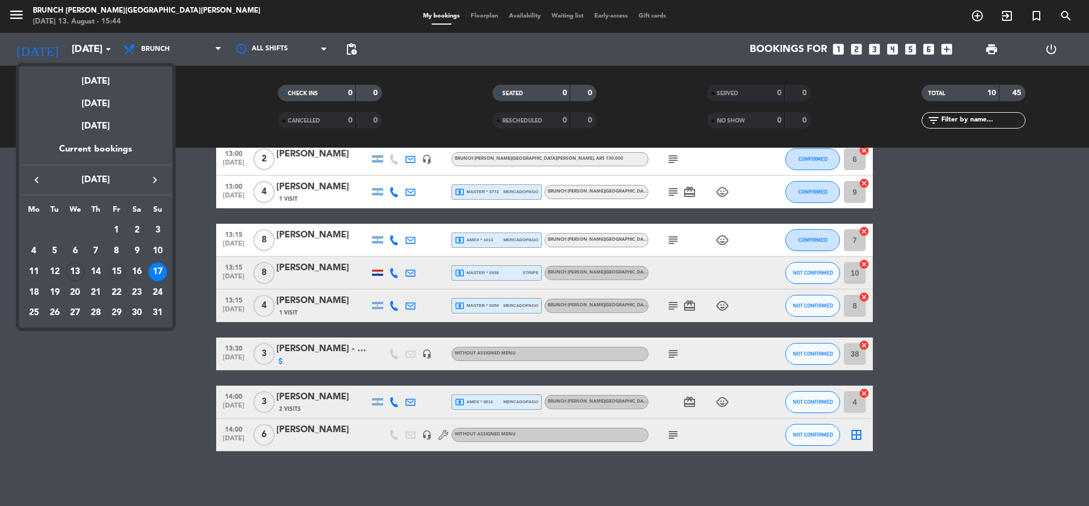
click at [116, 272] on div "15" at bounding box center [116, 272] width 19 height 19
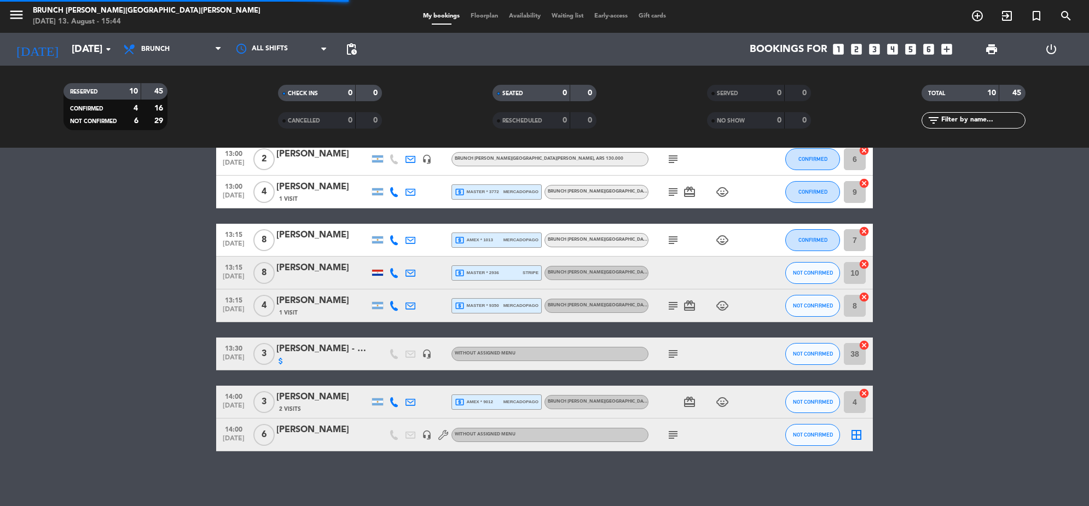
scroll to position [0, 0]
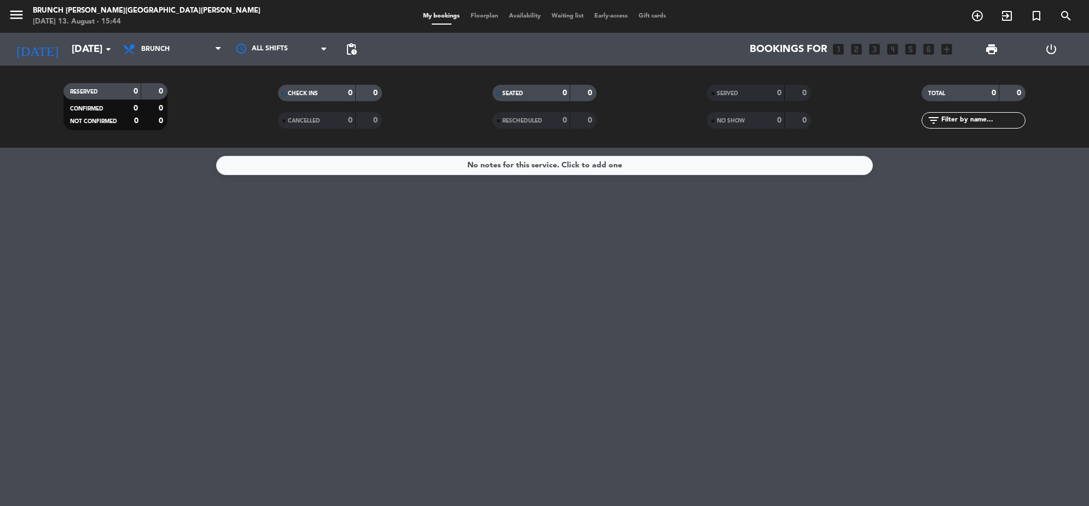
click at [9, 19] on icon "menu" at bounding box center [16, 15] width 16 height 16
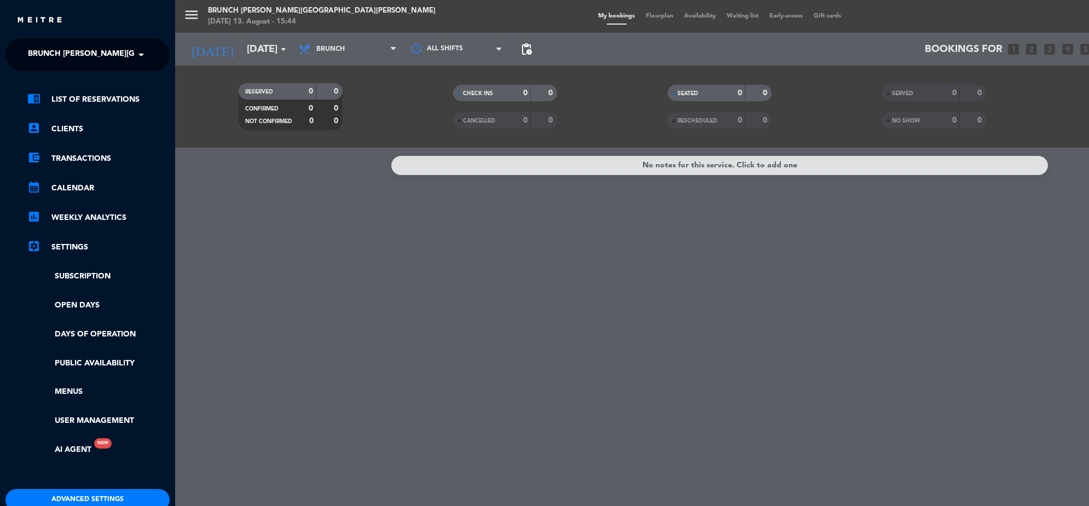
click at [22, 19] on img at bounding box center [39, 20] width 46 height 8
click at [132, 51] on div "× Brunch [PERSON_NAME][GEOGRAPHIC_DATA][PERSON_NAME]" at bounding box center [79, 54] width 111 height 23
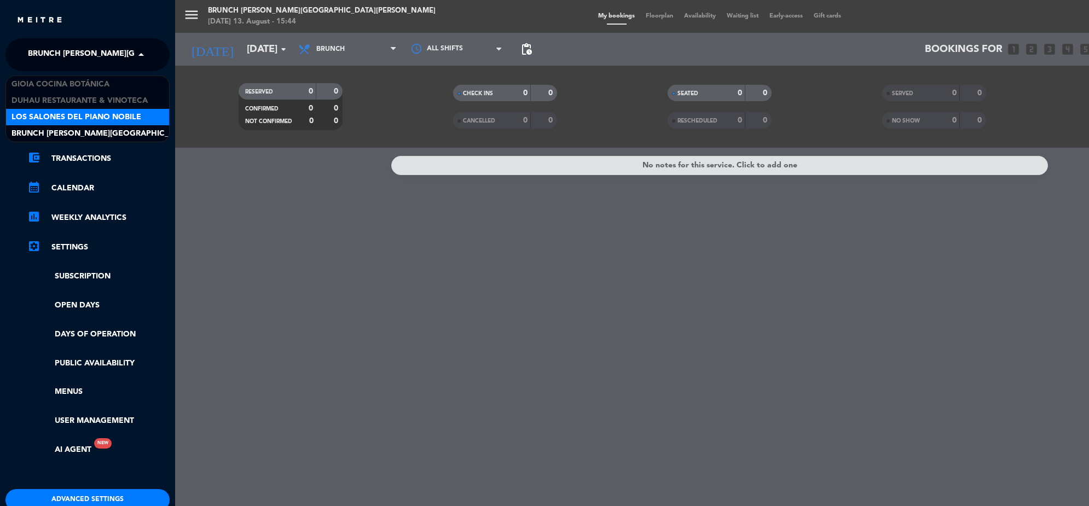
click at [111, 115] on span "Los Salones del Piano Nobile" at bounding box center [76, 117] width 130 height 13
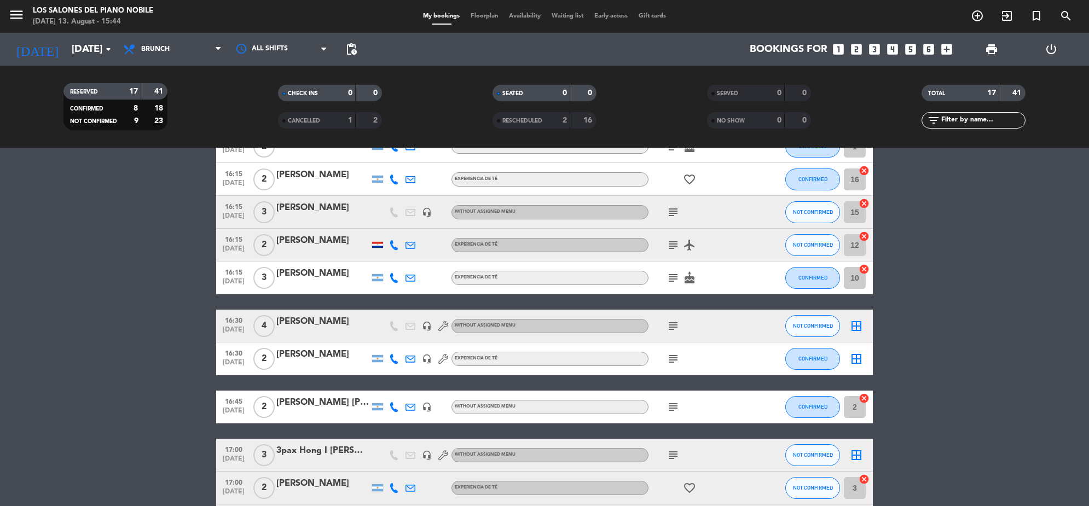
scroll to position [167, 0]
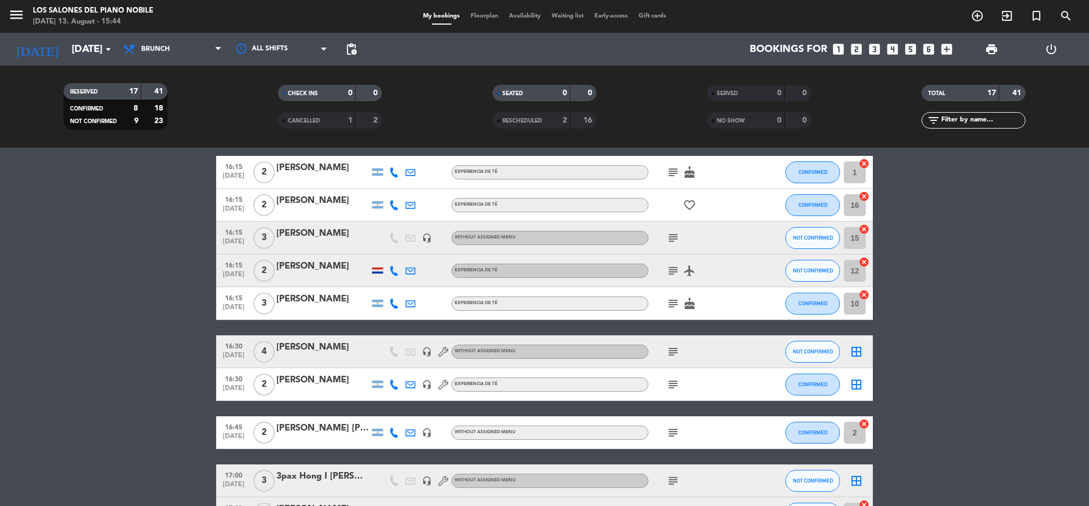
click at [319, 236] on div "[PERSON_NAME]" at bounding box center [322, 233] width 93 height 14
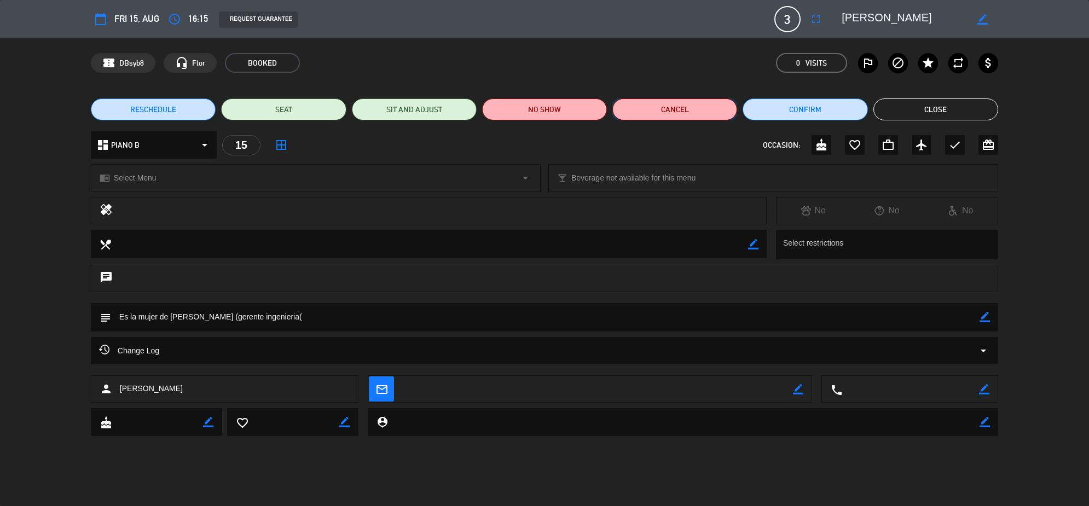
click at [722, 101] on button "Cancel" at bounding box center [674, 109] width 125 height 22
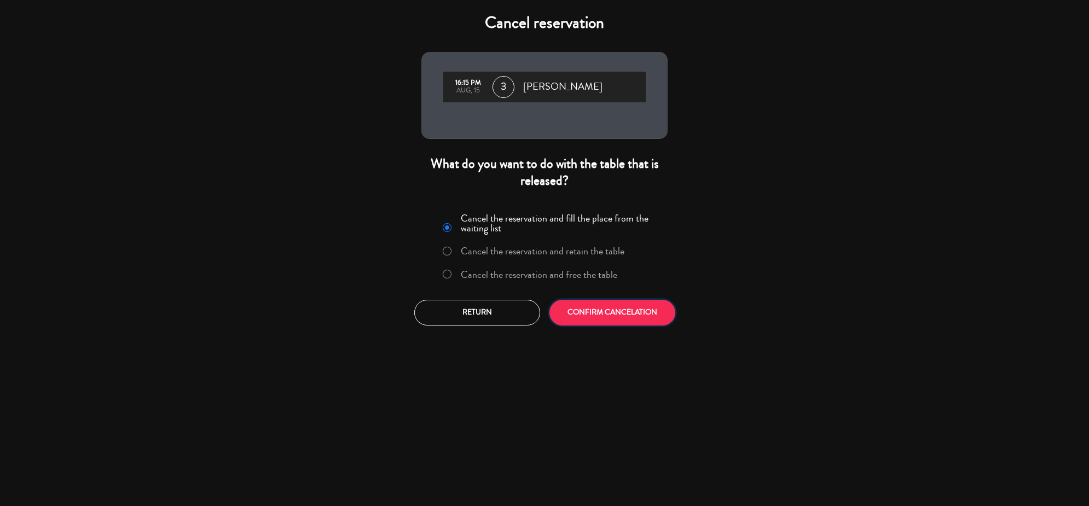
click at [641, 312] on button "CONFIRM CANCELATION" at bounding box center [612, 313] width 126 height 26
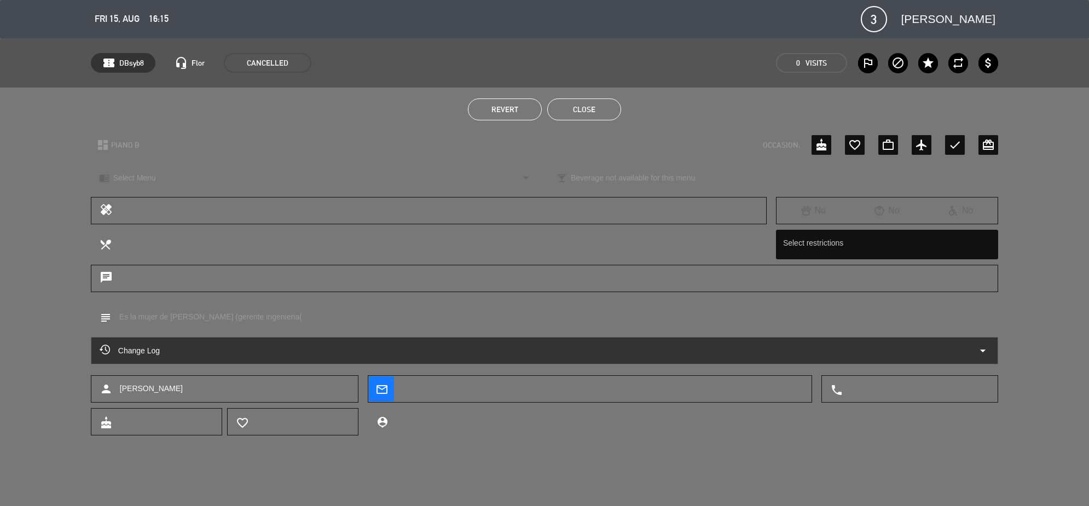
click at [569, 110] on button "Close" at bounding box center [584, 109] width 74 height 22
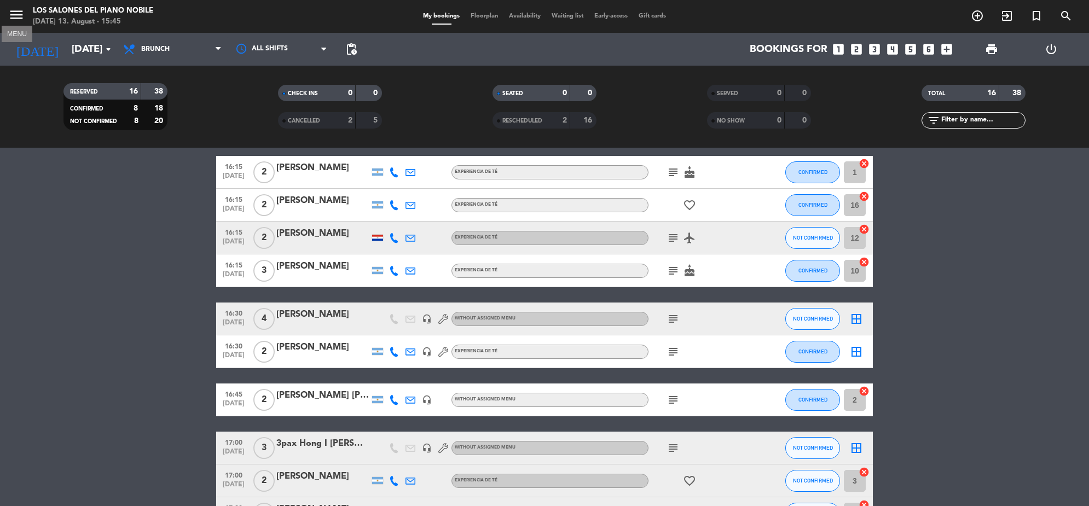
click at [20, 12] on icon "menu" at bounding box center [16, 15] width 16 height 16
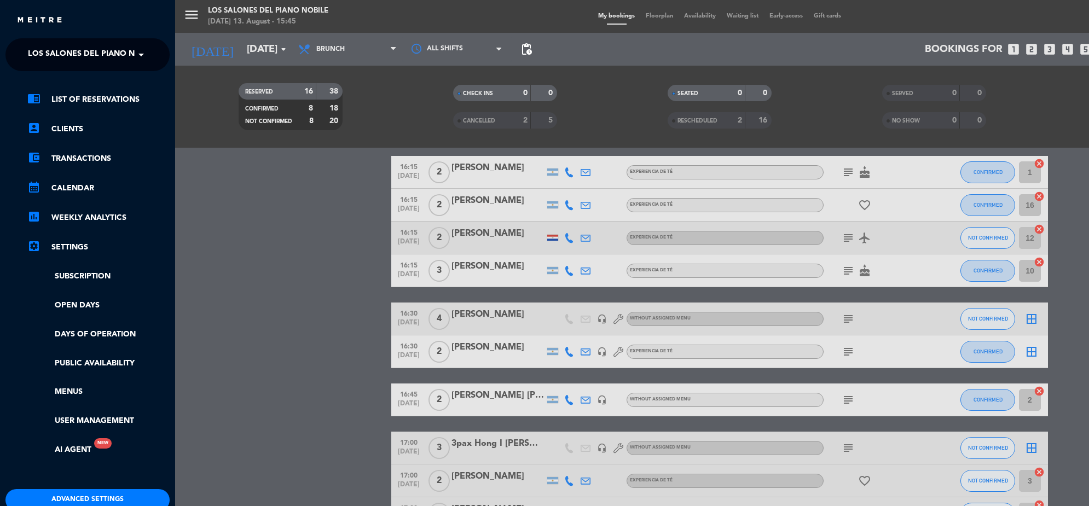
click at [63, 37] on div "close × Los Salones del Piano [PERSON_NAME] × chrome_reader_mode List of Reserv…" at bounding box center [87, 253] width 175 height 506
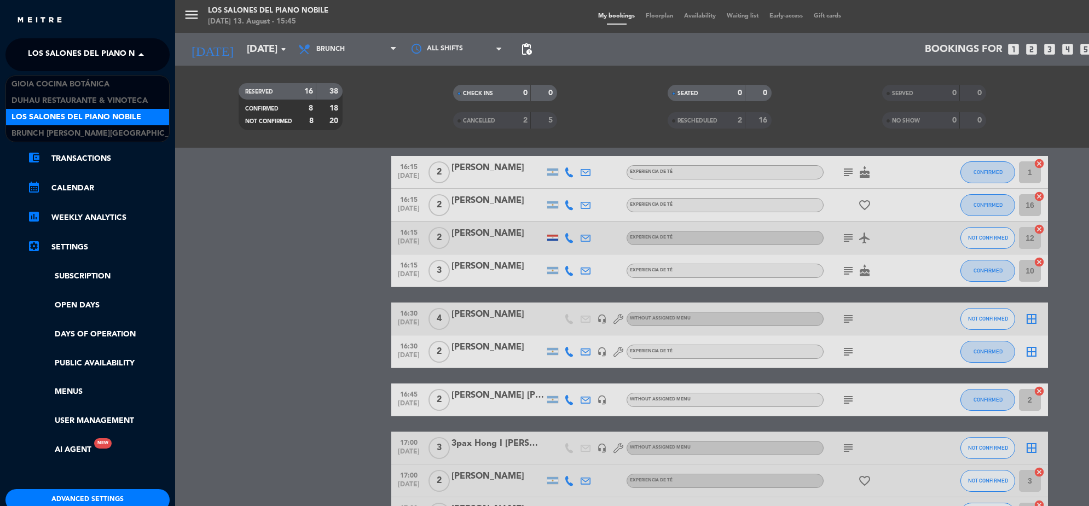
click at [71, 56] on span "Los Salones del Piano Nobile" at bounding box center [93, 54] width 130 height 23
click at [75, 97] on span "Duhau Restaurante & Vinoteca" at bounding box center [79, 101] width 136 height 13
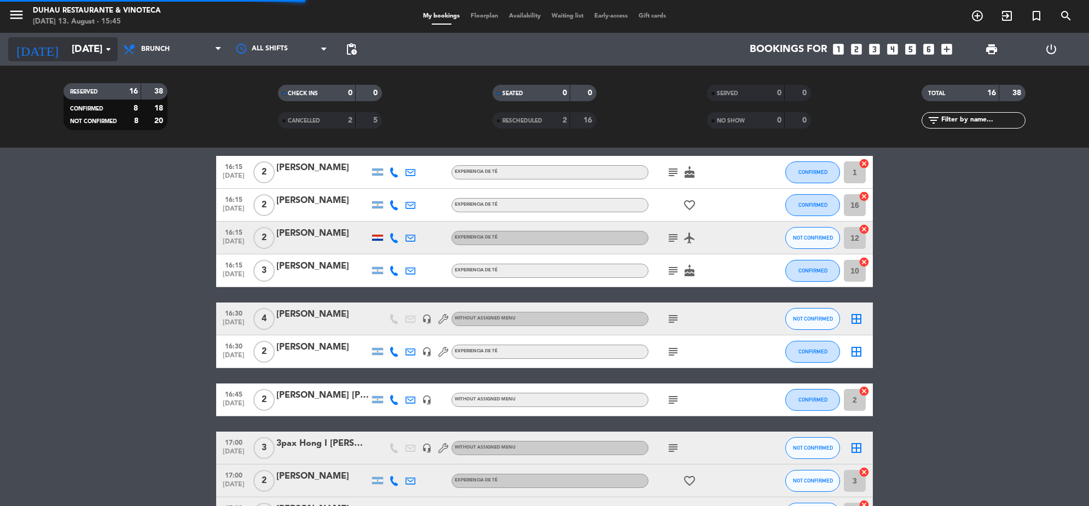
scroll to position [123, 0]
click at [74, 55] on input "[DATE]" at bounding box center [130, 49] width 129 height 23
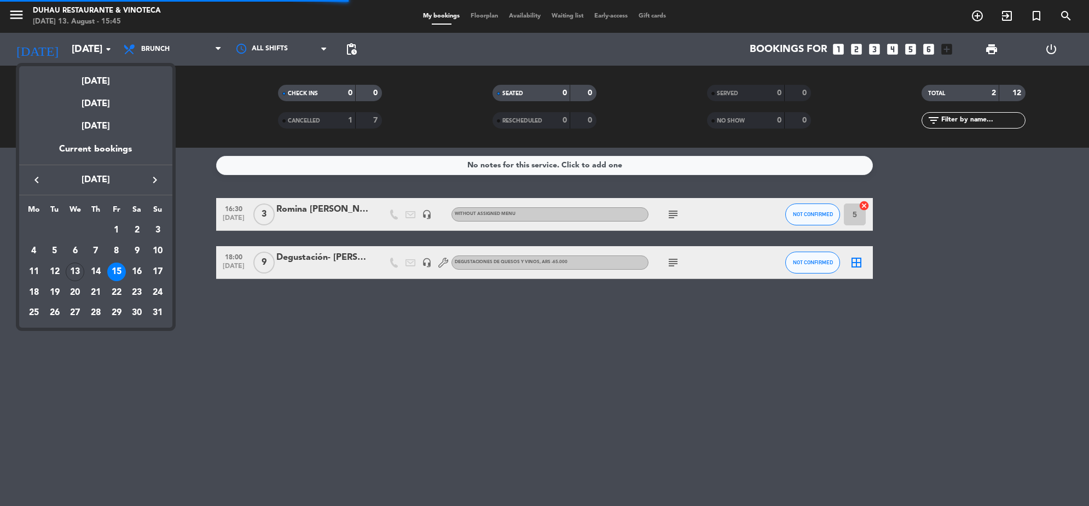
scroll to position [0, 0]
click at [150, 177] on icon "keyboard_arrow_right" at bounding box center [154, 179] width 13 height 13
click at [136, 252] on div "6" at bounding box center [136, 251] width 19 height 19
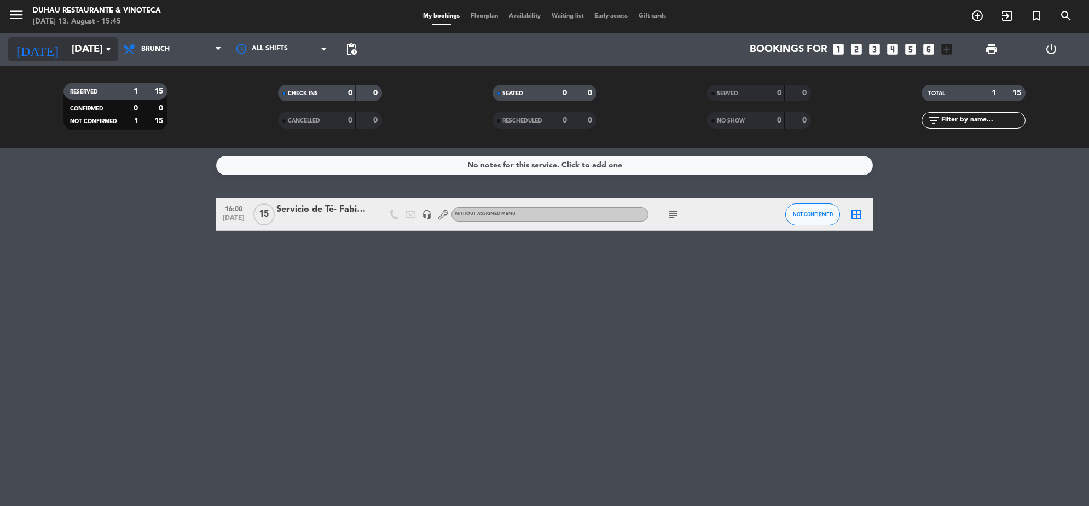
click at [83, 51] on input "[DATE]" at bounding box center [130, 49] width 129 height 23
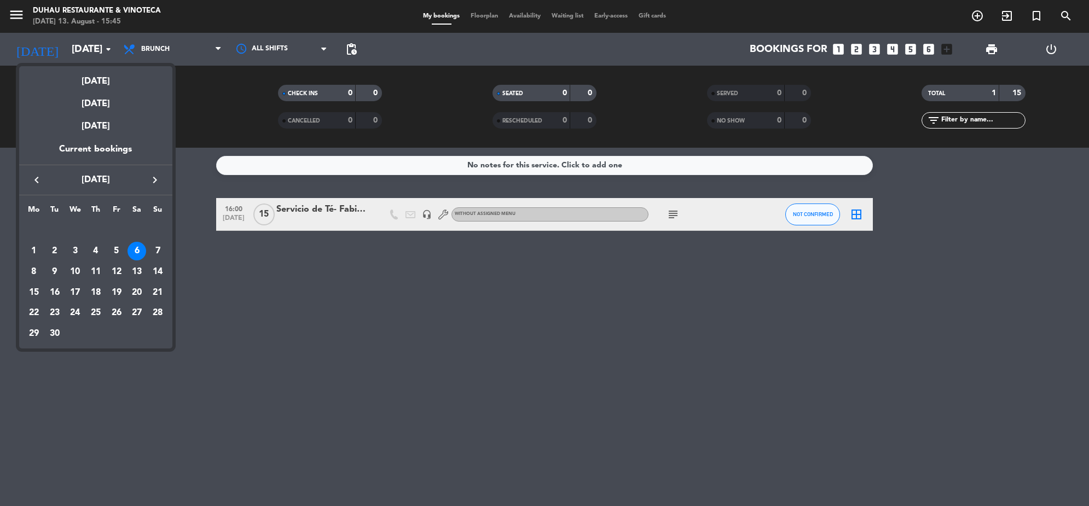
click at [154, 176] on icon "keyboard_arrow_right" at bounding box center [154, 179] width 13 height 13
click at [118, 251] on div "3" at bounding box center [116, 251] width 19 height 19
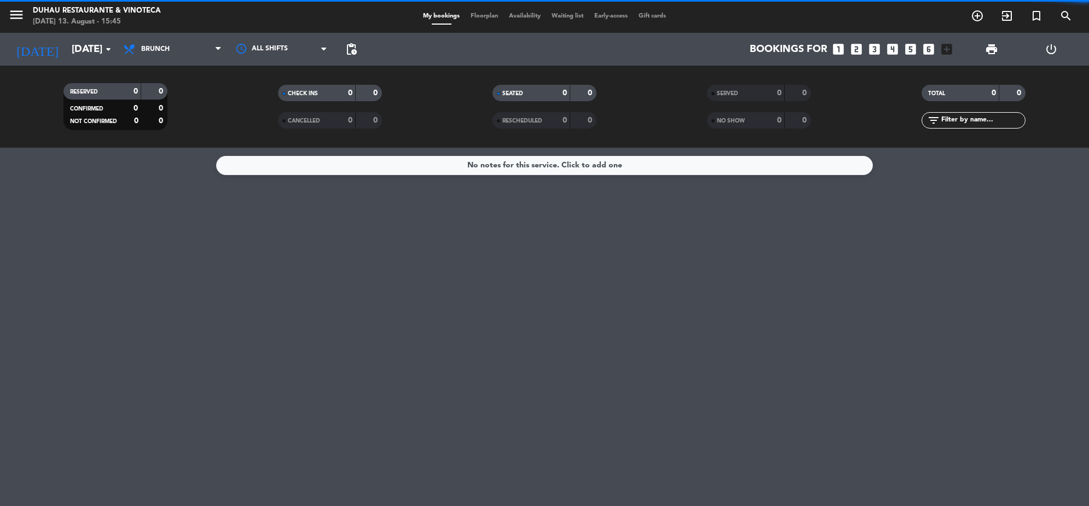
click at [189, 62] on div "All services Breakfast Brunch Lunch Dinner Brunch All services Breakfast Brunch…" at bounding box center [172, 49] width 109 height 33
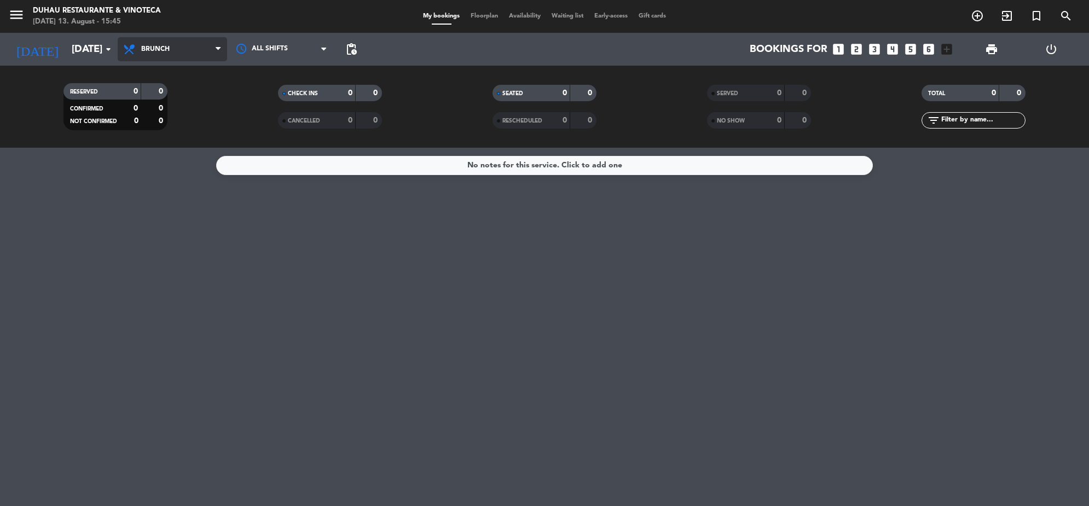
drag, startPoint x: 186, startPoint y: 45, endPoint x: 185, endPoint y: 56, distance: 11.0
click at [186, 47] on span "Brunch" at bounding box center [172, 49] width 109 height 24
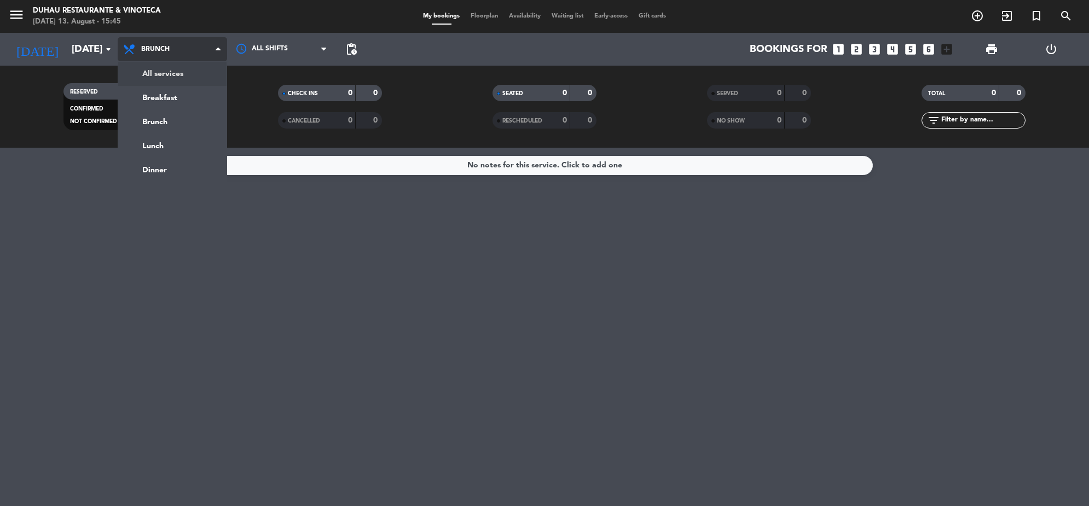
click at [186, 75] on div "menu Duhau Restaurante & Vinoteca [DATE] 13. August - 15:45 My bookings Floorpl…" at bounding box center [544, 74] width 1089 height 148
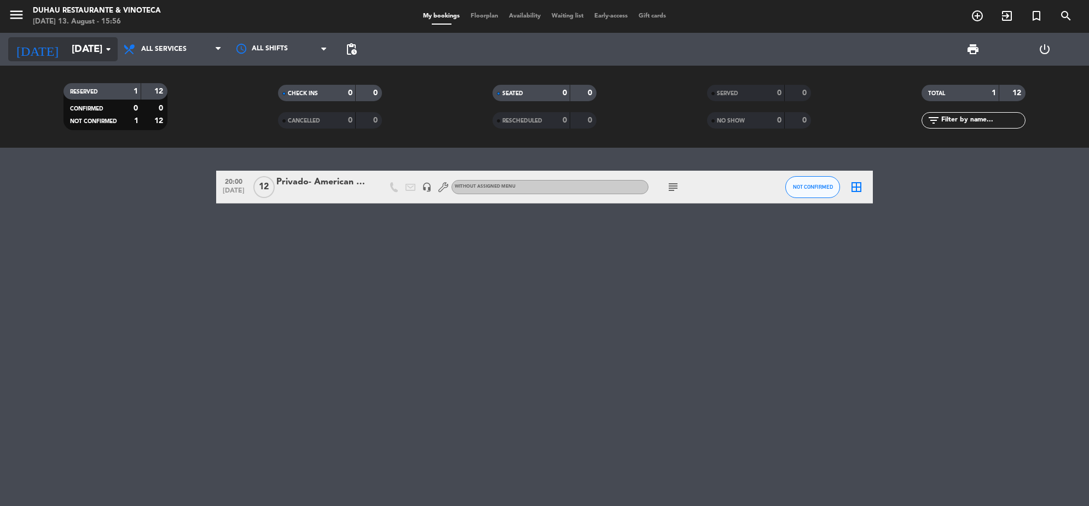
click at [91, 45] on input "[DATE]" at bounding box center [130, 49] width 129 height 23
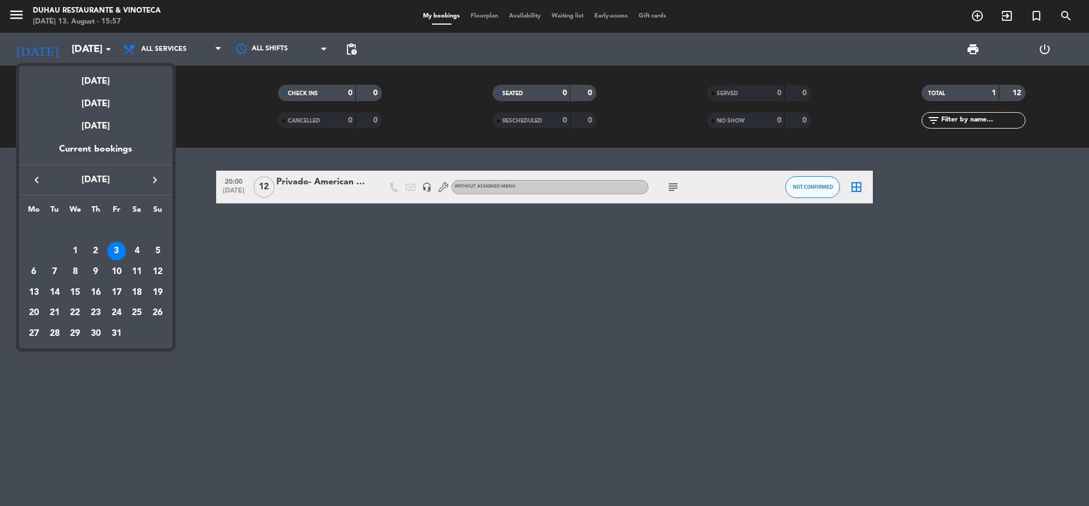
click at [158, 179] on icon "keyboard_arrow_right" at bounding box center [154, 179] width 13 height 13
click at [39, 178] on icon "keyboard_arrow_left" at bounding box center [36, 179] width 13 height 13
click at [57, 247] on div "2" at bounding box center [54, 251] width 19 height 19
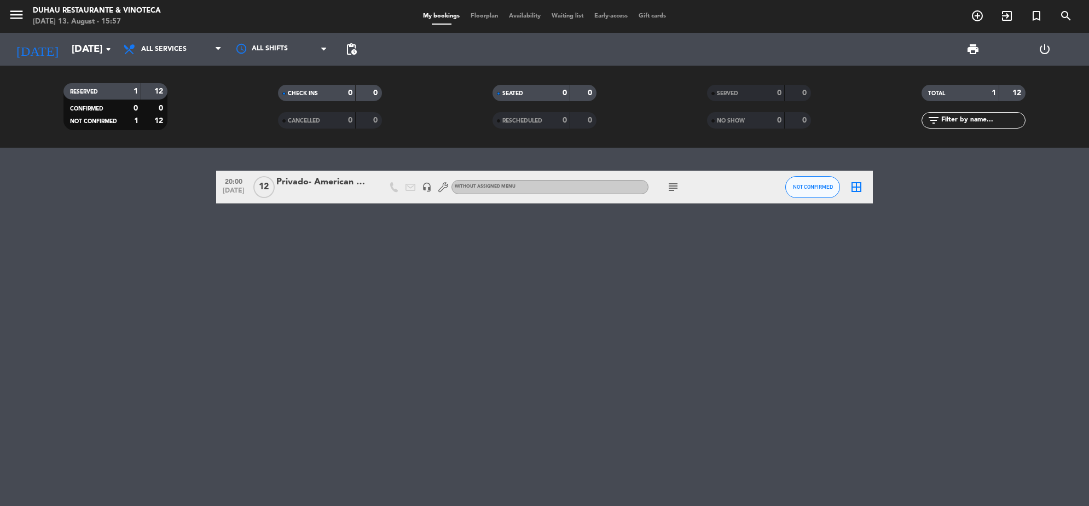
type input "[DATE]"
click at [329, 183] on div "EPICURO VINOTECA + PRIVADO" at bounding box center [322, 182] width 93 height 14
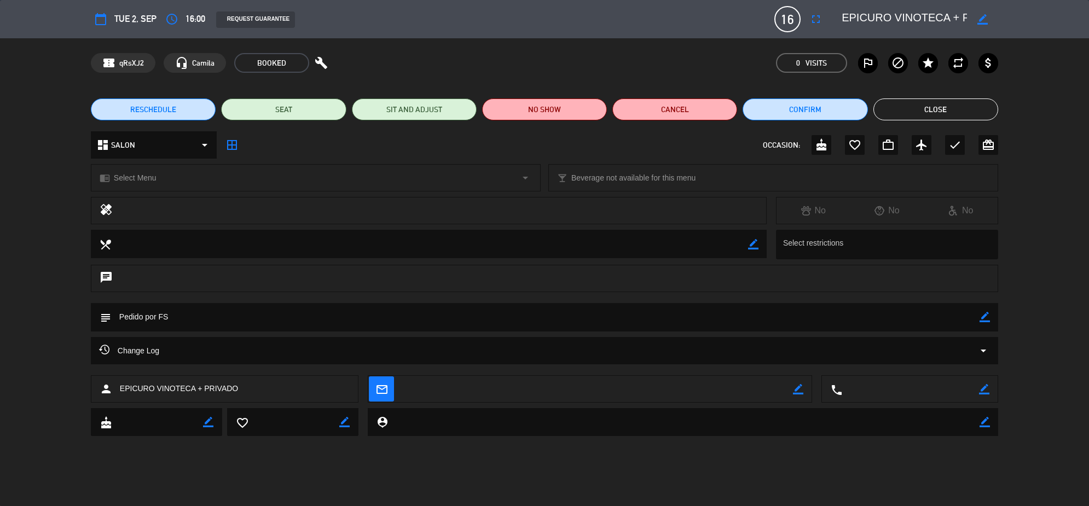
click at [982, 18] on icon "border_color" at bounding box center [982, 19] width 10 height 10
drag, startPoint x: 845, startPoint y: 14, endPoint x: 1090, endPoint y: 21, distance: 245.2
click at [1088, 21] on html "close × Duhau Restaurante & Vinoteca × chrome_reader_mode List of Reservations …" at bounding box center [544, 253] width 1089 height 506
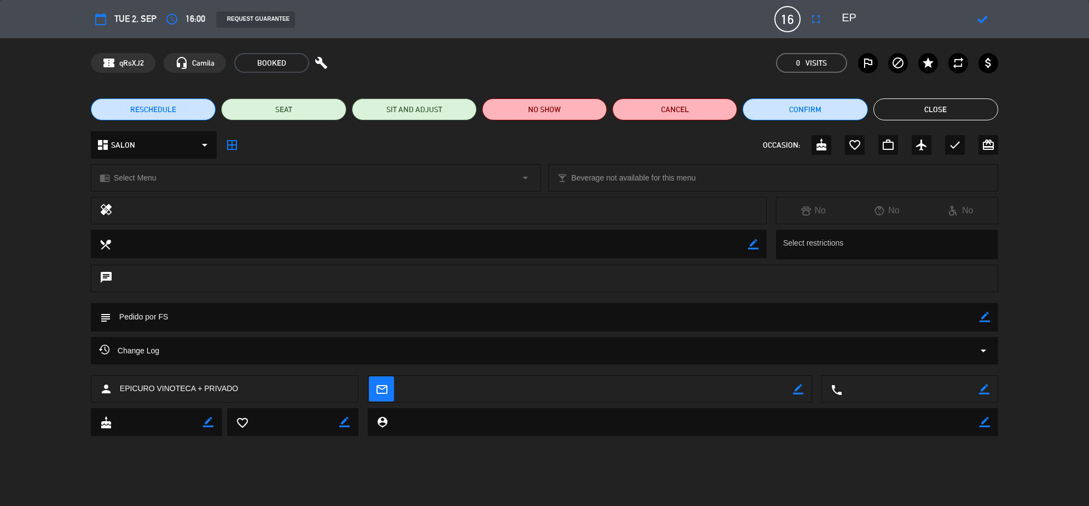
type textarea "E"
type textarea "p"
type textarea "PRIVADO- THE TRUE 12 FISHERMEN"
click at [978, 14] on icon at bounding box center [982, 19] width 10 height 10
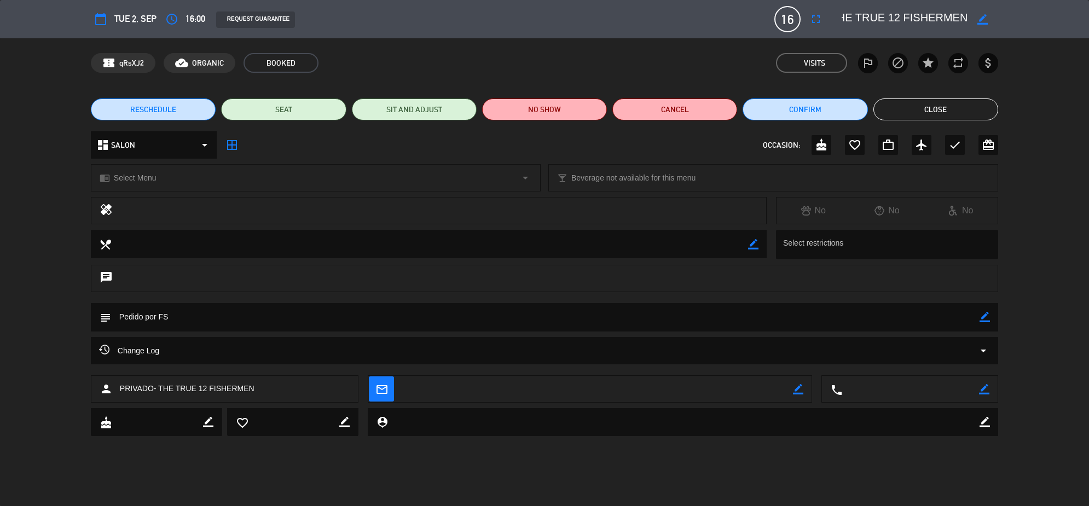
click at [979, 111] on button "Close" at bounding box center [935, 109] width 125 height 22
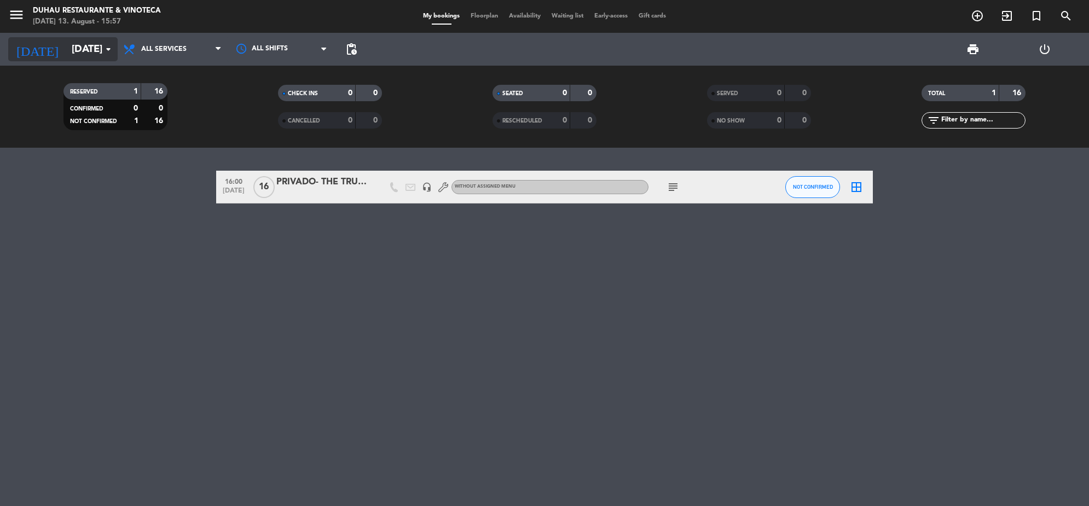
click at [85, 47] on input "[DATE]" at bounding box center [130, 49] width 129 height 23
